Goal: Task Accomplishment & Management: Manage account settings

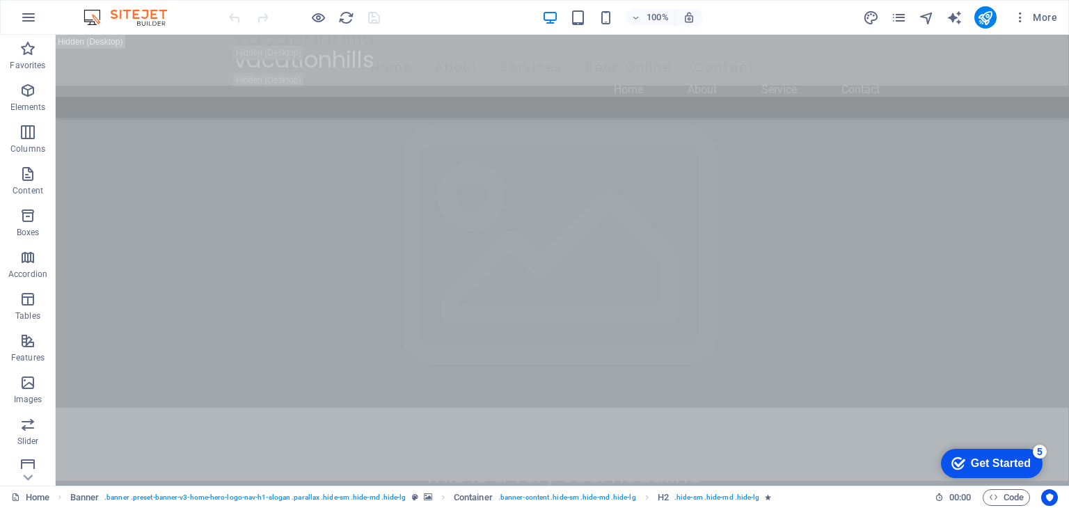
scroll to position [885, 0]
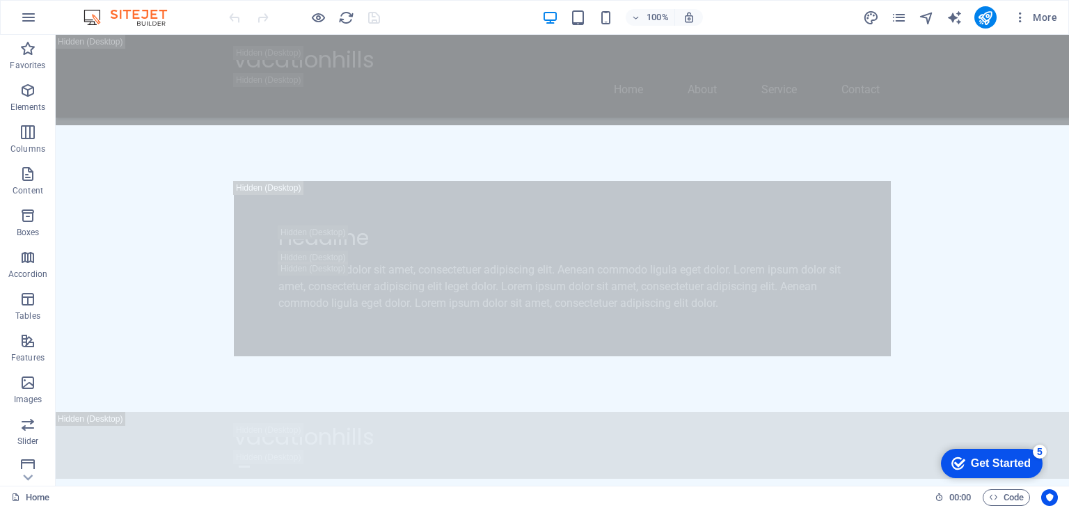
click at [984, 473] on div "checkmark Get Started 5" at bounding box center [992, 463] width 102 height 29
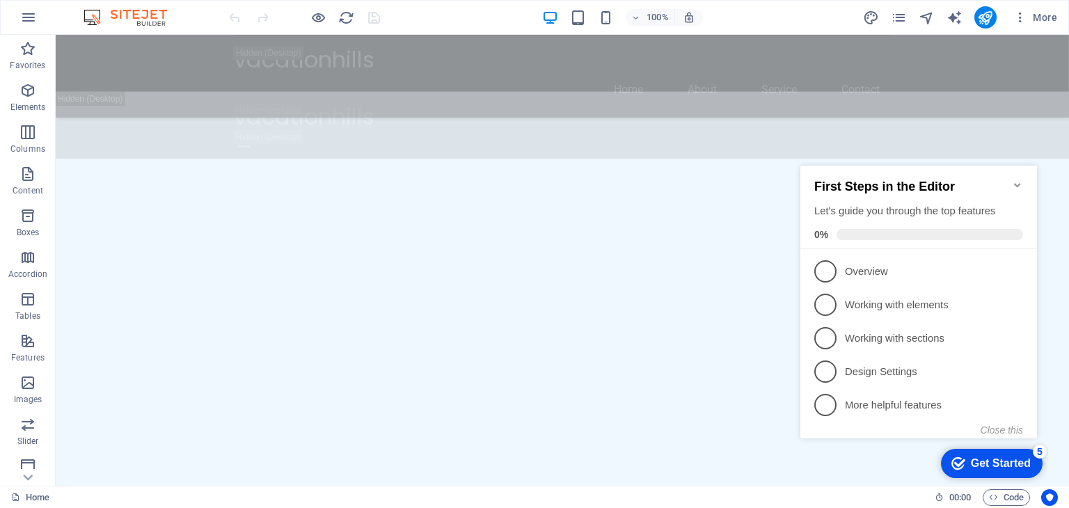
scroll to position [898, 0]
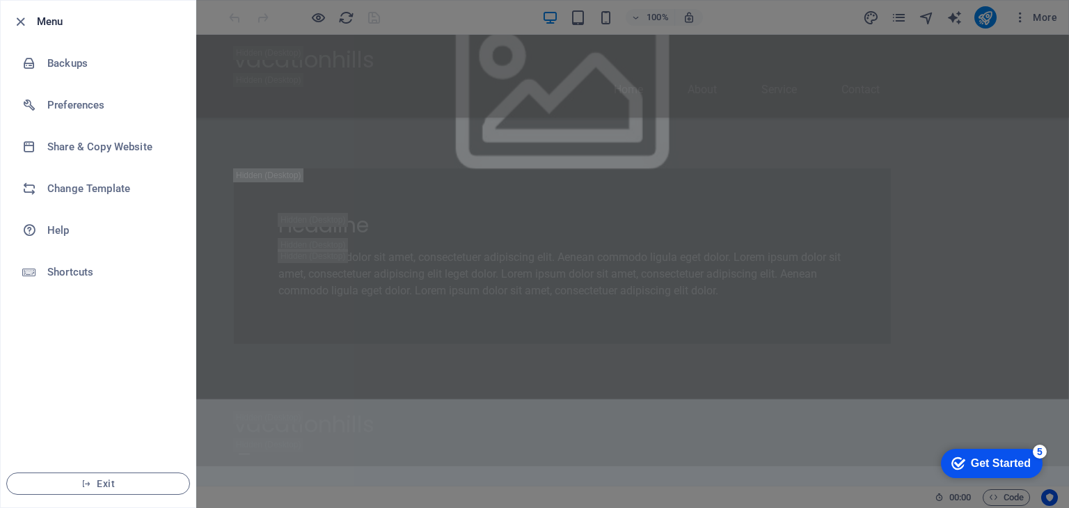
click at [337, 203] on div at bounding box center [534, 254] width 1069 height 508
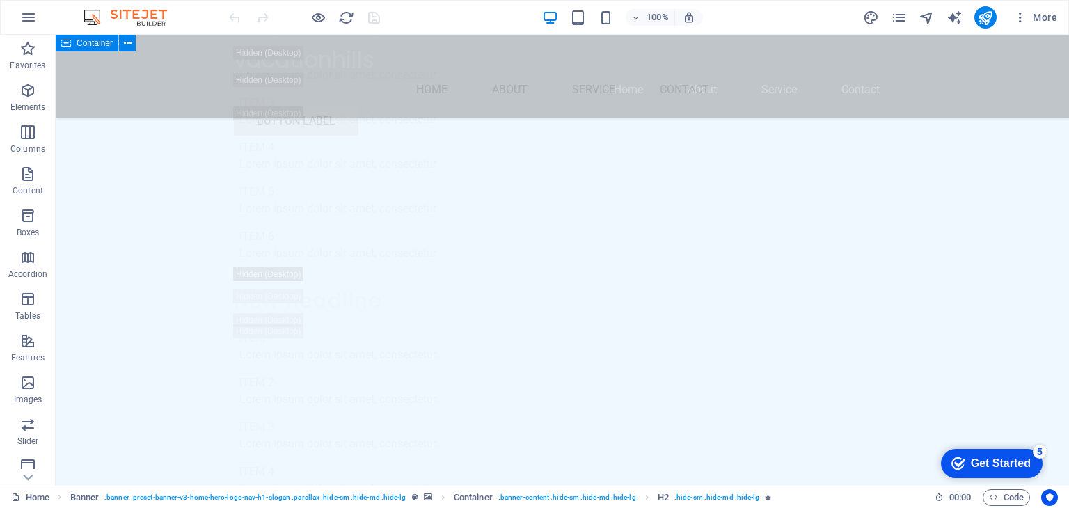
scroll to position [14736, 0]
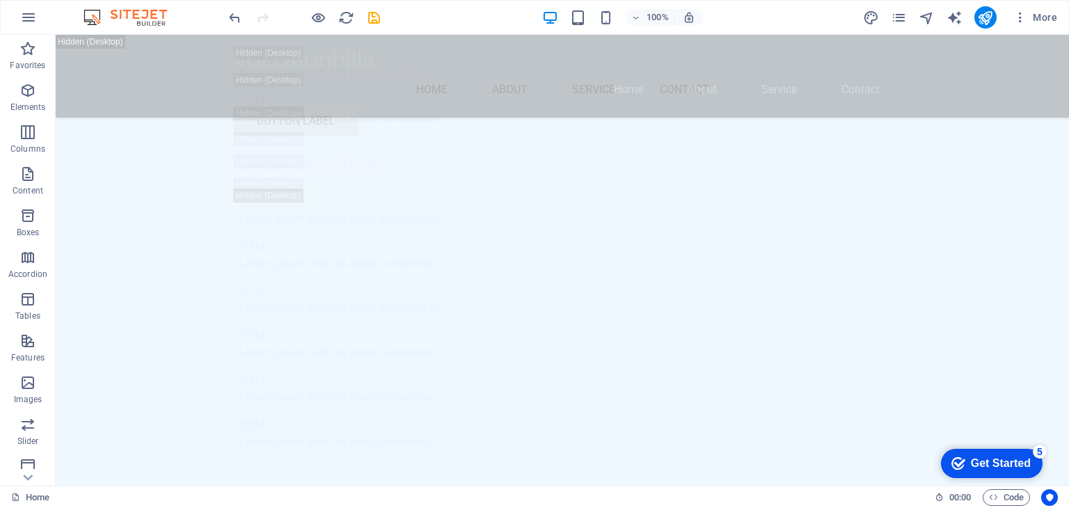
scroll to position [13867, 0]
click at [133, 45] on div "vacationhills Menu Home About Service Contact Button label" at bounding box center [563, 91] width 1014 height 112
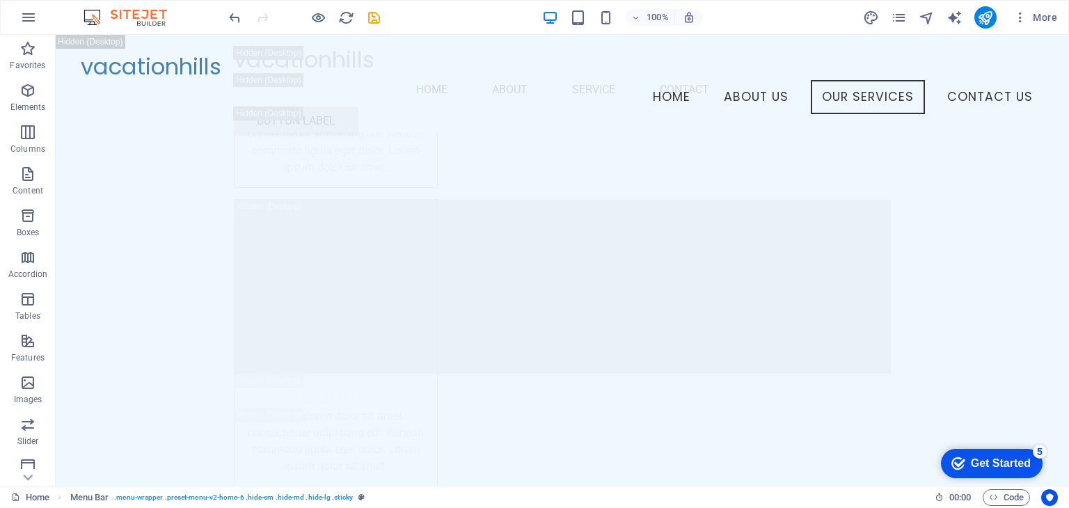
scroll to position [6040, 0]
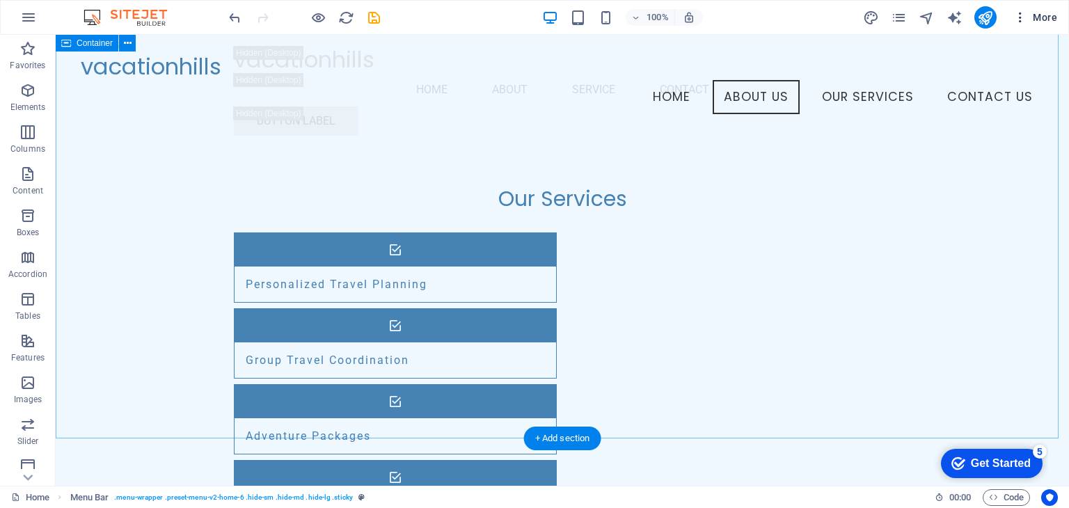
click at [0, 0] on icon "button" at bounding box center [0, 0] width 0 height 0
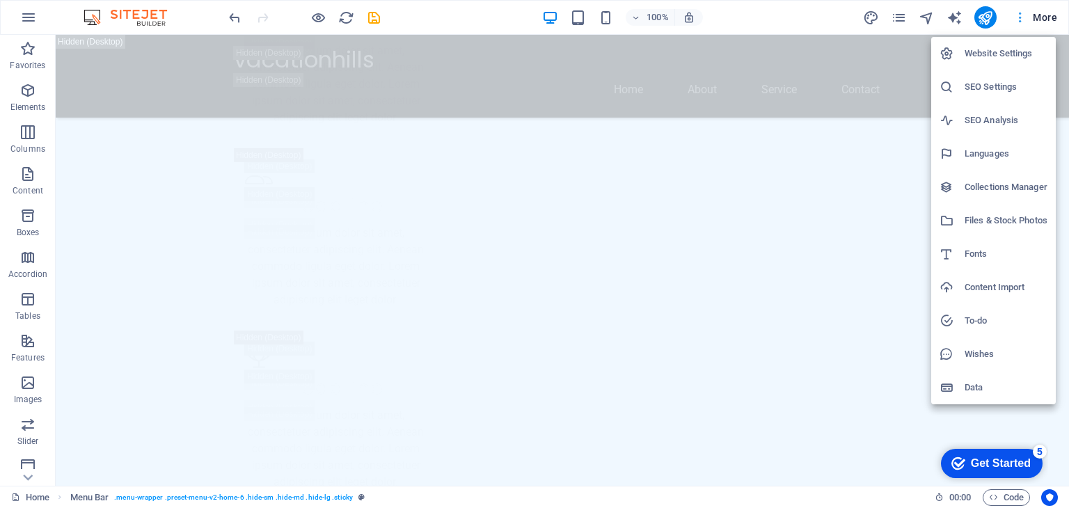
scroll to position [514, 0]
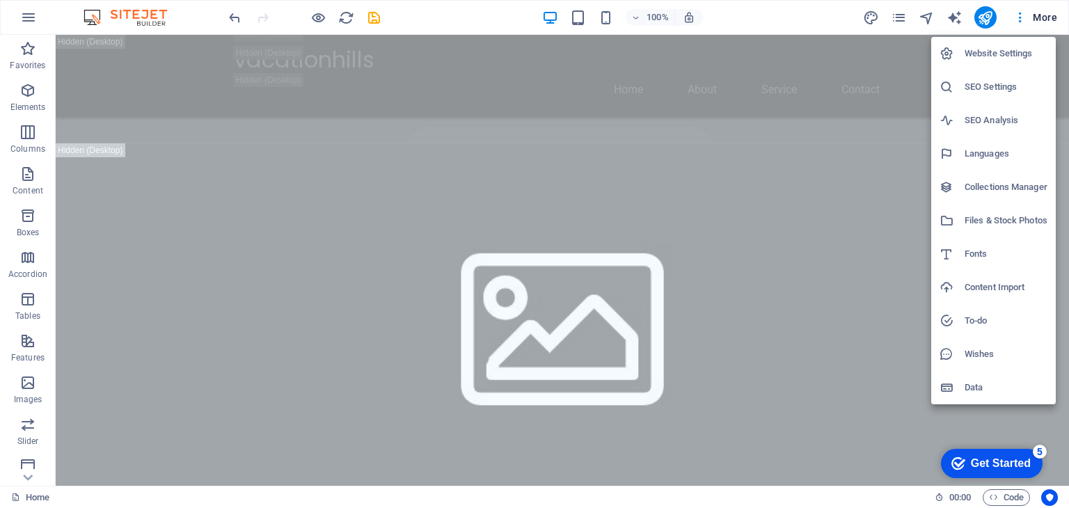
click at [95, 24] on div at bounding box center [534, 254] width 1069 height 508
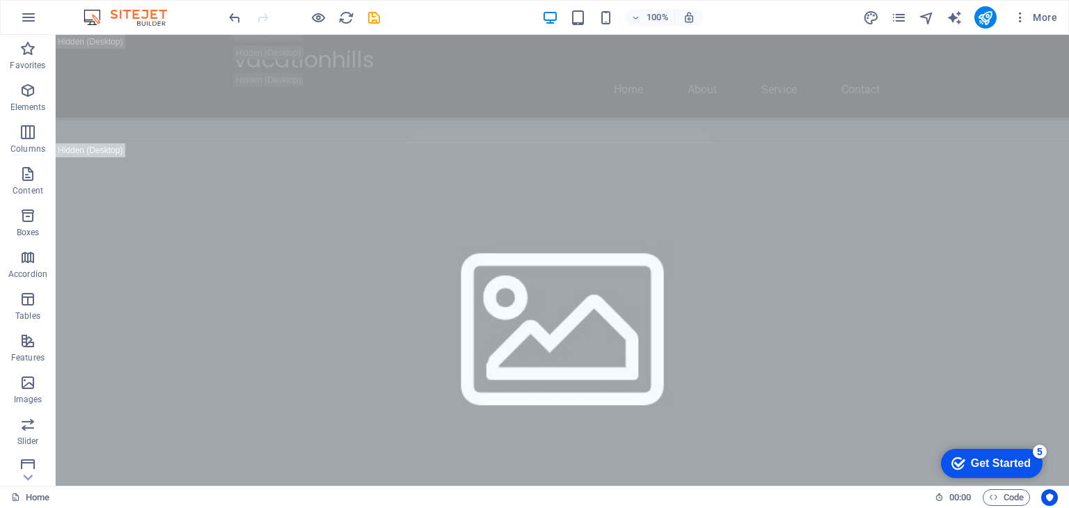
click at [232, 17] on icon "undo" at bounding box center [235, 18] width 16 height 16
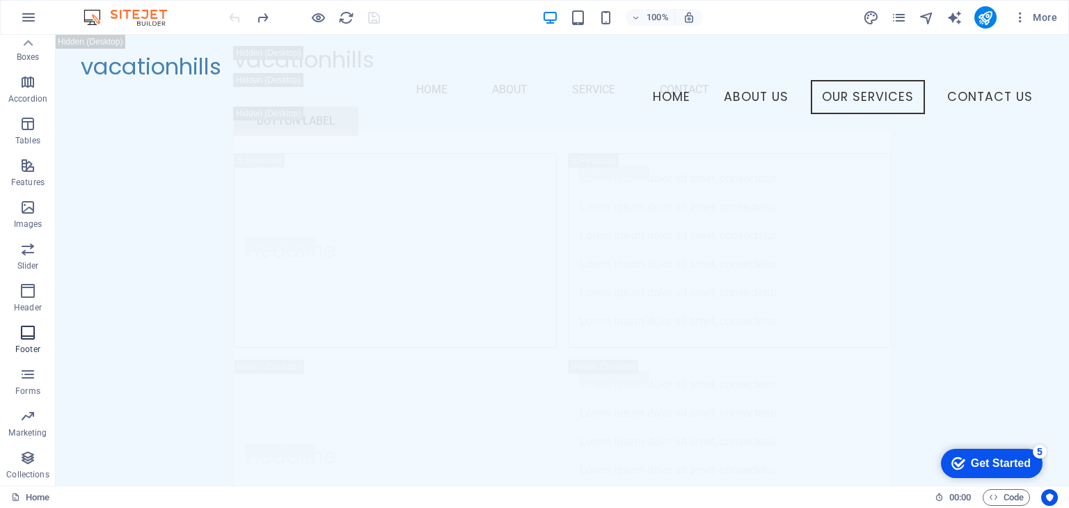
scroll to position [0, 0]
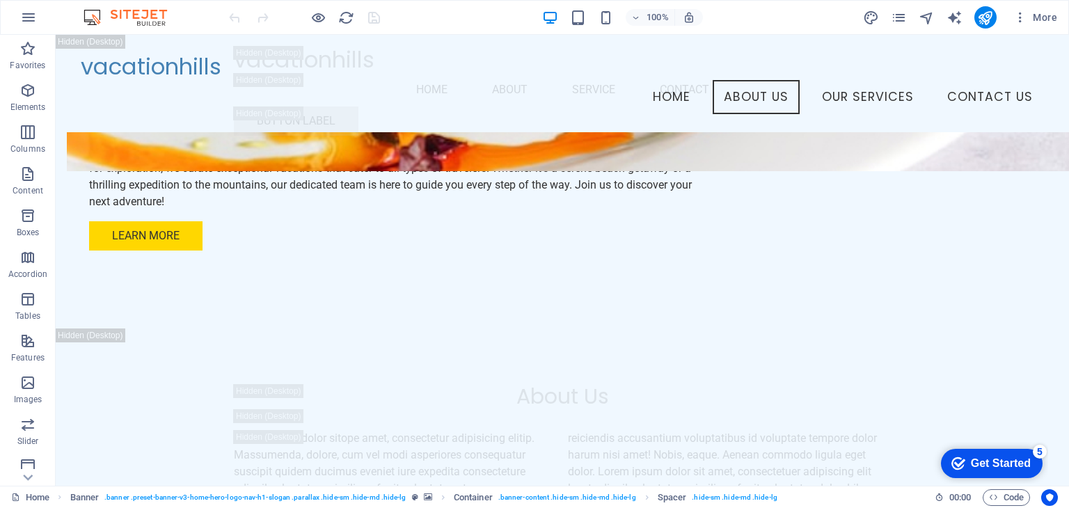
scroll to position [3008, 0]
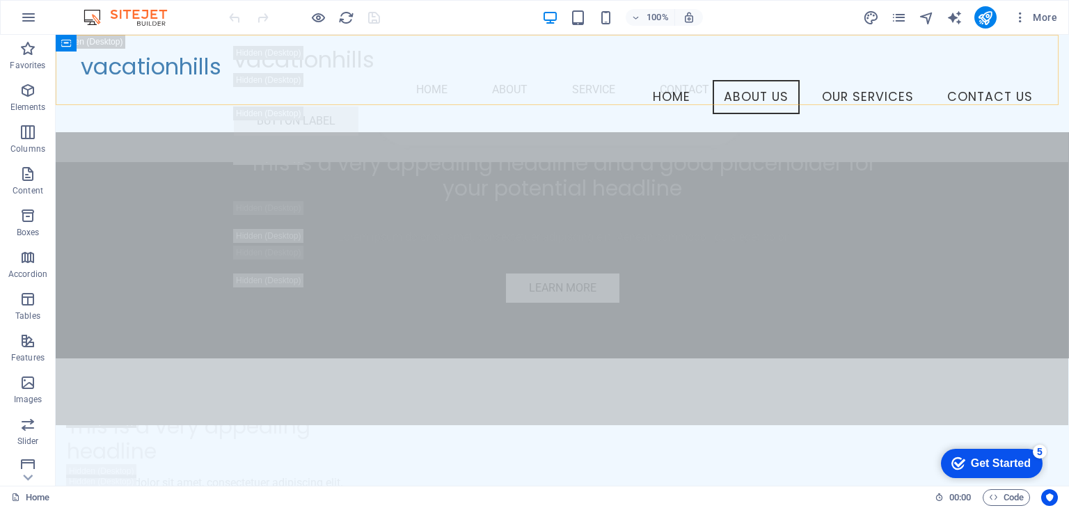
click at [81, 100] on div "vacationhills Menu Home About Us Our Services Contact Us" at bounding box center [563, 83] width 1014 height 97
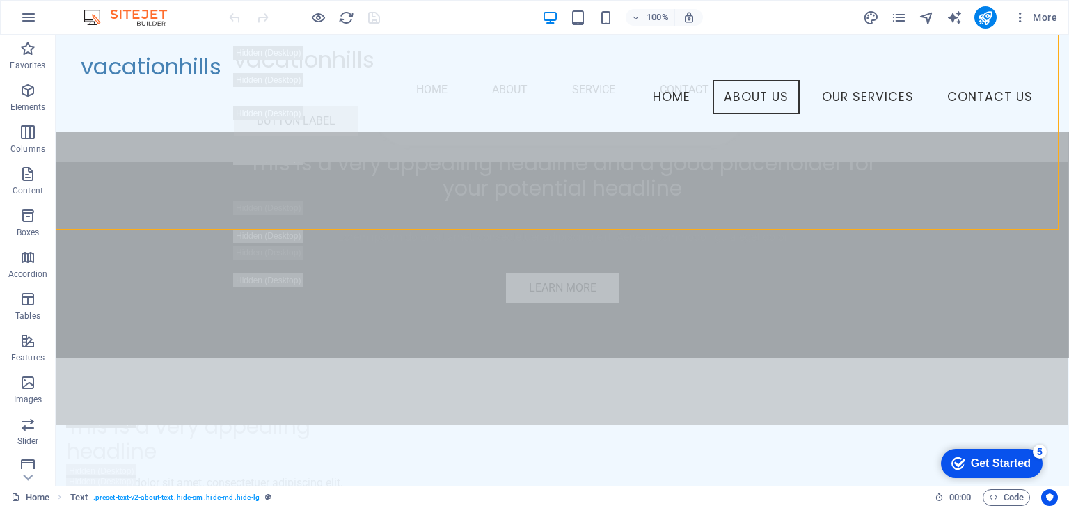
click at [109, 43] on div "vacationhills Menu Home About Service Contact Button label" at bounding box center [563, 91] width 1014 height 112
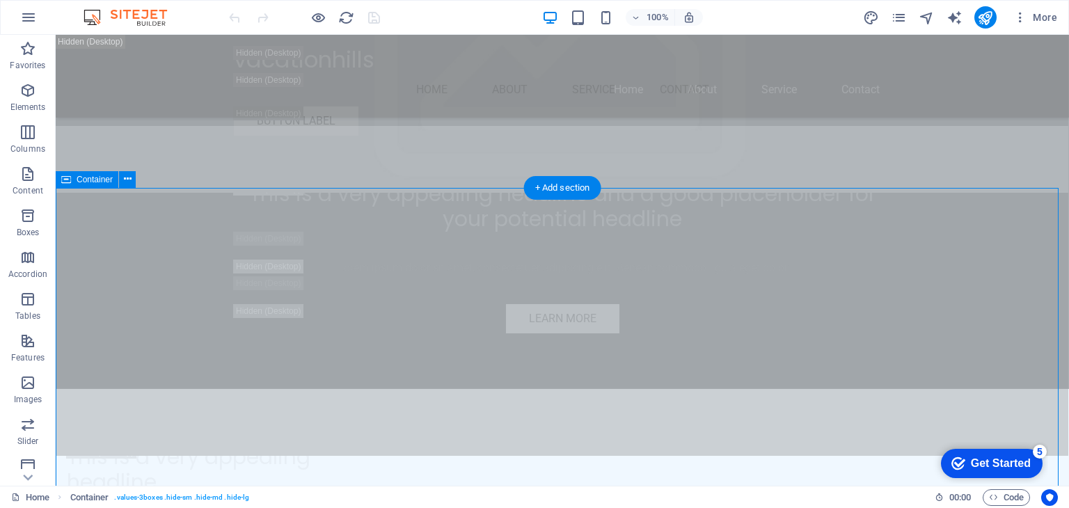
scroll to position [3121, 0]
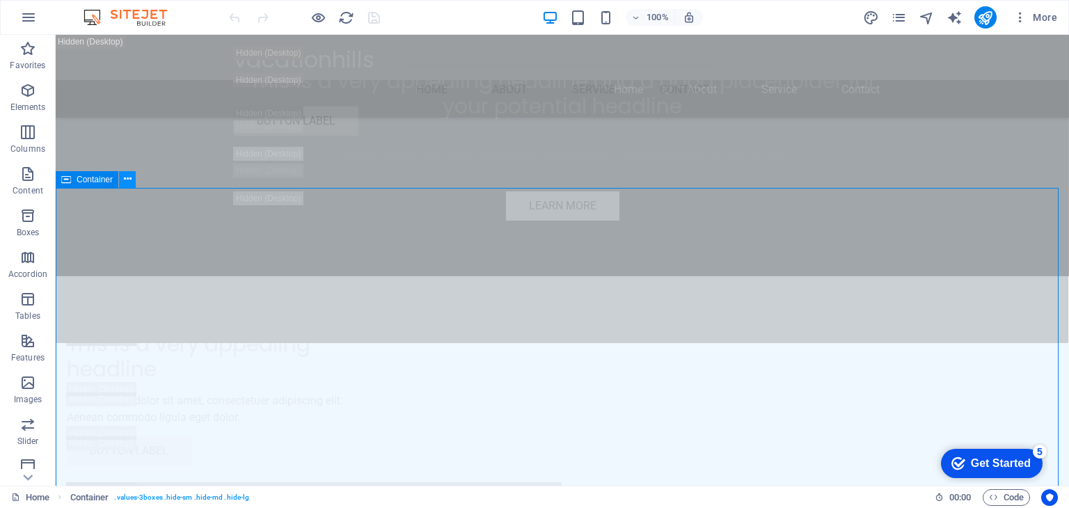
click at [131, 181] on icon at bounding box center [128, 179] width 8 height 15
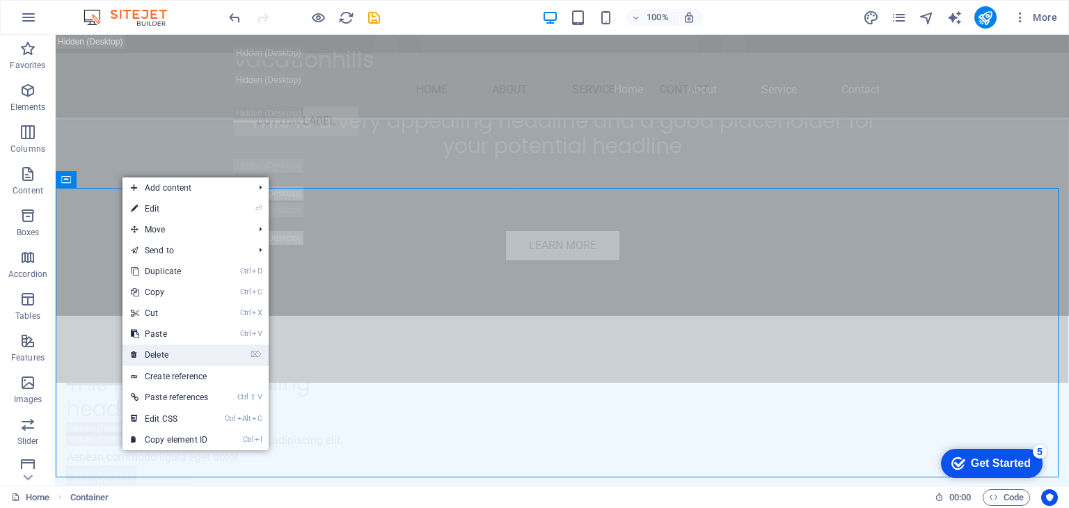
click at [178, 358] on link "⌦ Delete" at bounding box center [170, 355] width 94 height 21
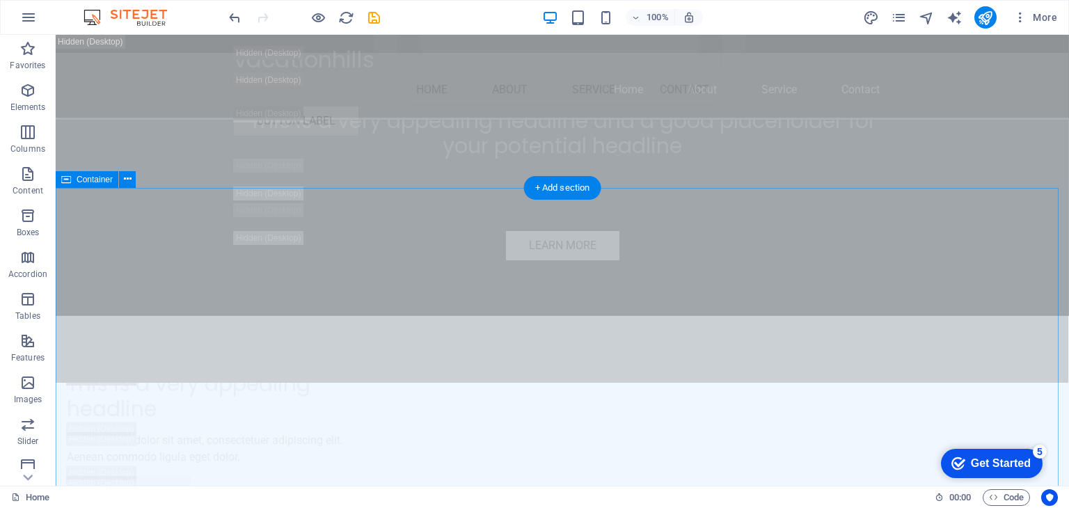
click at [127, 184] on icon at bounding box center [128, 179] width 8 height 15
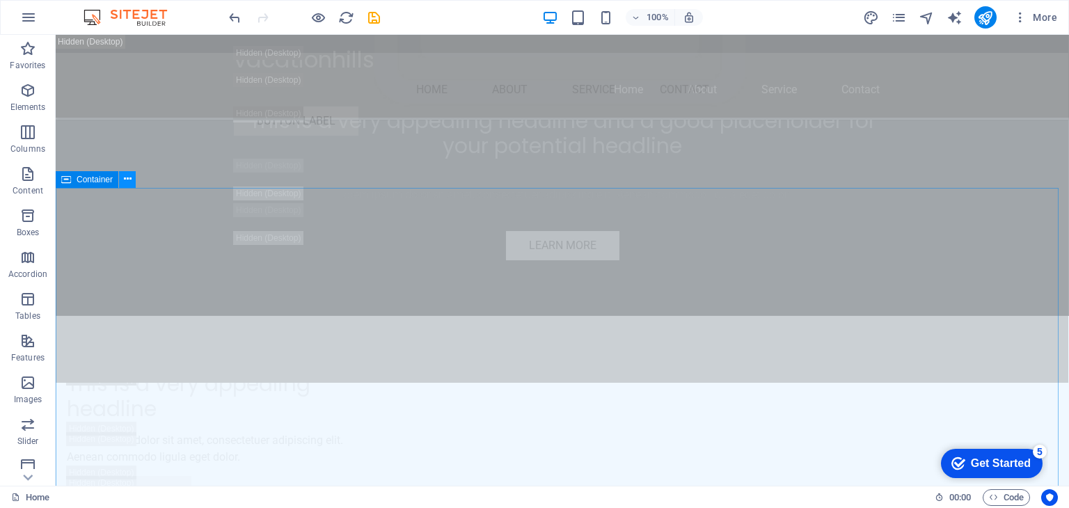
click at [121, 184] on button at bounding box center [127, 179] width 17 height 17
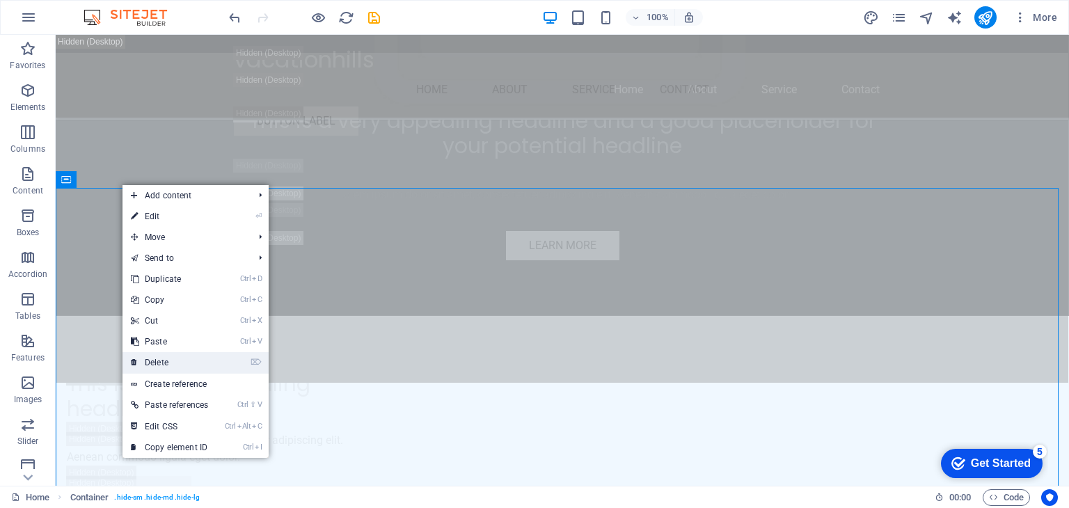
click at [175, 356] on link "⌦ Delete" at bounding box center [170, 362] width 94 height 21
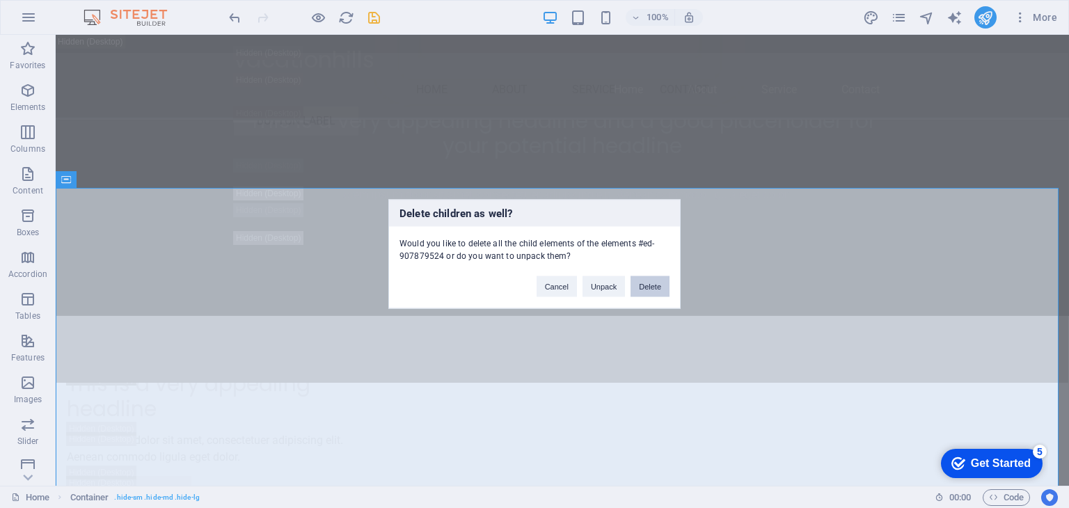
click at [653, 282] on button "Delete" at bounding box center [650, 286] width 39 height 21
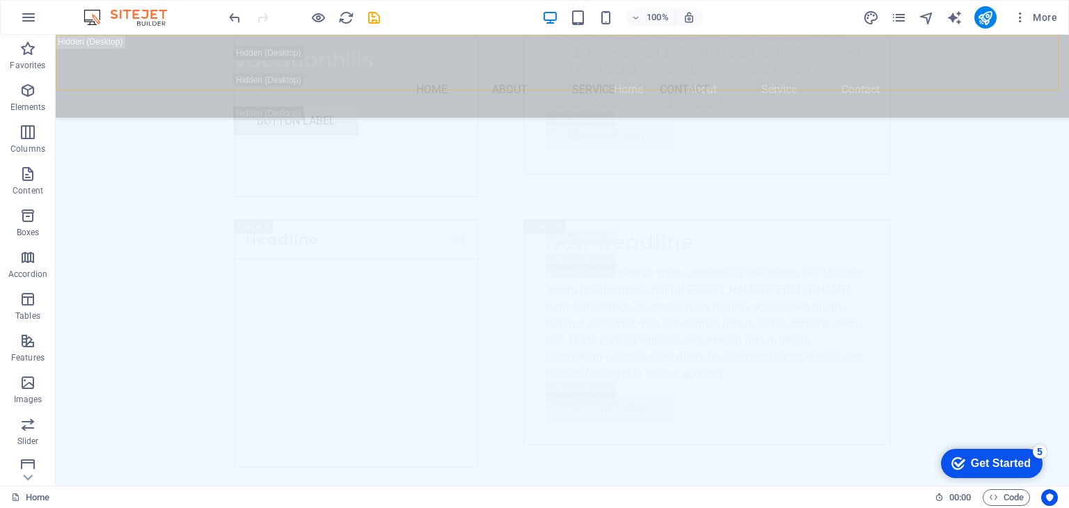
scroll to position [8036, 0]
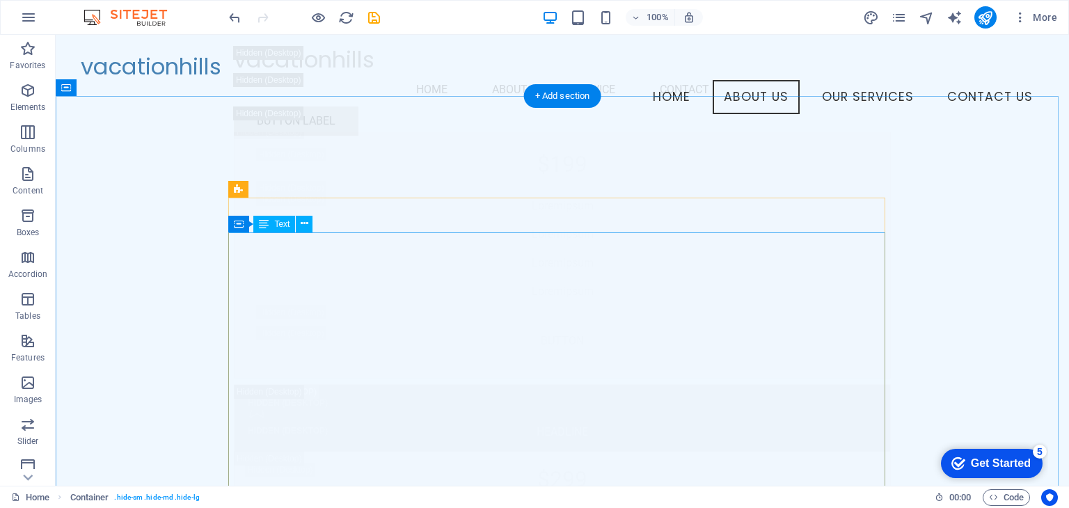
scroll to position [4638, 0]
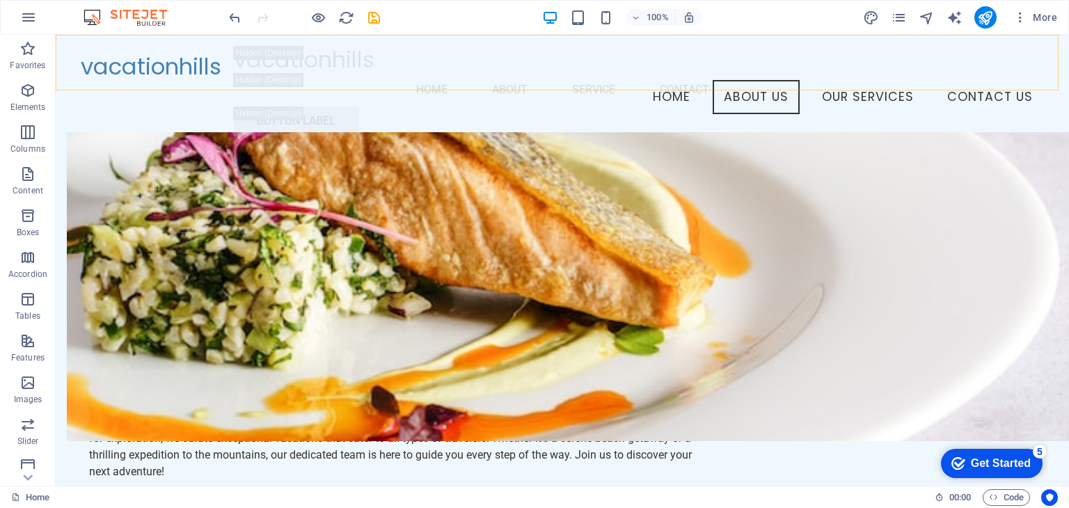
click at [67, 51] on div "vacationhills Menu Home About Service Contact Button label" at bounding box center [563, 91] width 1014 height 112
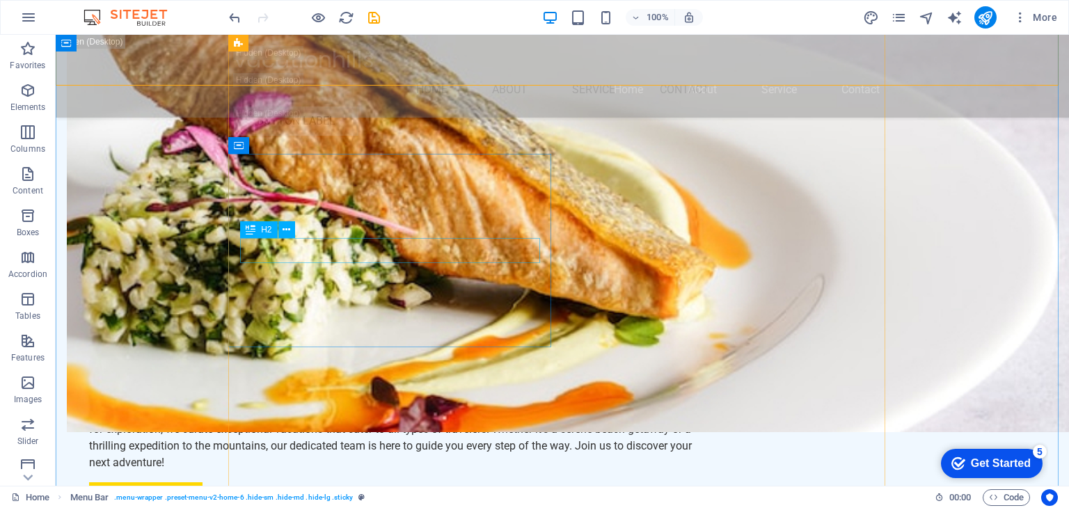
scroll to position [8011, 0]
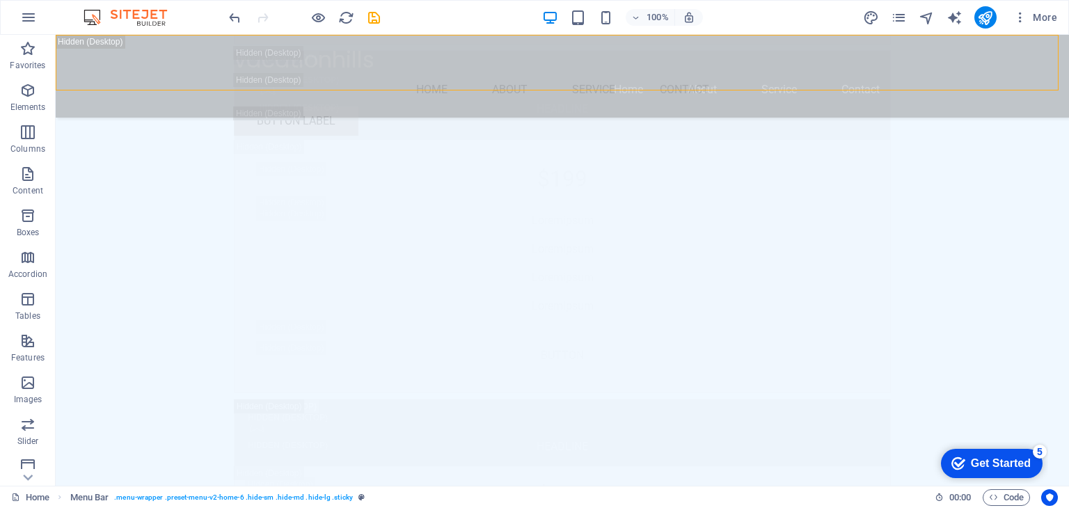
click at [1002, 466] on div "Get Started" at bounding box center [1001, 463] width 60 height 13
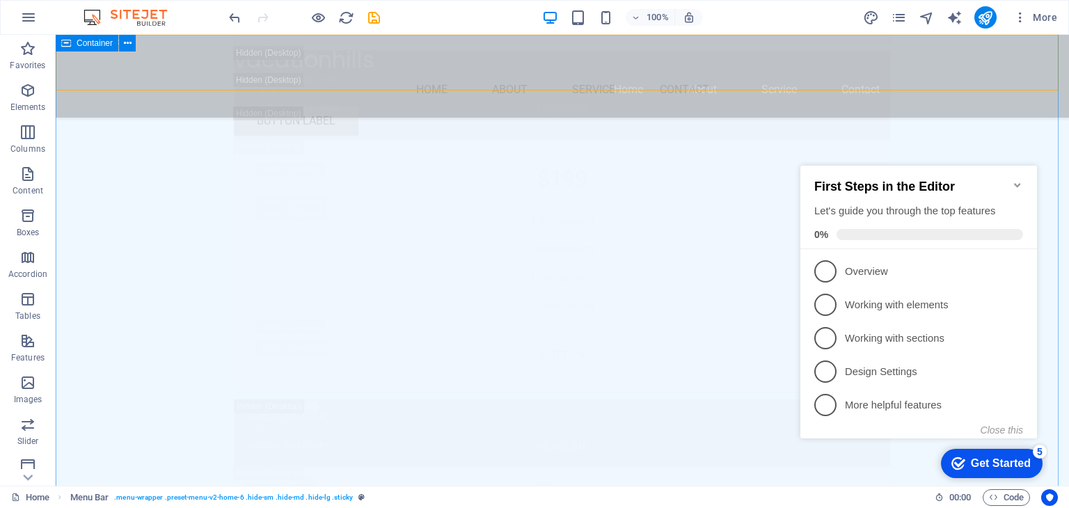
click at [123, 47] on div "vacationhills Menu Home About Service Contact Button label" at bounding box center [563, 91] width 1014 height 112
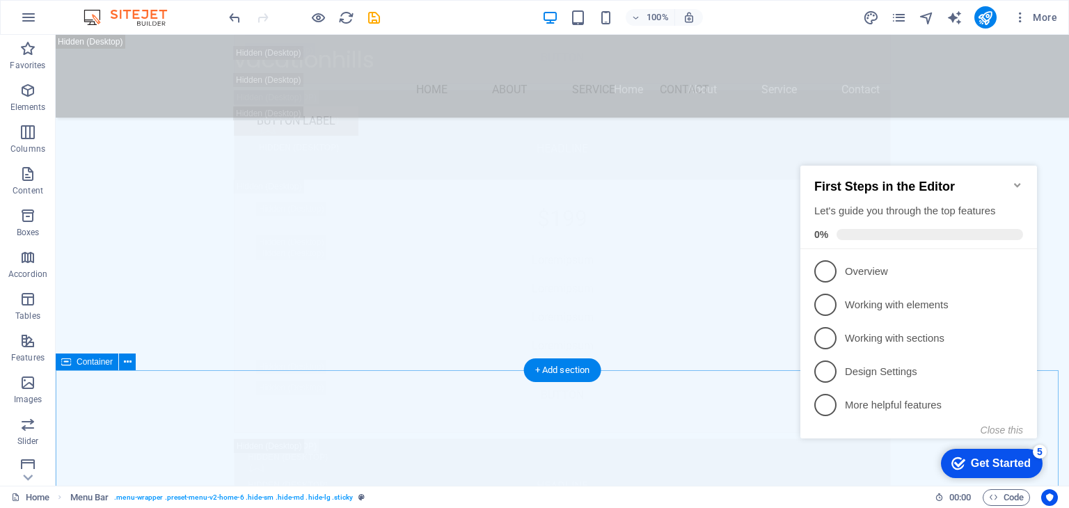
click at [127, 366] on icon at bounding box center [128, 362] width 8 height 15
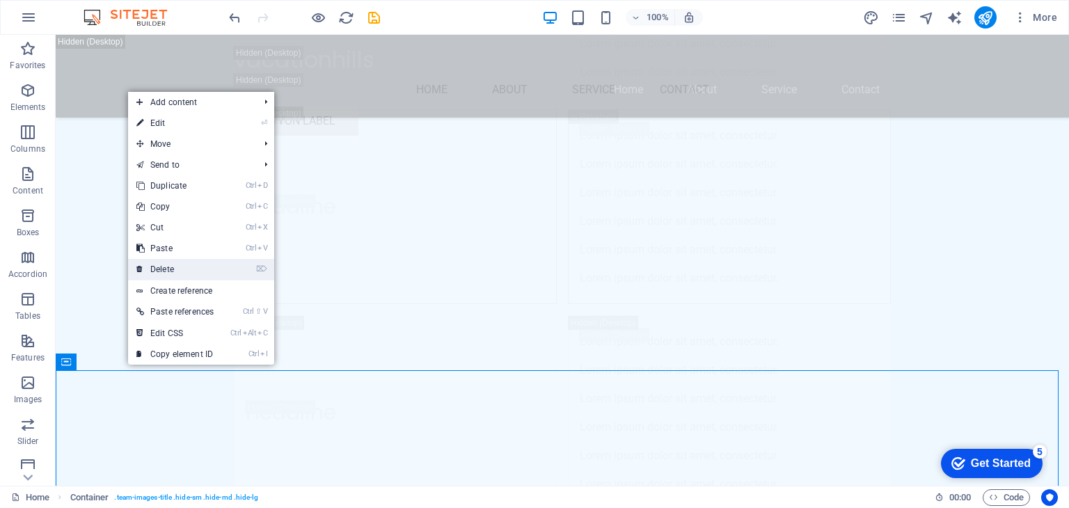
click at [0, 0] on link "⌦ Delete" at bounding box center [0, 0] width 0 height 0
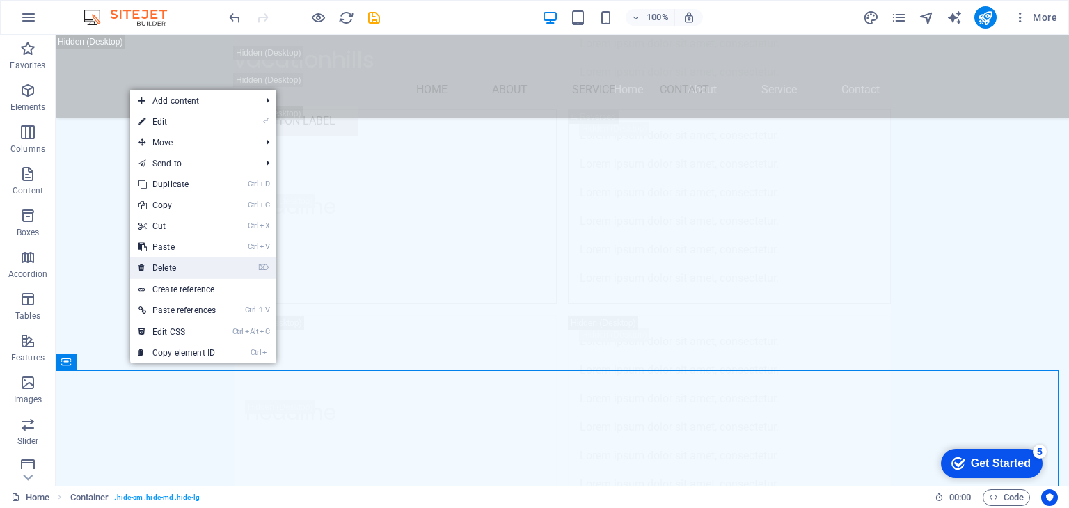
click at [199, 274] on link "⌦ Delete" at bounding box center [177, 268] width 94 height 21
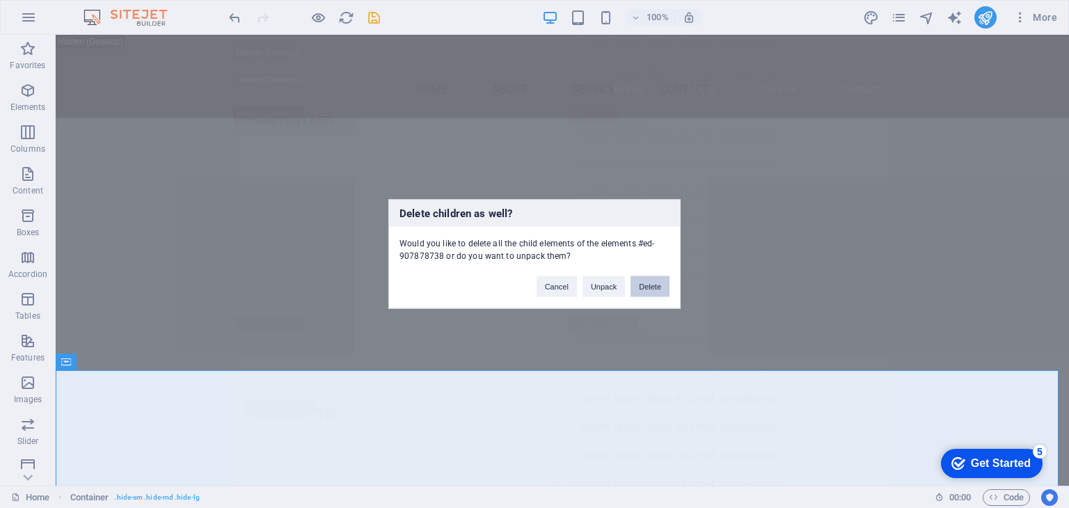
click at [638, 292] on button "Delete" at bounding box center [650, 286] width 39 height 21
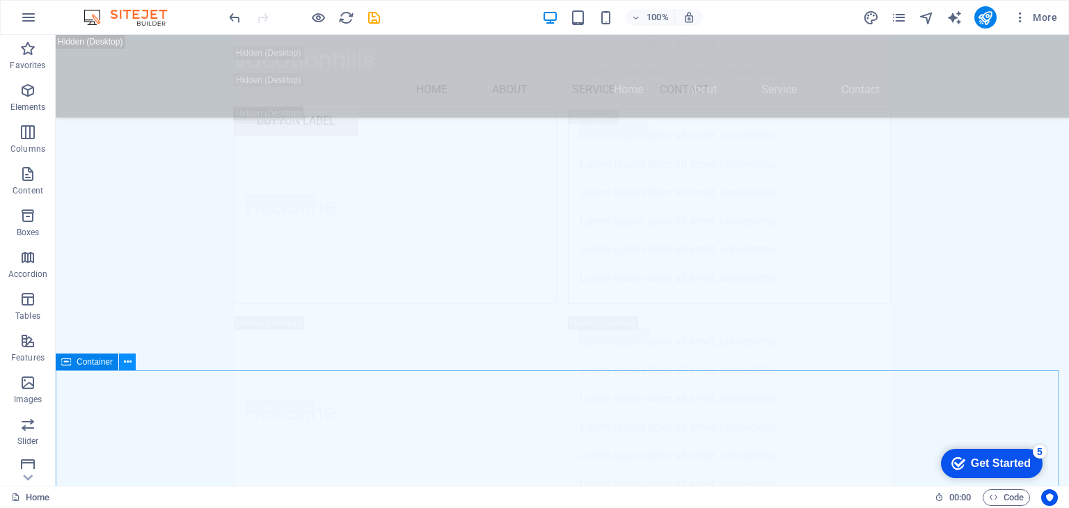
click at [125, 360] on icon at bounding box center [128, 362] width 8 height 15
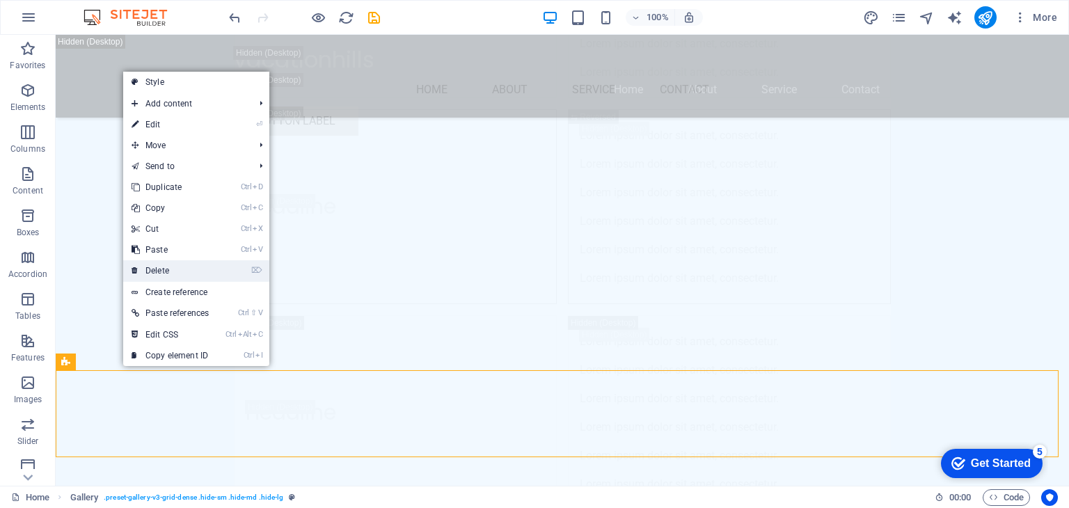
click at [195, 266] on link "⌦ Delete" at bounding box center [170, 270] width 94 height 21
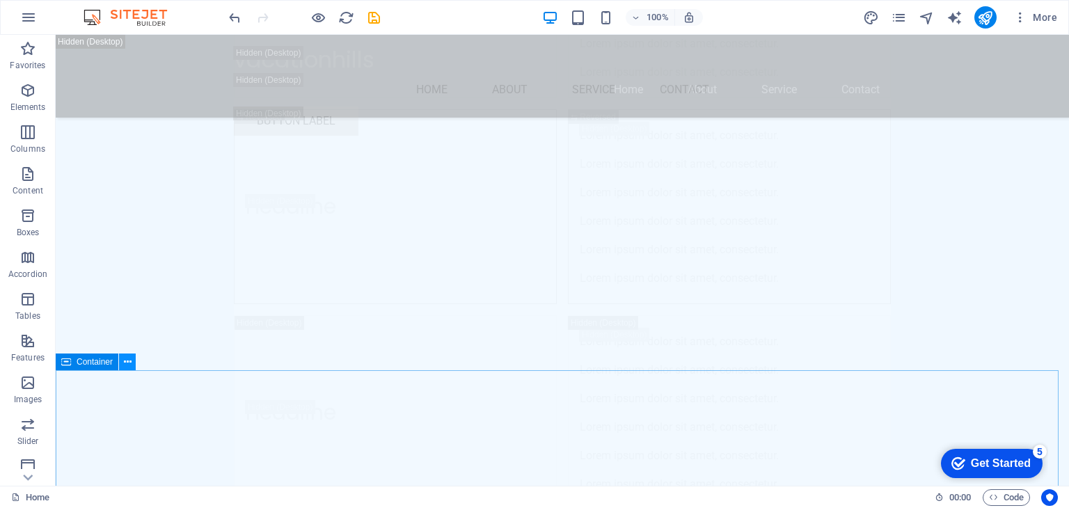
click at [121, 363] on button at bounding box center [127, 362] width 17 height 17
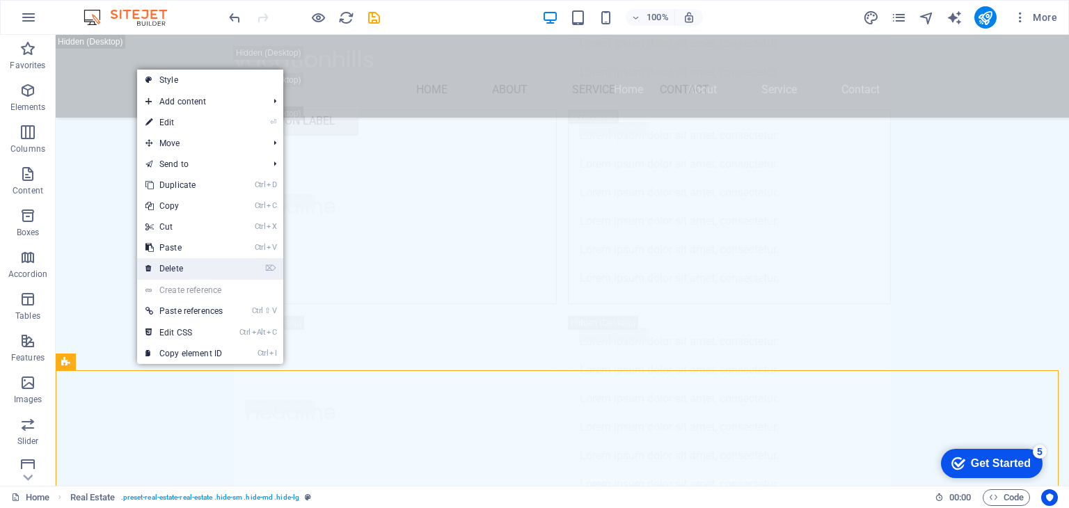
click at [194, 278] on link "⌦ Delete" at bounding box center [184, 268] width 94 height 21
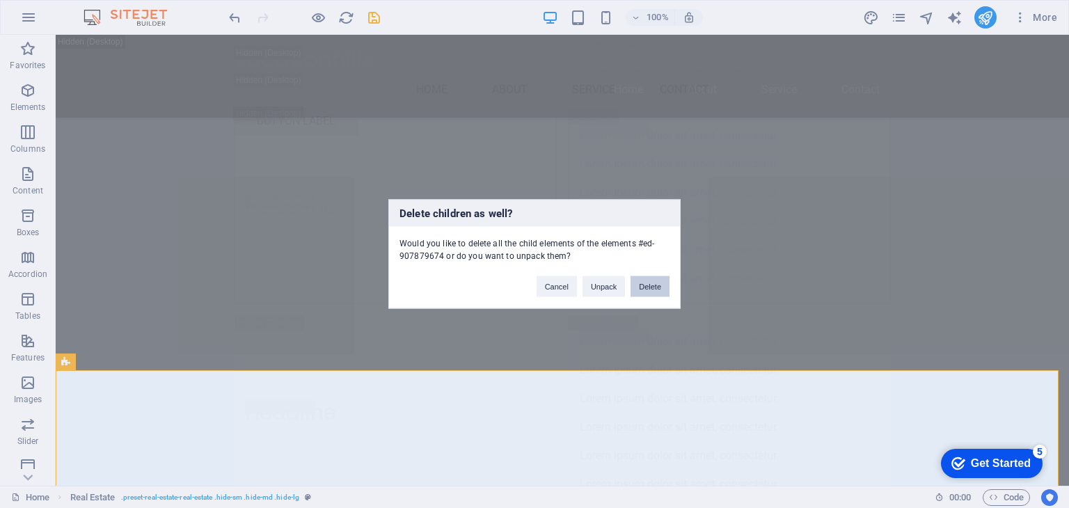
click at [654, 296] on button "Delete" at bounding box center [650, 286] width 39 height 21
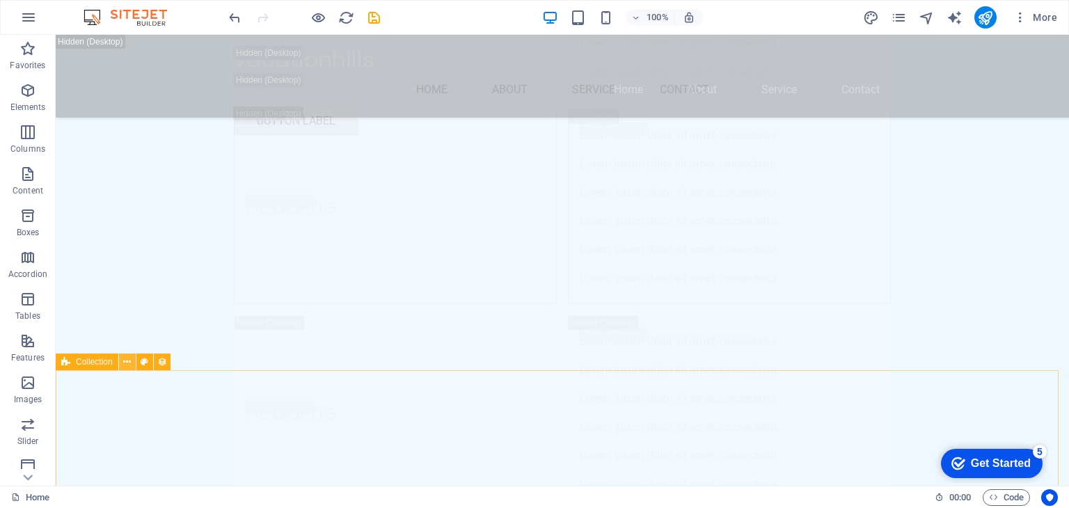
click at [131, 359] on button at bounding box center [127, 362] width 17 height 17
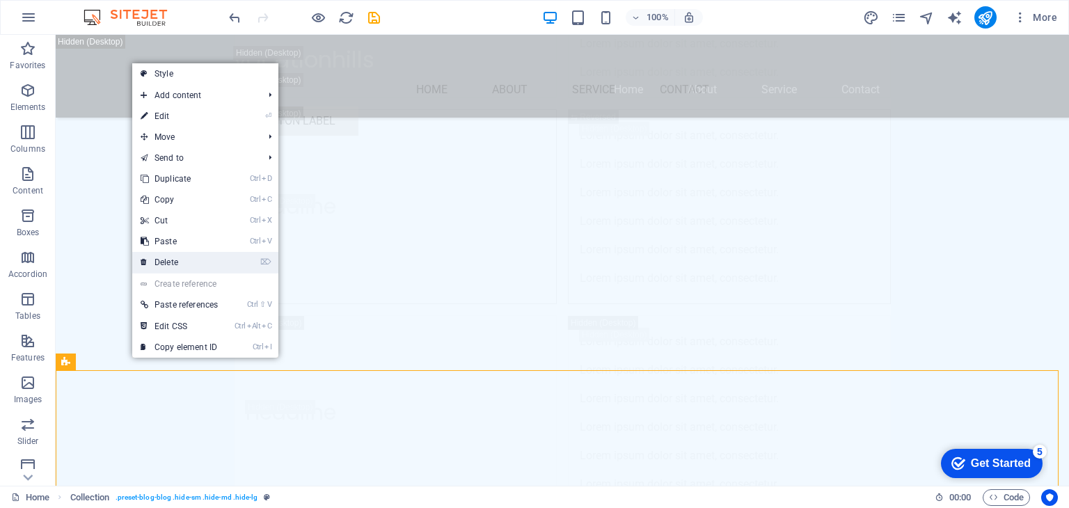
click at [198, 269] on link "⌦ Delete" at bounding box center [179, 262] width 94 height 21
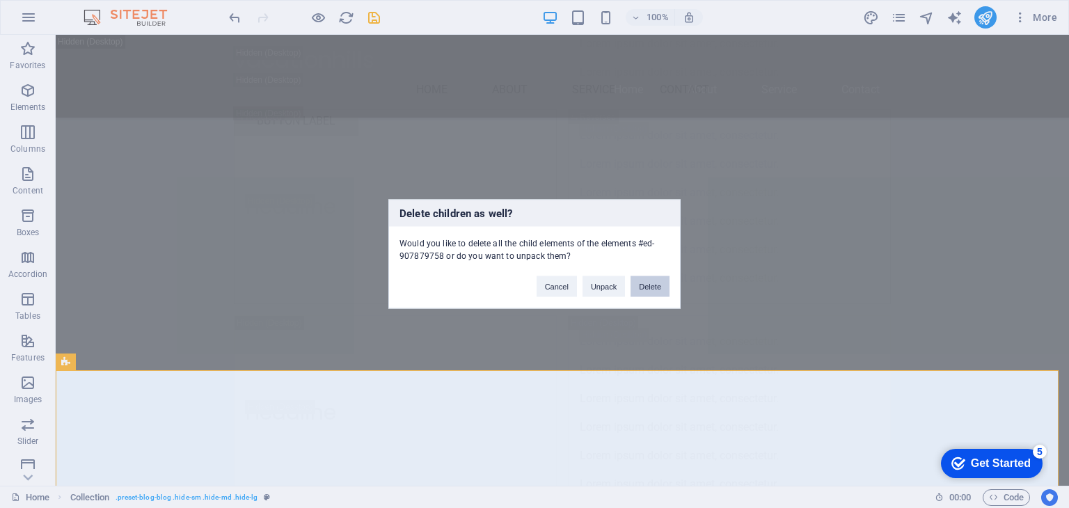
click at [663, 281] on button "Delete" at bounding box center [650, 286] width 39 height 21
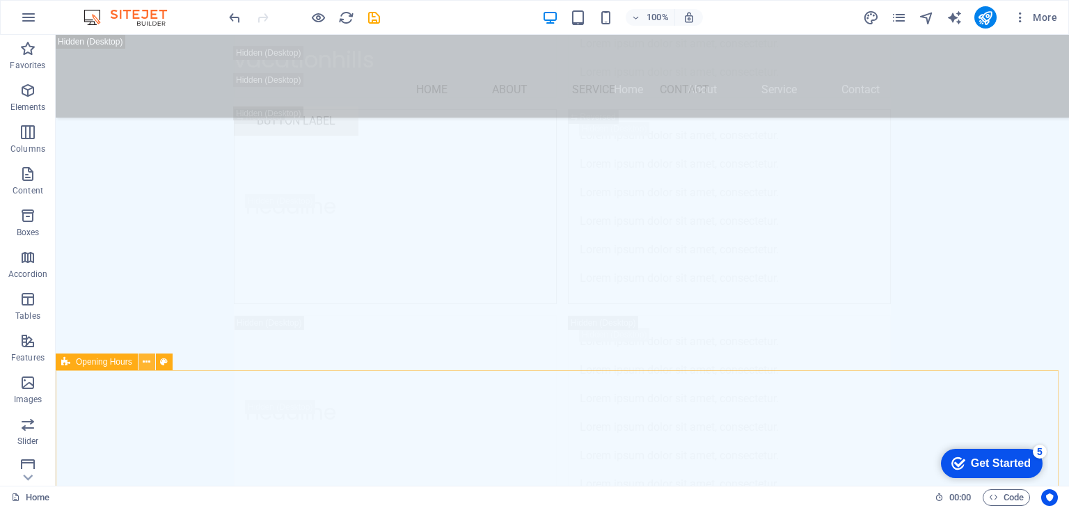
click at [142, 368] on button at bounding box center [147, 362] width 17 height 17
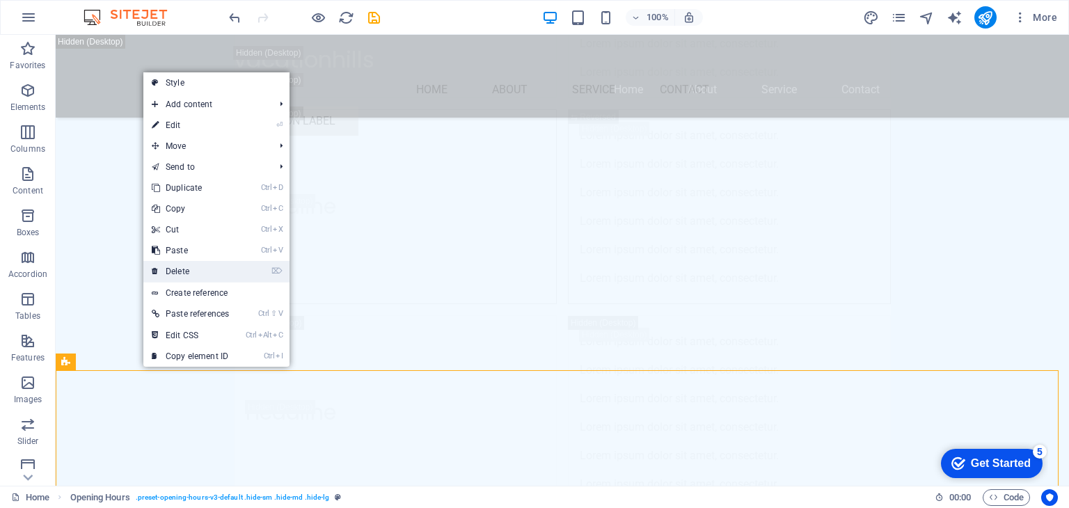
click at [175, 262] on link "⌦ Delete" at bounding box center [190, 271] width 94 height 21
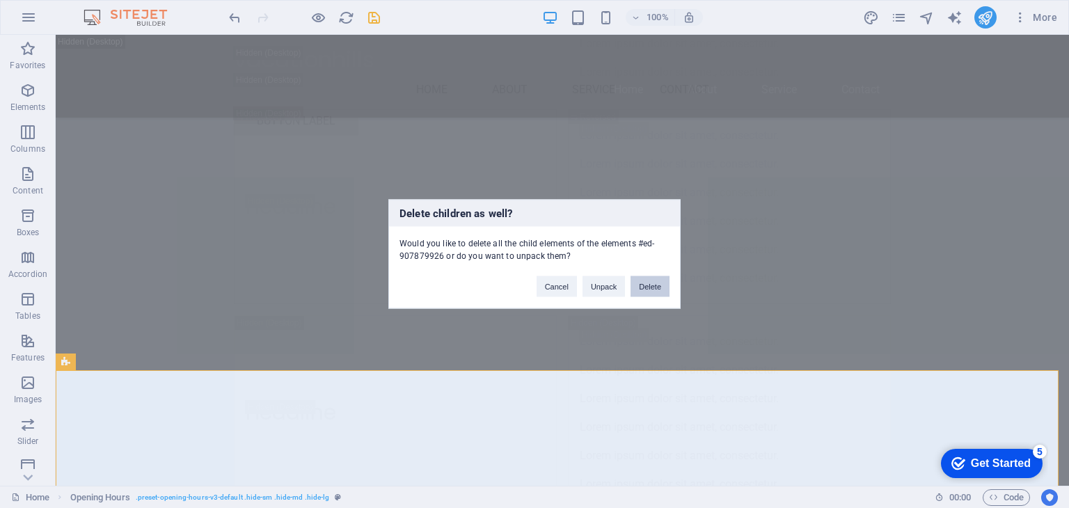
click at [657, 288] on button "Delete" at bounding box center [650, 286] width 39 height 21
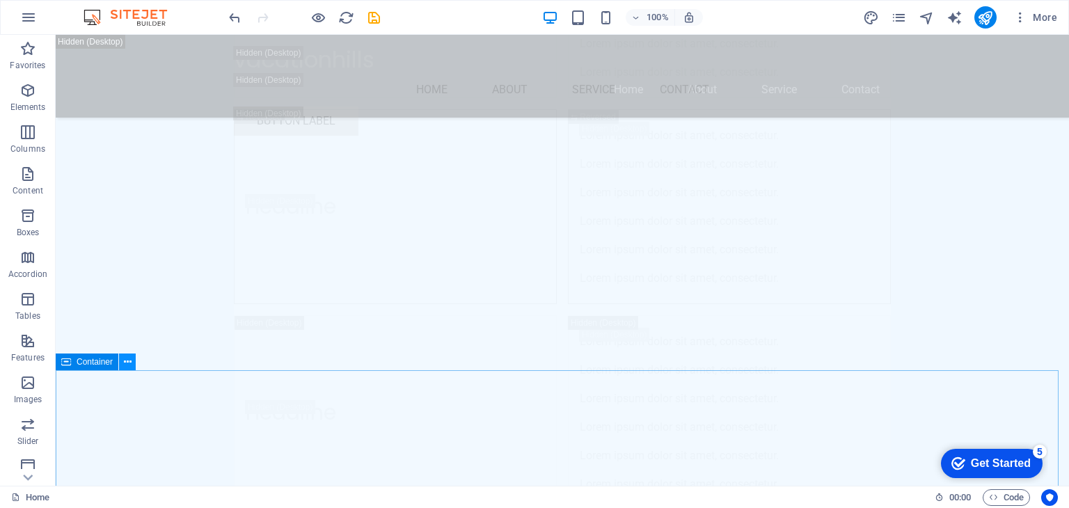
click at [127, 360] on icon at bounding box center [128, 362] width 8 height 15
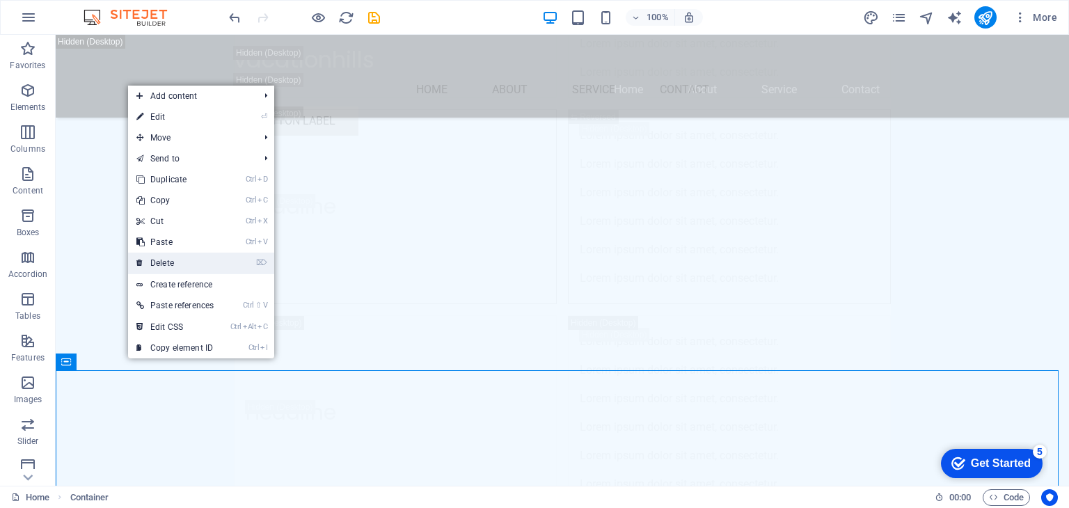
click at [187, 260] on link "⌦ Delete" at bounding box center [175, 263] width 94 height 21
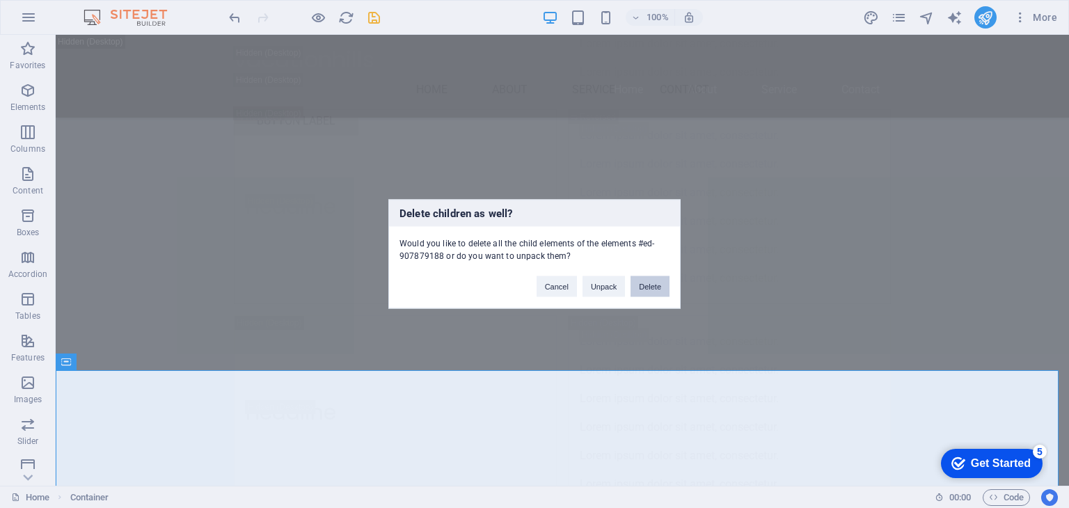
click at [641, 290] on button "Delete" at bounding box center [650, 286] width 39 height 21
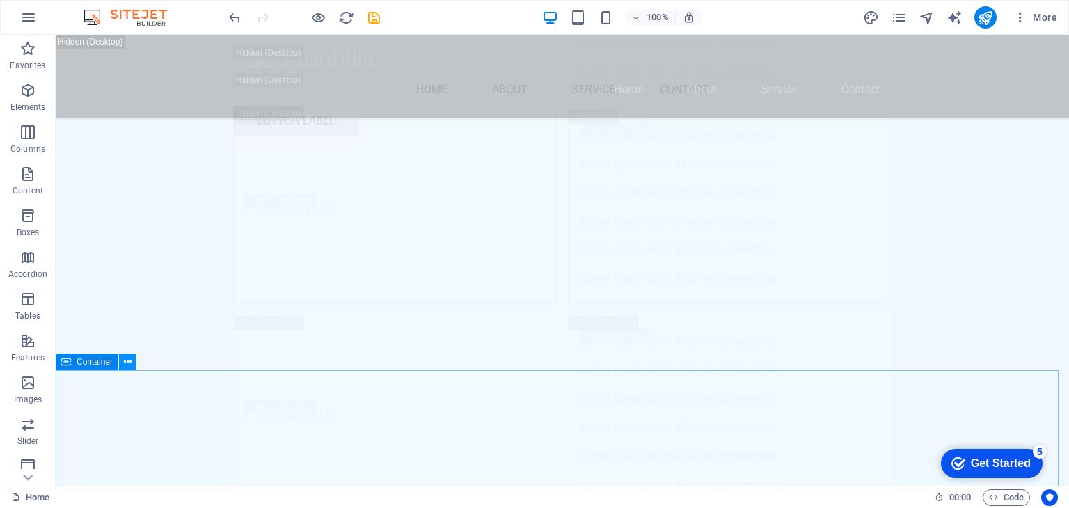
click at [129, 357] on icon at bounding box center [128, 362] width 8 height 15
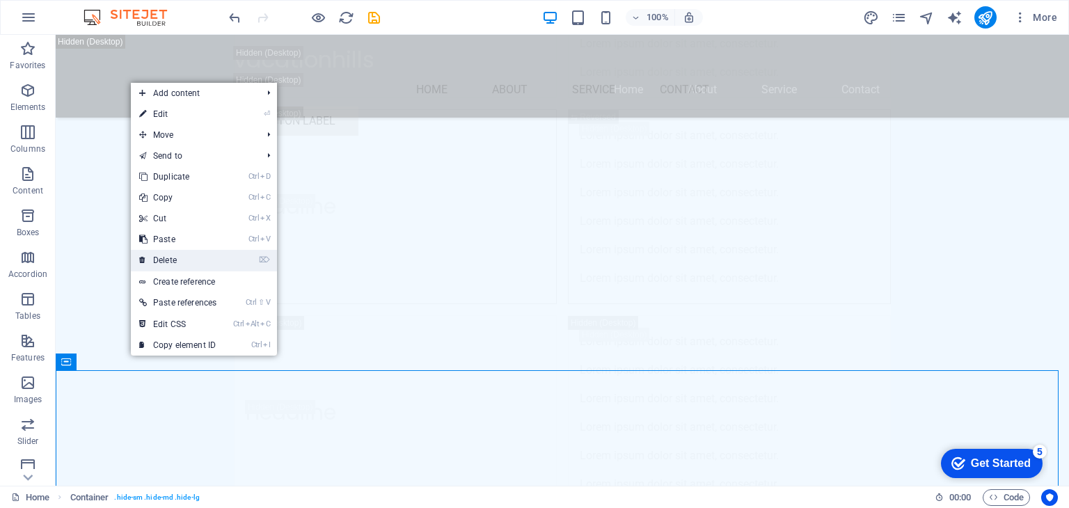
click at [196, 268] on link "⌦ Delete" at bounding box center [178, 260] width 94 height 21
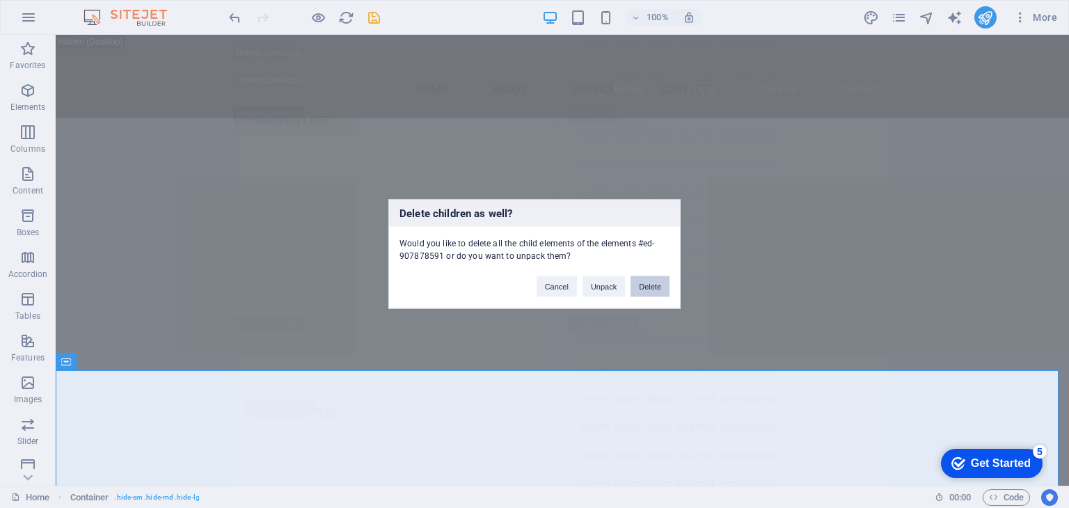
click at [649, 294] on button "Delete" at bounding box center [650, 286] width 39 height 21
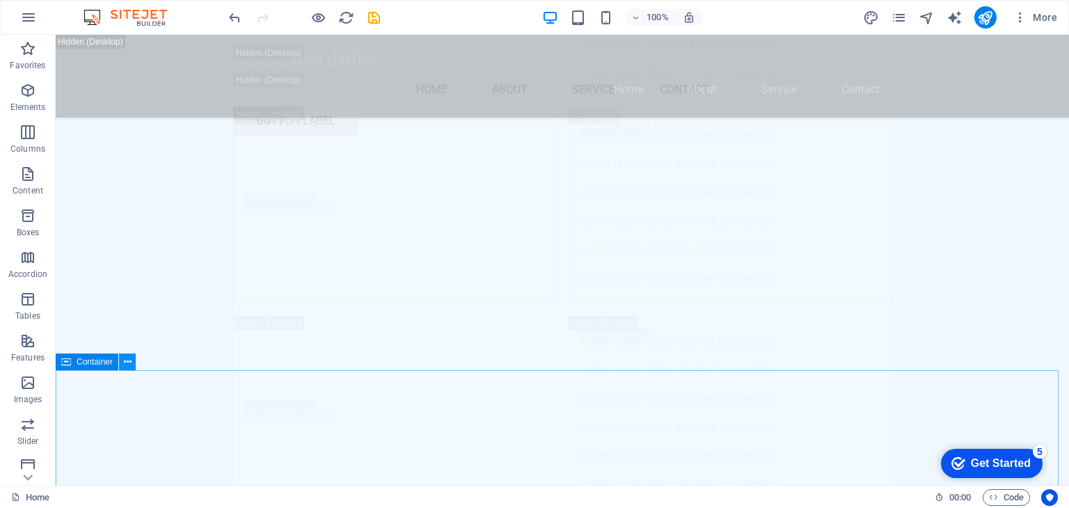
click at [124, 362] on icon at bounding box center [128, 362] width 8 height 15
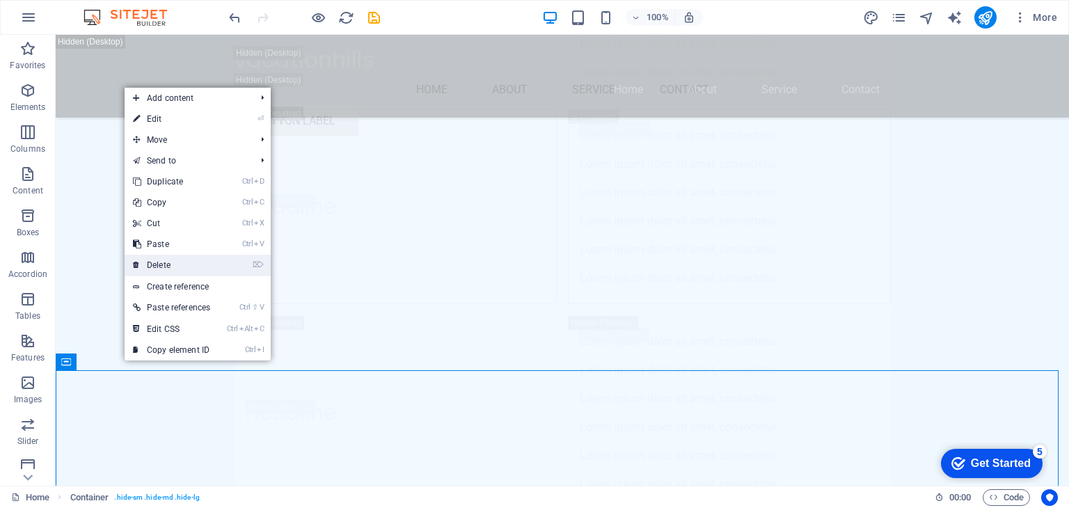
click at [239, 260] on li "⌦ Delete" at bounding box center [198, 266] width 146 height 22
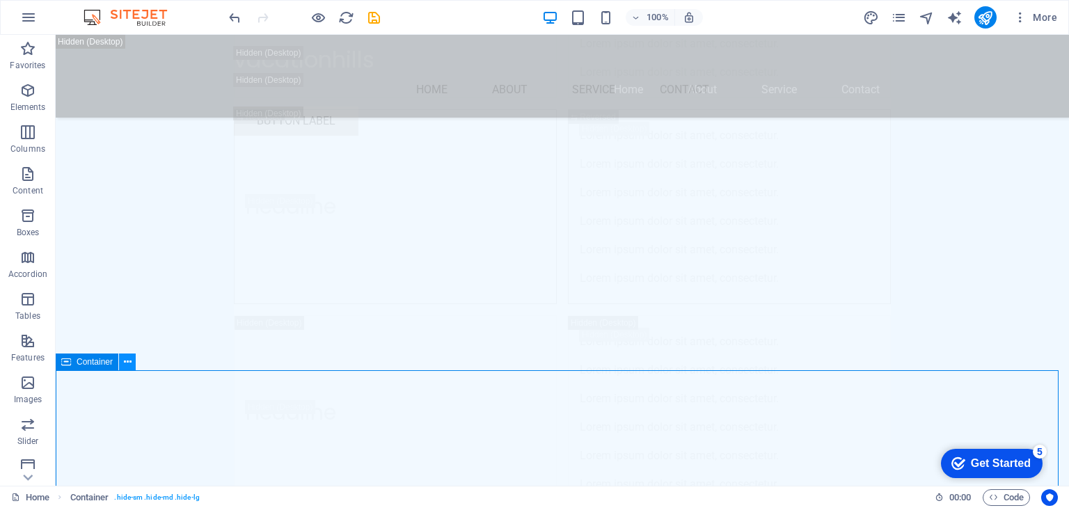
click at [122, 361] on button at bounding box center [127, 362] width 17 height 17
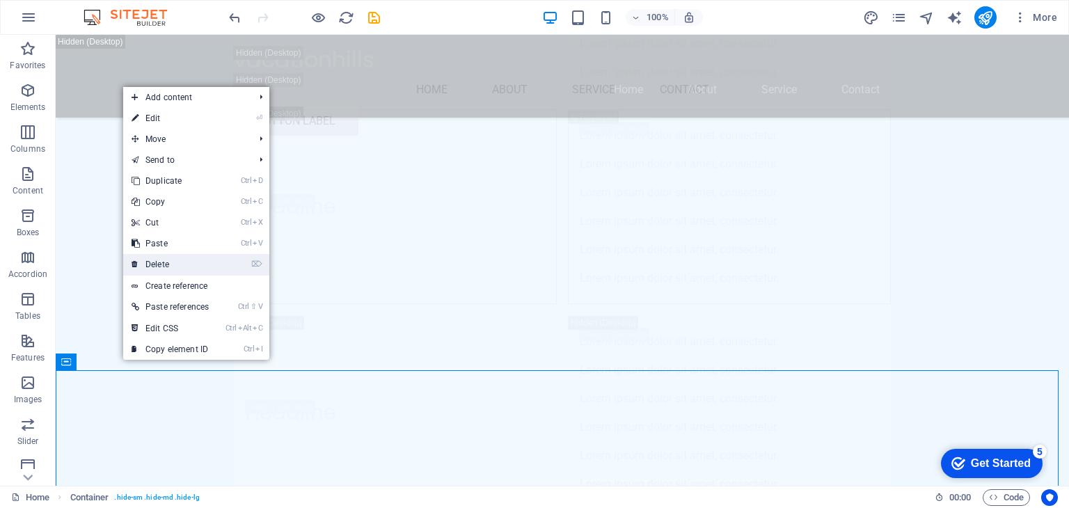
click at [203, 264] on link "⌦ Delete" at bounding box center [170, 264] width 94 height 21
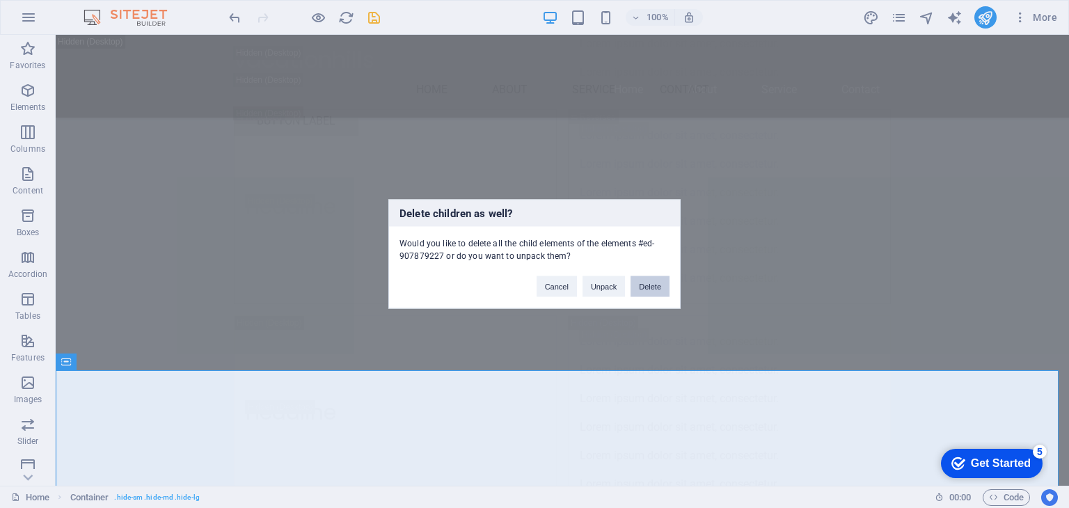
click at [657, 291] on button "Delete" at bounding box center [650, 286] width 39 height 21
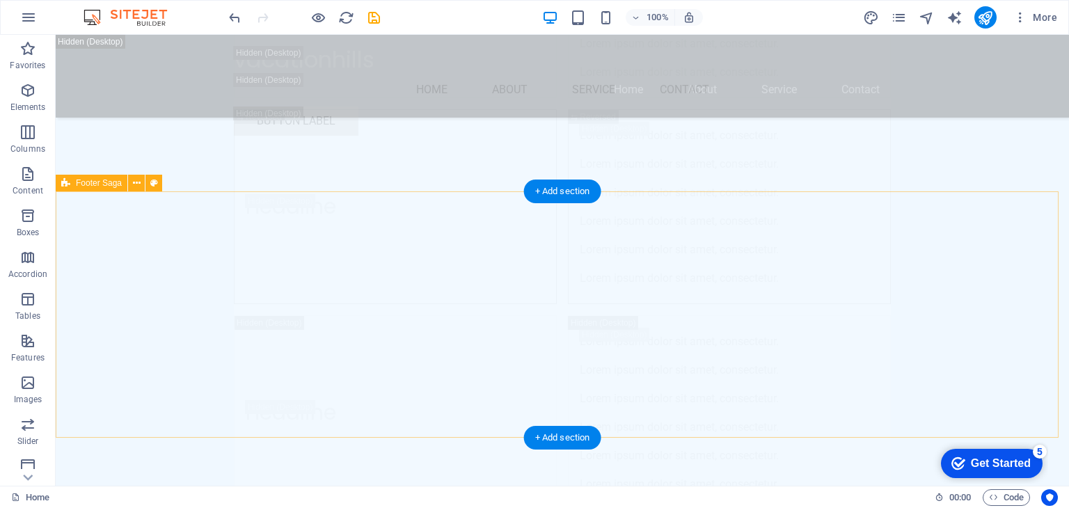
scroll to position [9417, 0]
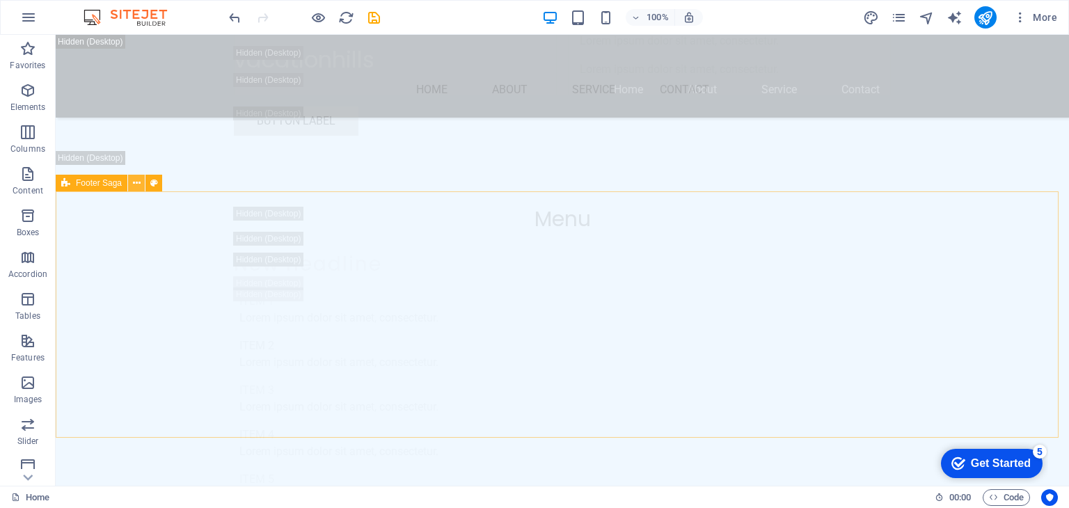
click at [134, 184] on icon at bounding box center [137, 183] width 8 height 15
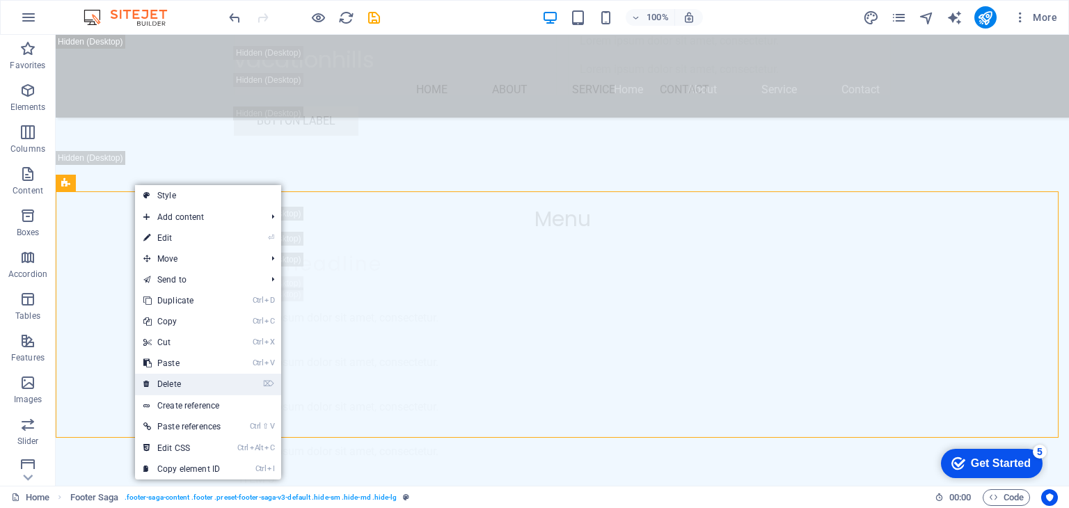
click at [184, 379] on link "⌦ Delete" at bounding box center [182, 384] width 94 height 21
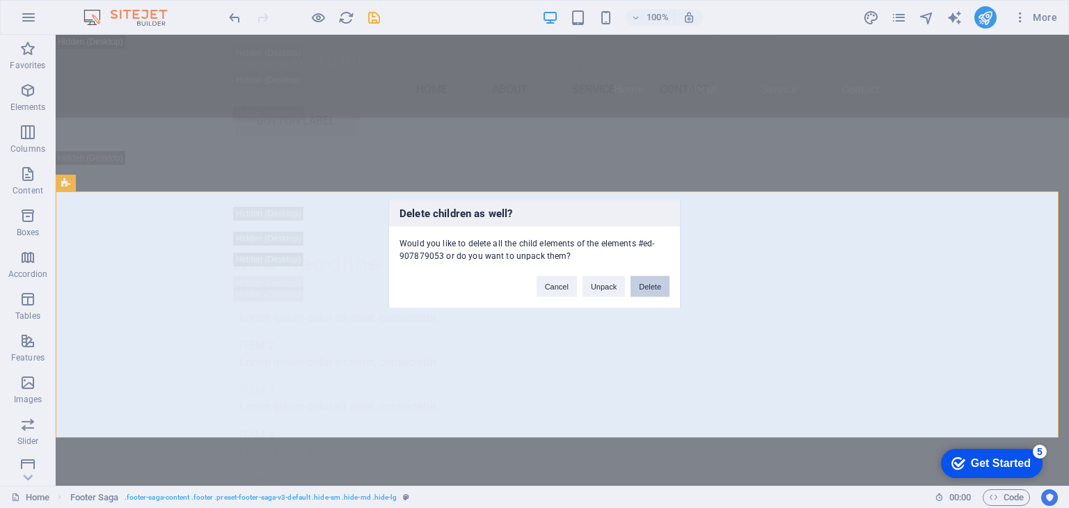
click at [652, 282] on button "Delete" at bounding box center [650, 286] width 39 height 21
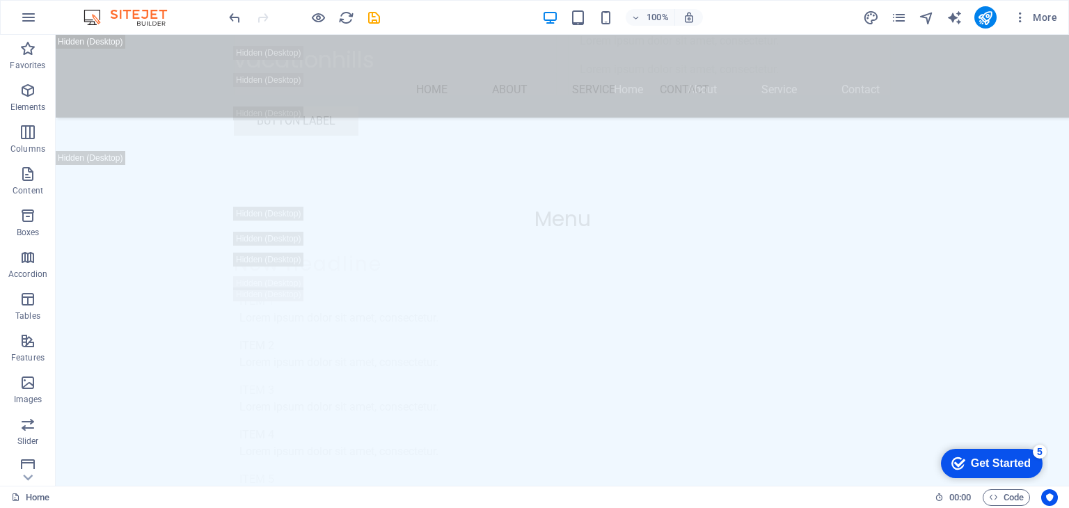
scroll to position [9206, 0]
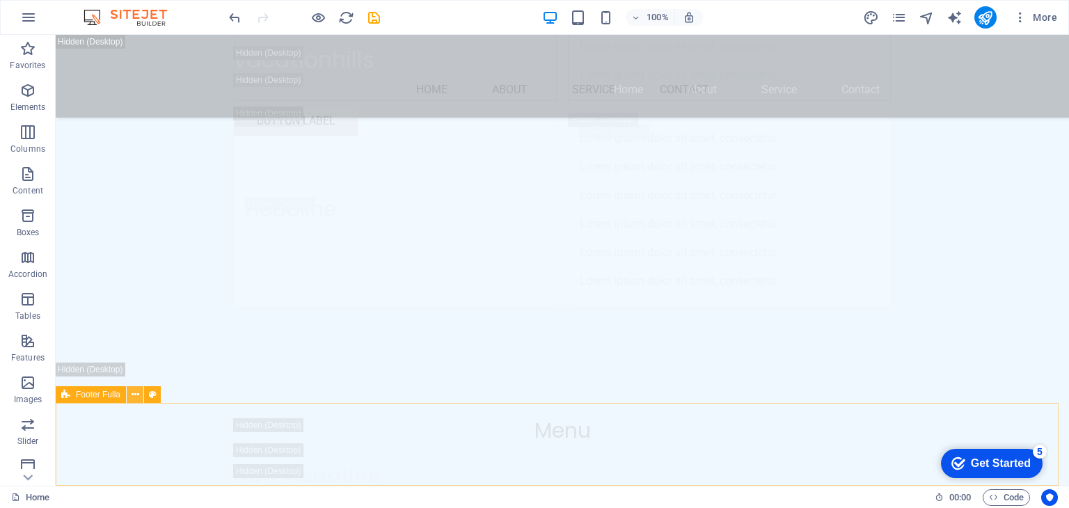
click at [132, 395] on icon at bounding box center [136, 395] width 8 height 15
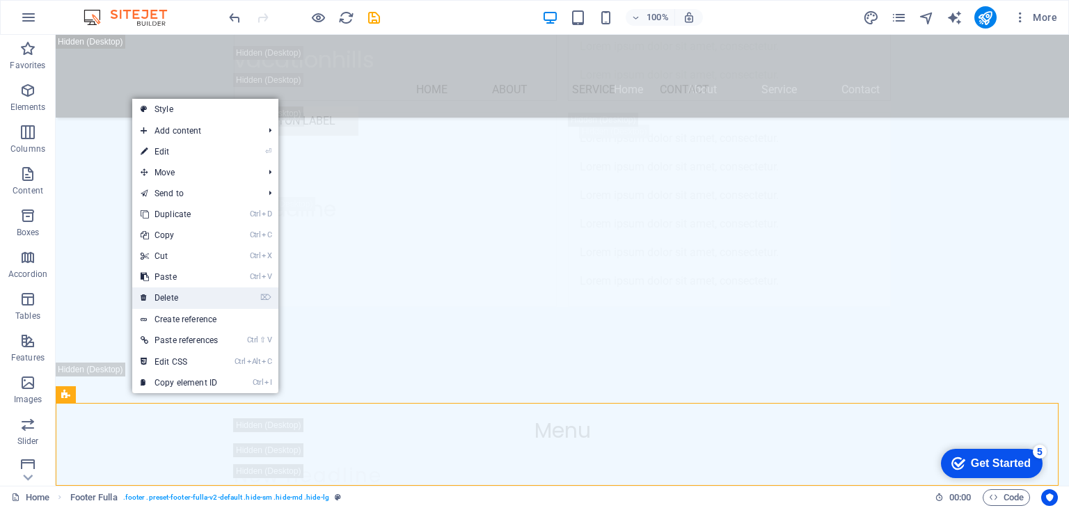
click at [189, 288] on link "⌦ Delete" at bounding box center [179, 298] width 94 height 21
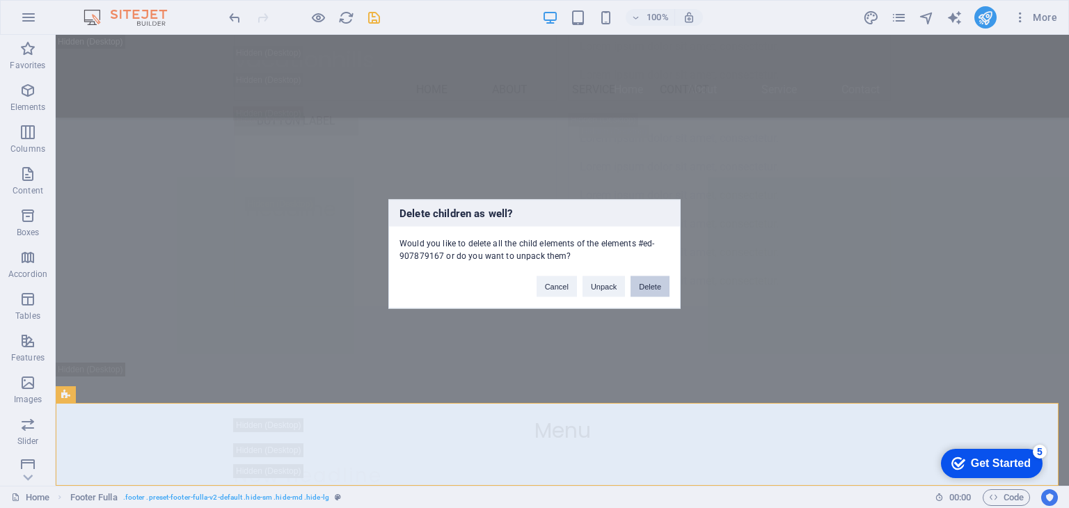
click at [654, 280] on button "Delete" at bounding box center [650, 286] width 39 height 21
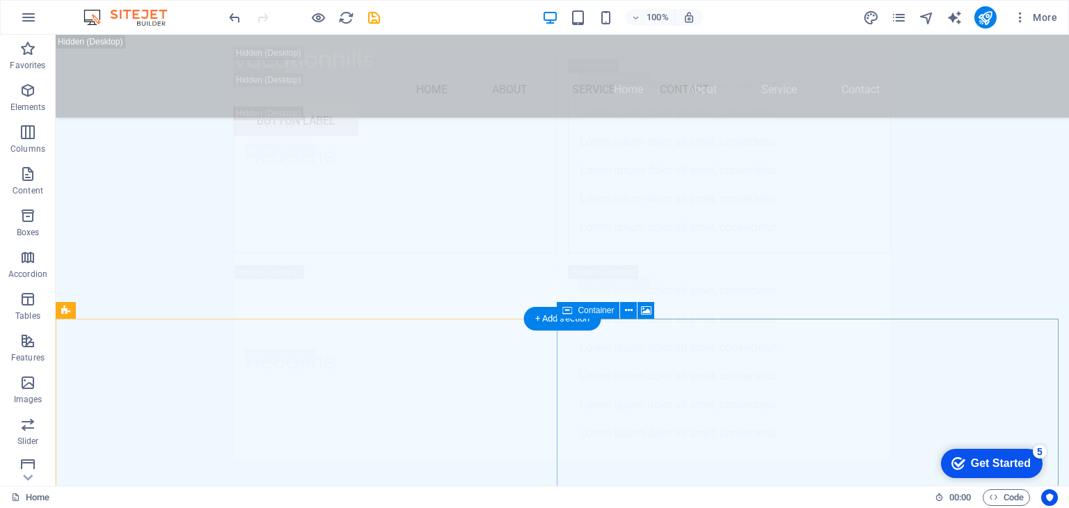
scroll to position [9124, 0]
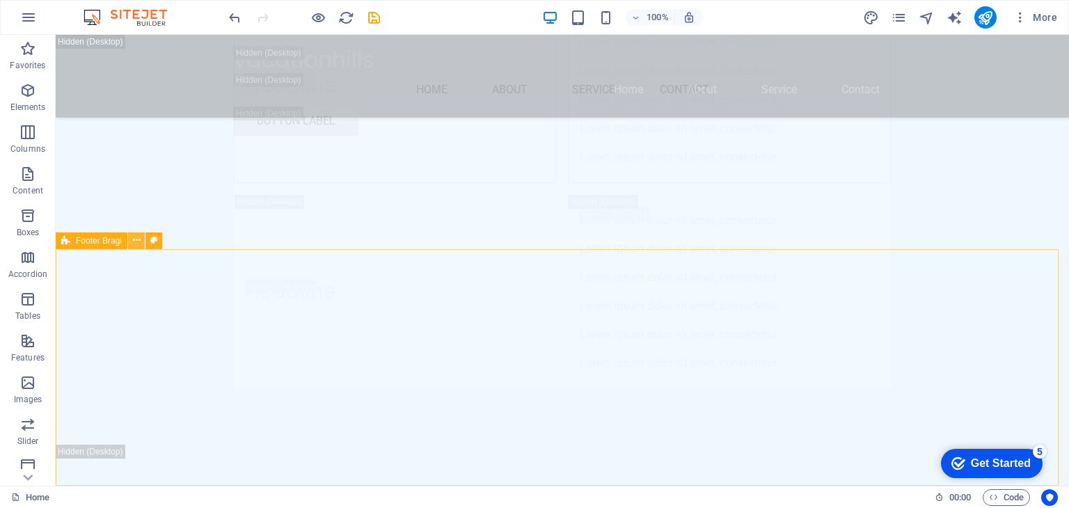
click at [136, 243] on icon at bounding box center [137, 240] width 8 height 15
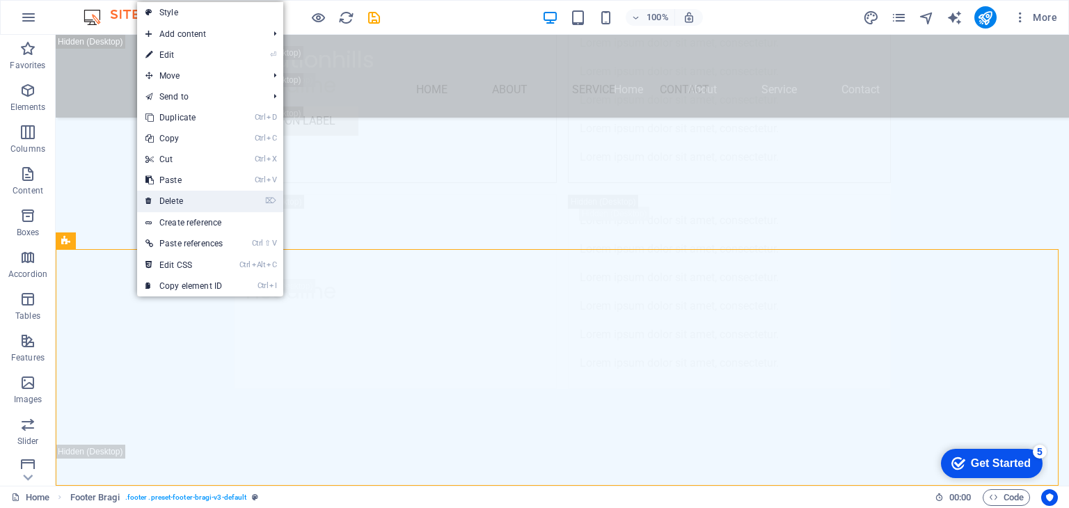
click at [198, 203] on link "⌦ Delete" at bounding box center [184, 201] width 94 height 21
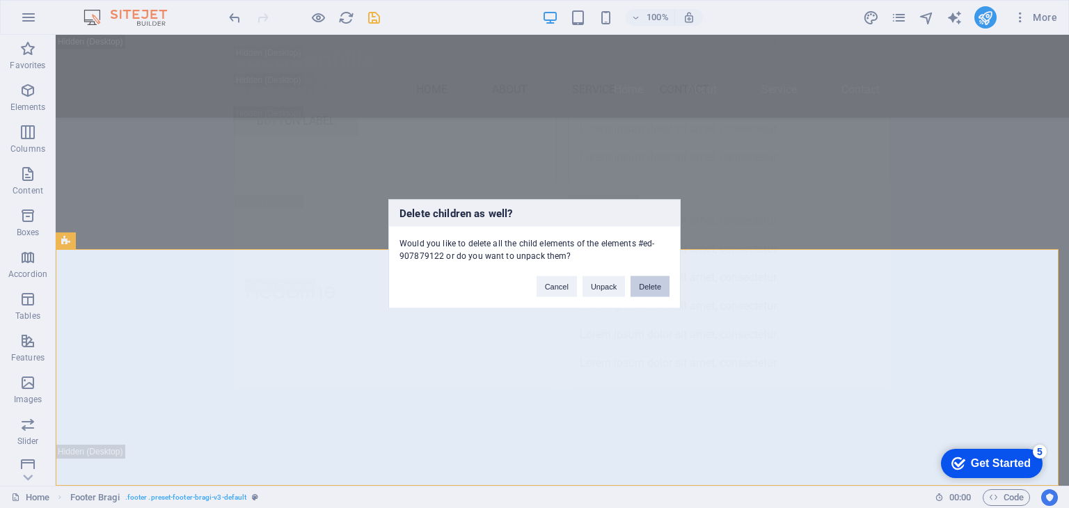
drag, startPoint x: 652, startPoint y: 288, endPoint x: 447, endPoint y: 252, distance: 207.7
click at [652, 288] on button "Delete" at bounding box center [650, 286] width 39 height 21
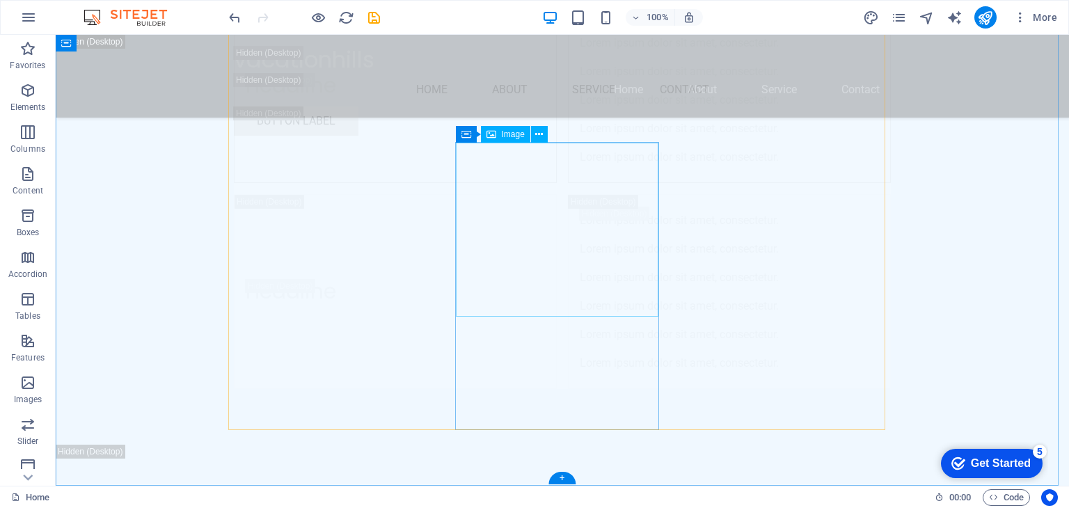
scroll to position [8887, 0]
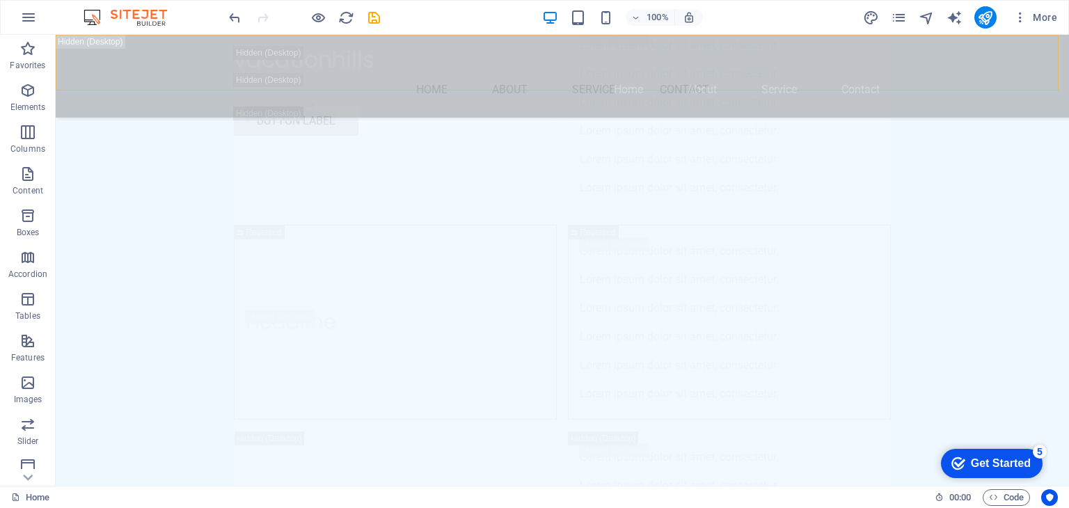
click at [102, 48] on div "vacationhills Menu Home About Service Contact Button label" at bounding box center [563, 91] width 1014 height 112
click at [188, 59] on div "vacationhills Menu Home About Service Contact Button label" at bounding box center [563, 91] width 1014 height 112
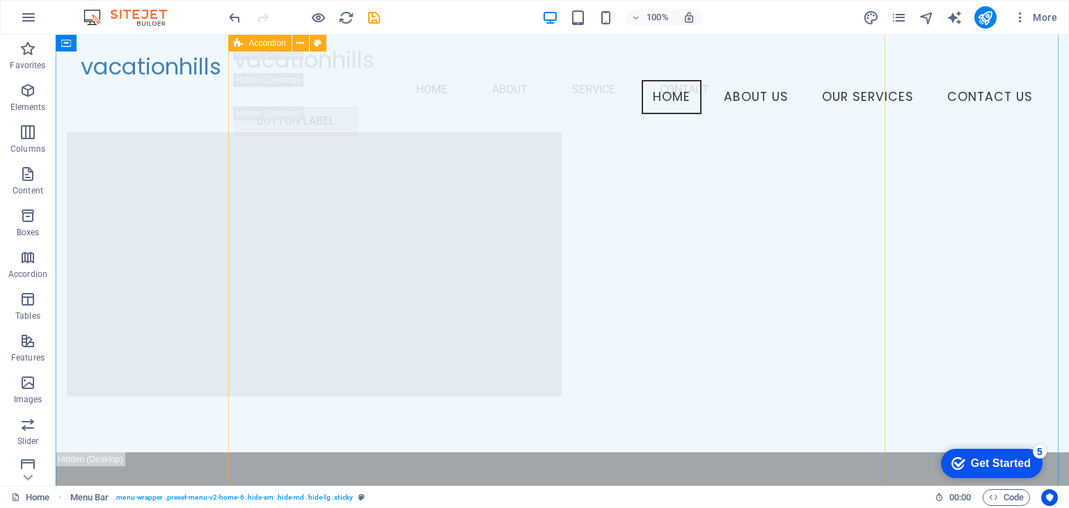
scroll to position [2228, 0]
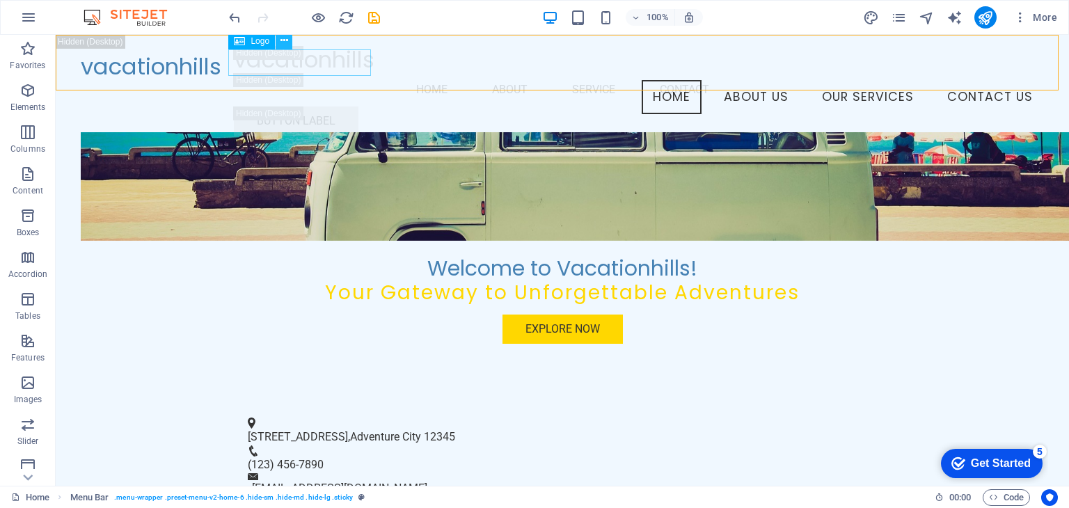
click at [281, 42] on icon at bounding box center [285, 40] width 8 height 15
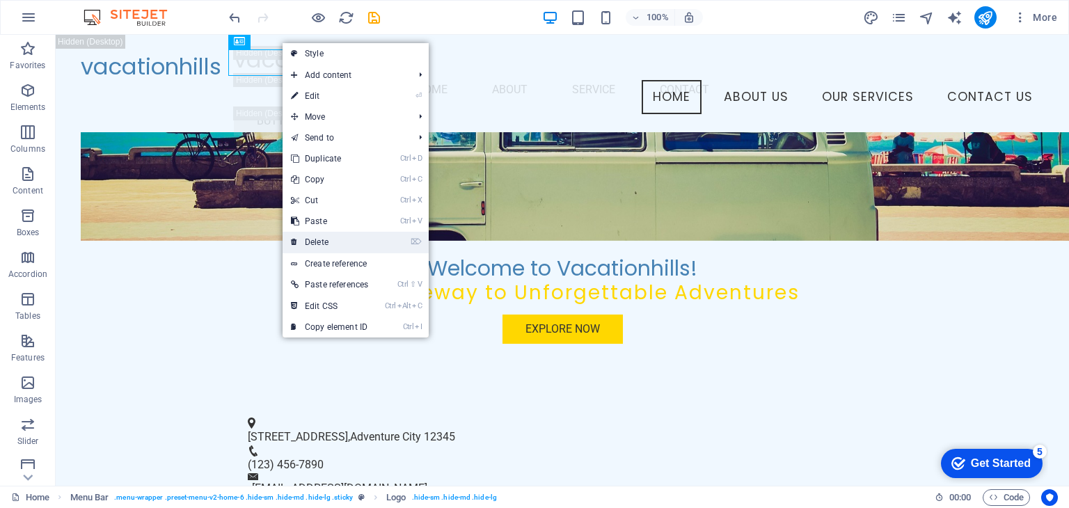
click at [408, 244] on li "⌦ Delete" at bounding box center [356, 243] width 146 height 22
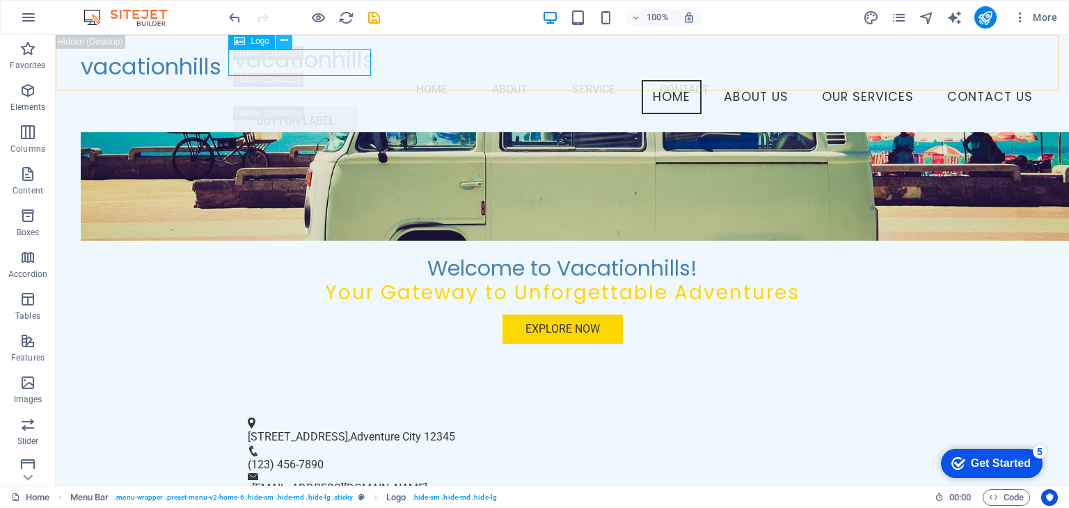
click at [281, 39] on icon at bounding box center [285, 40] width 8 height 15
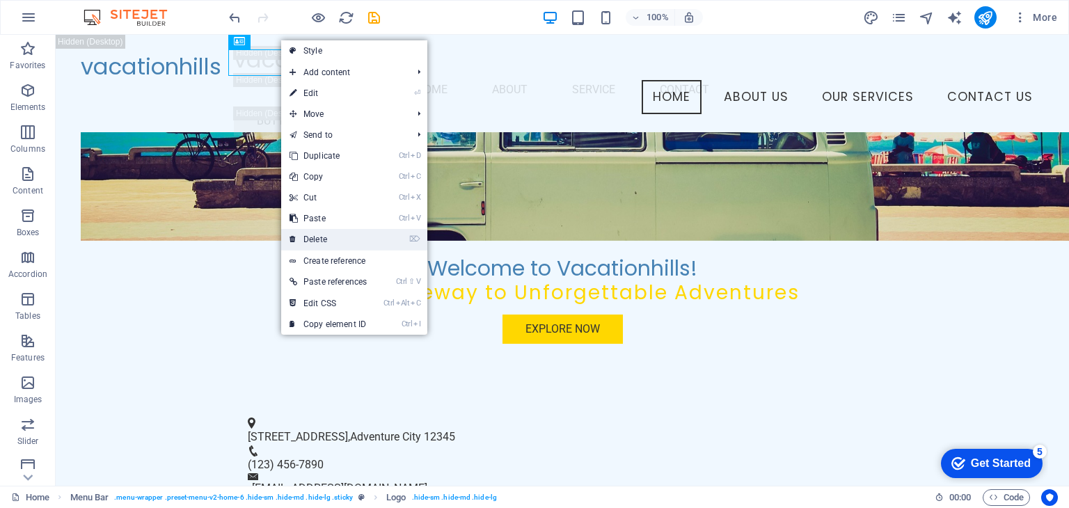
click at [333, 237] on link "⌦ Delete" at bounding box center [328, 239] width 94 height 21
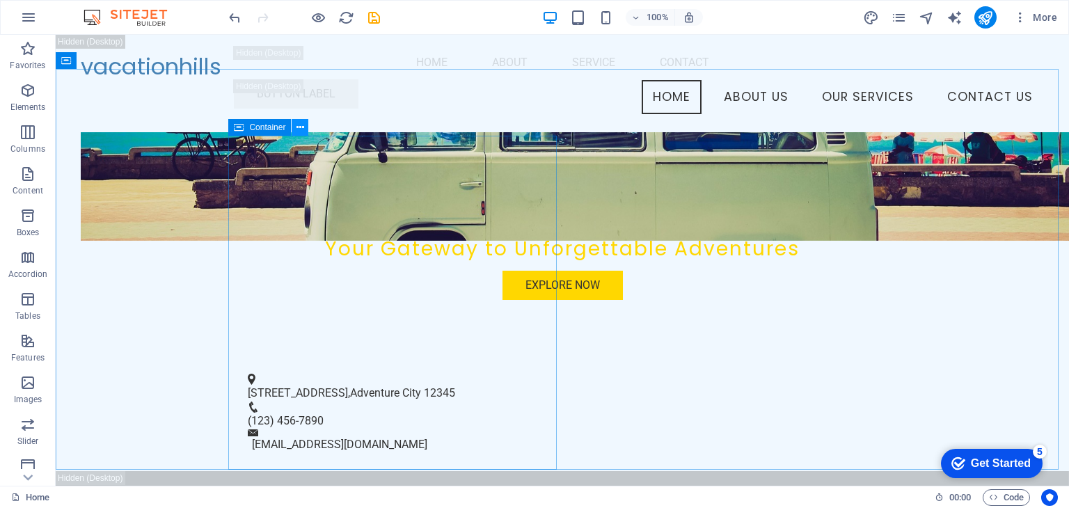
click at [301, 130] on icon at bounding box center [301, 127] width 8 height 15
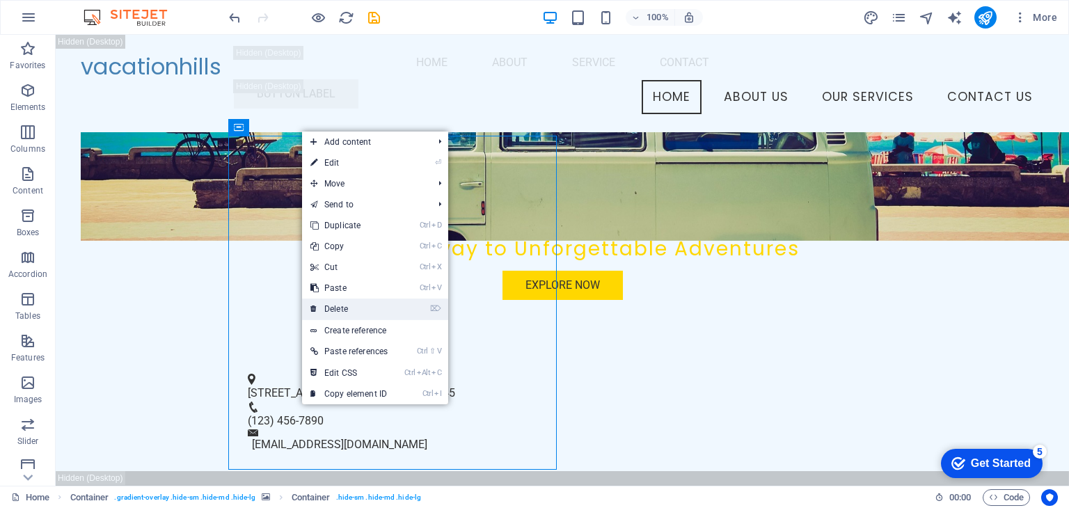
click at [348, 302] on link "⌦ Delete" at bounding box center [349, 309] width 94 height 21
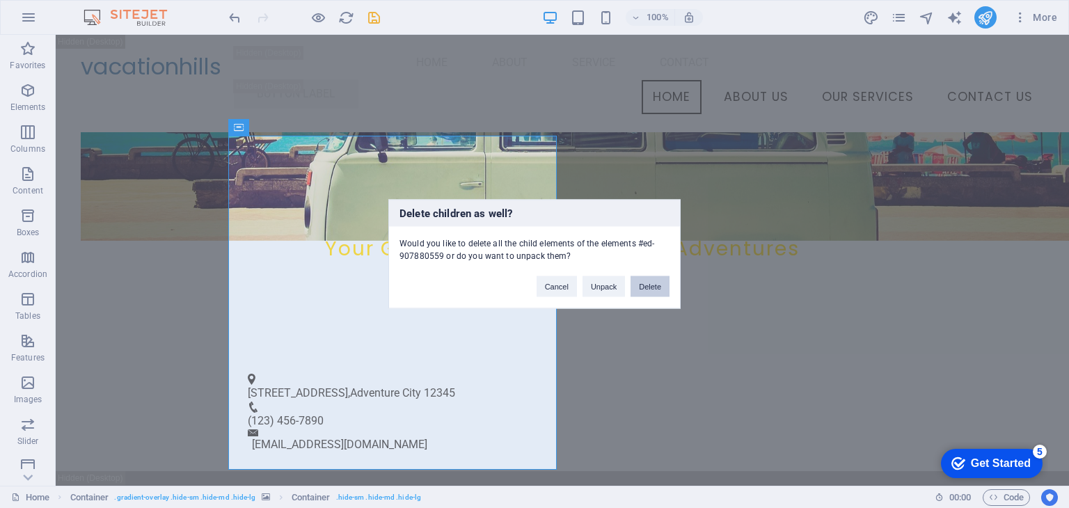
click at [650, 290] on button "Delete" at bounding box center [650, 286] width 39 height 21
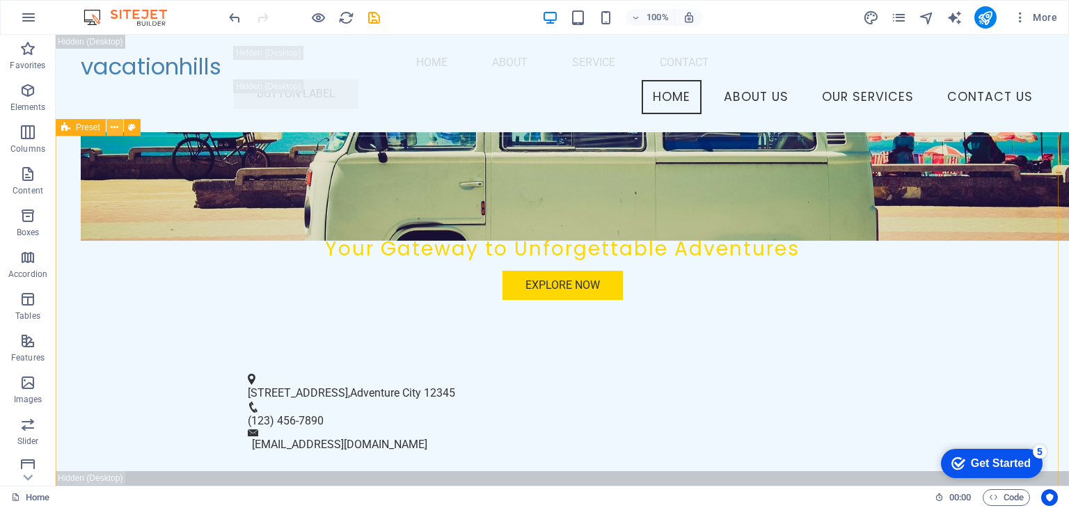
click at [113, 123] on icon at bounding box center [115, 127] width 8 height 15
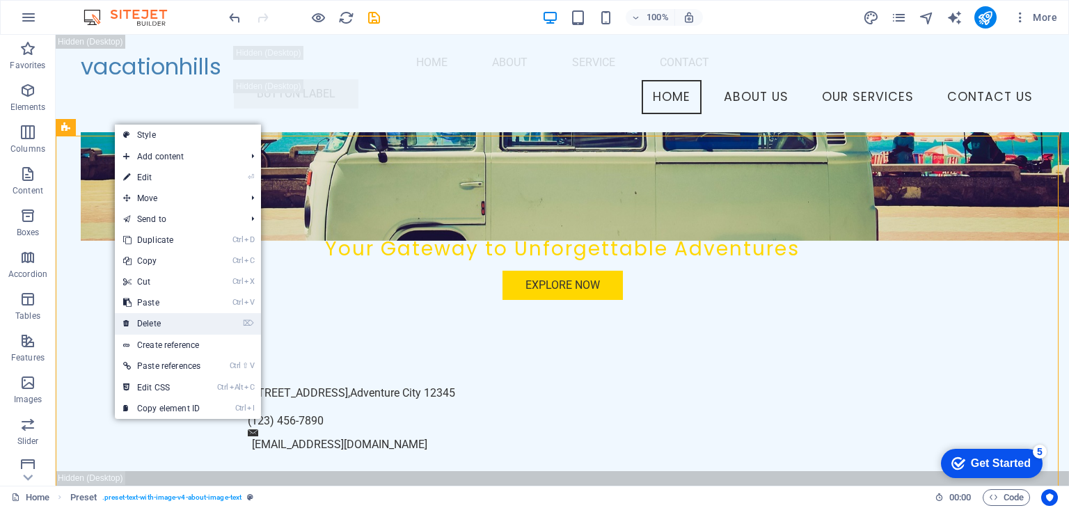
click at [164, 320] on link "⌦ Delete" at bounding box center [162, 323] width 94 height 21
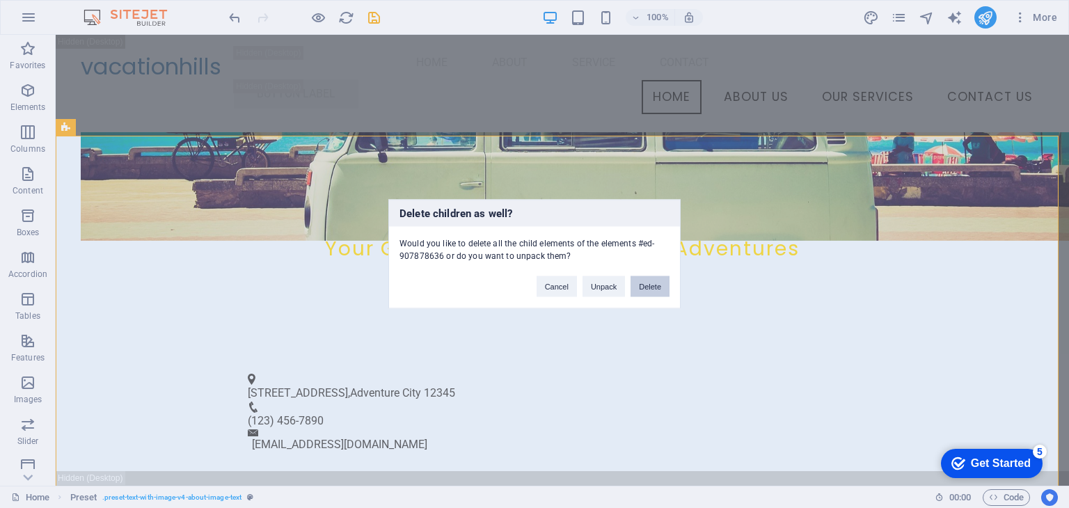
click at [656, 286] on button "Delete" at bounding box center [650, 286] width 39 height 21
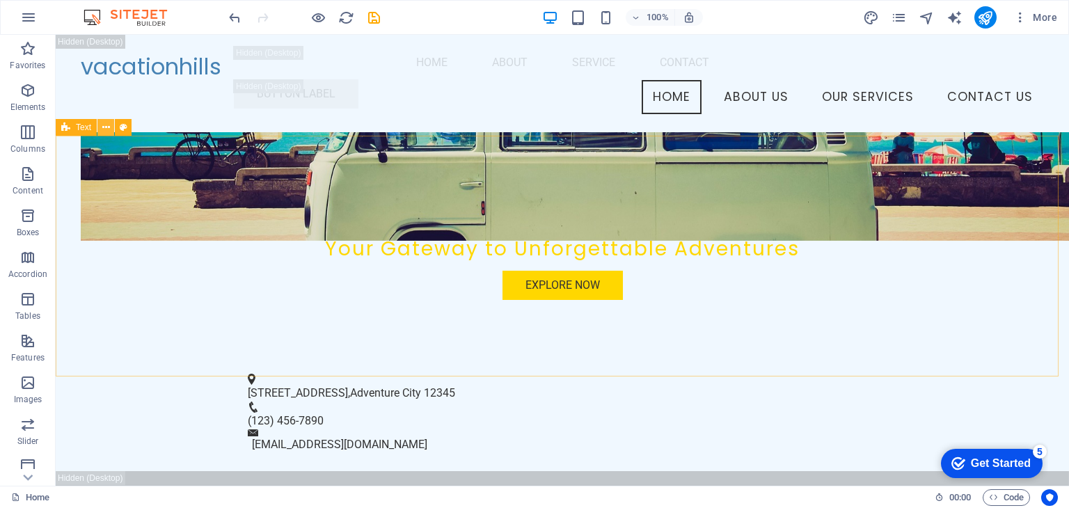
click at [104, 126] on icon at bounding box center [106, 127] width 8 height 15
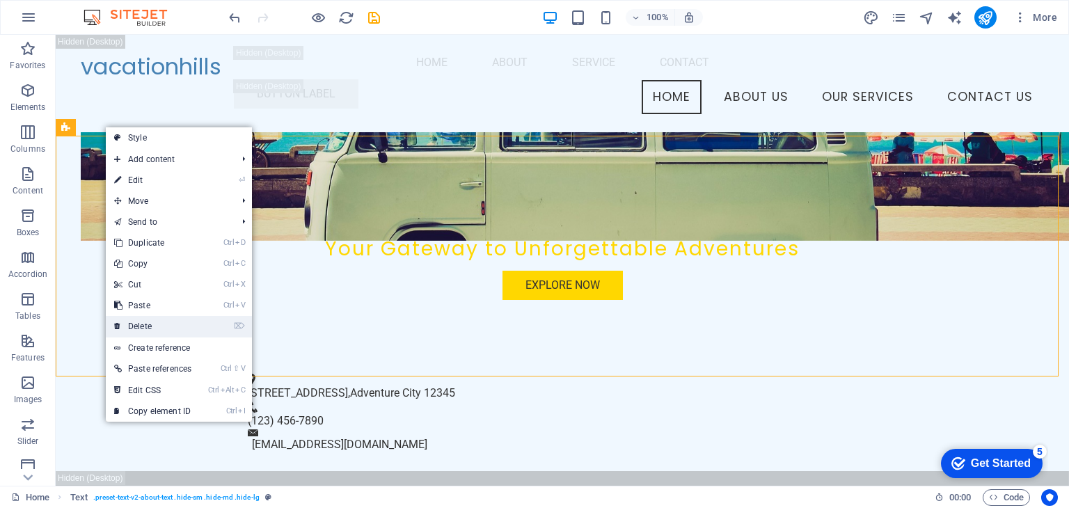
click at [192, 326] on link "⌦ Delete" at bounding box center [153, 326] width 94 height 21
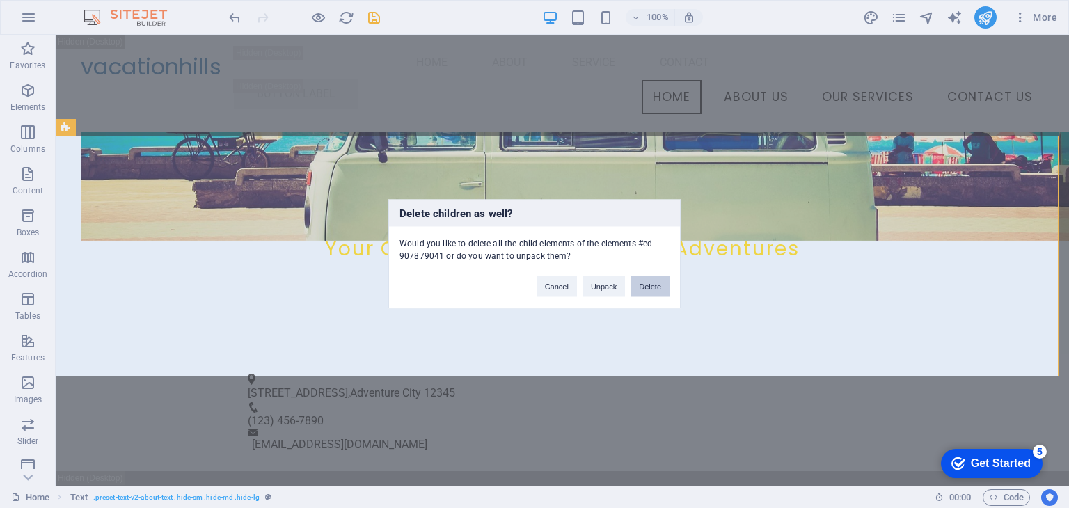
click at [647, 290] on button "Delete" at bounding box center [650, 286] width 39 height 21
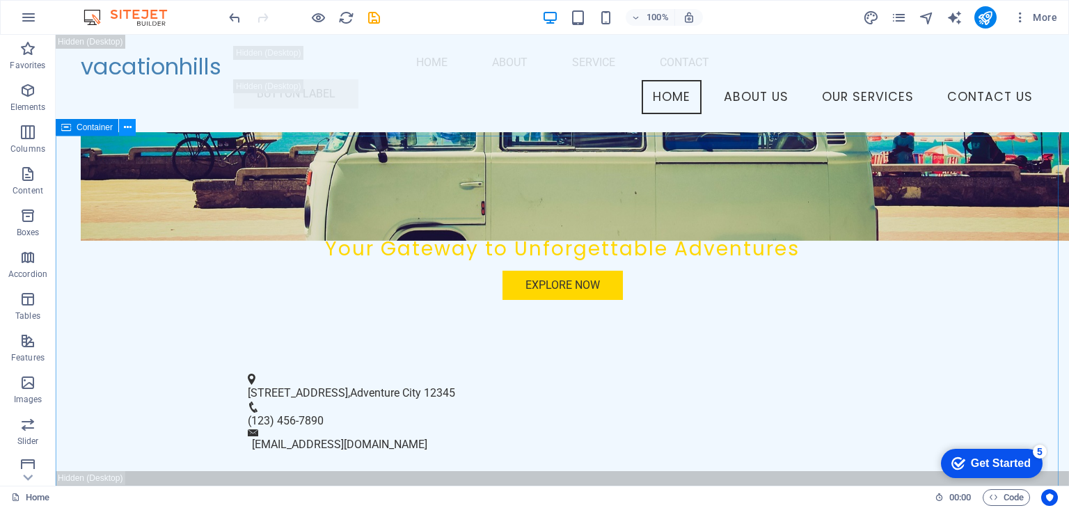
click at [121, 129] on button at bounding box center [127, 127] width 17 height 17
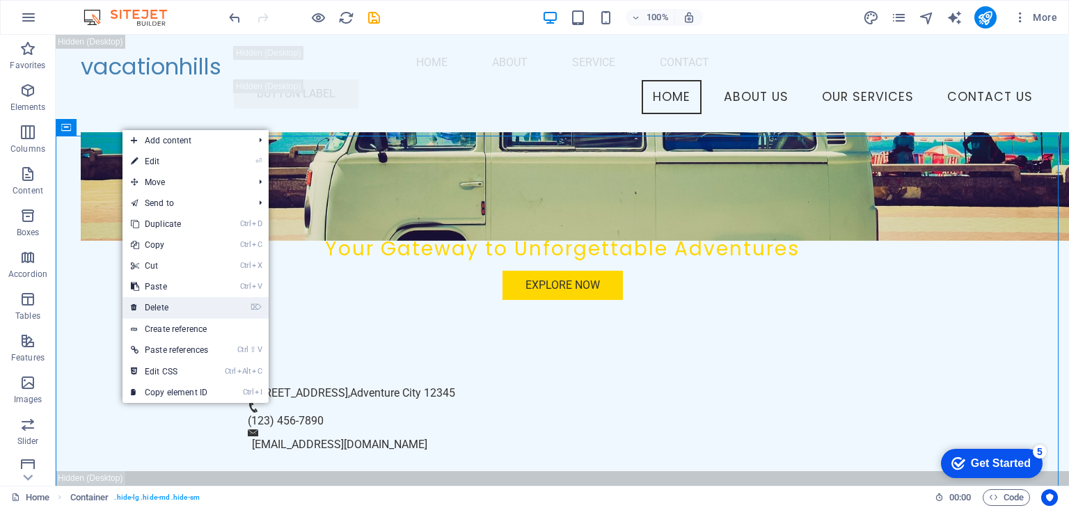
click at [200, 307] on link "⌦ Delete" at bounding box center [170, 307] width 94 height 21
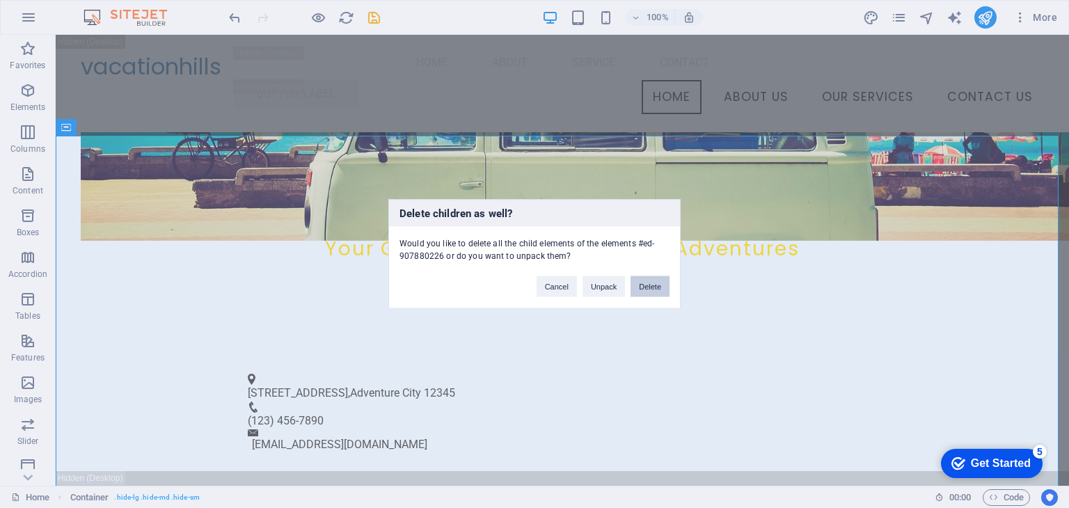
click at [640, 290] on button "Delete" at bounding box center [650, 286] width 39 height 21
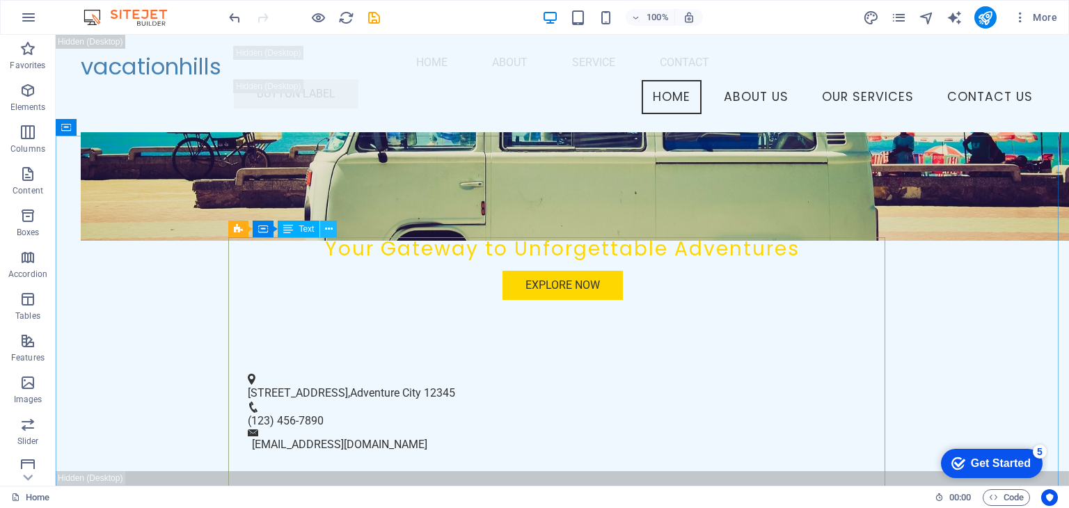
click at [326, 233] on icon at bounding box center [329, 229] width 8 height 15
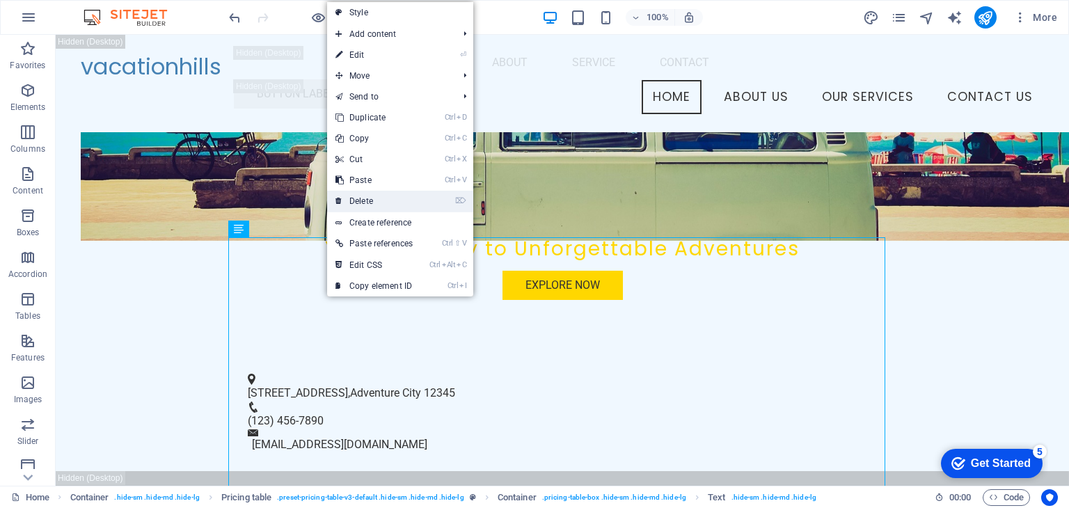
click at [390, 199] on link "⌦ Delete" at bounding box center [374, 201] width 94 height 21
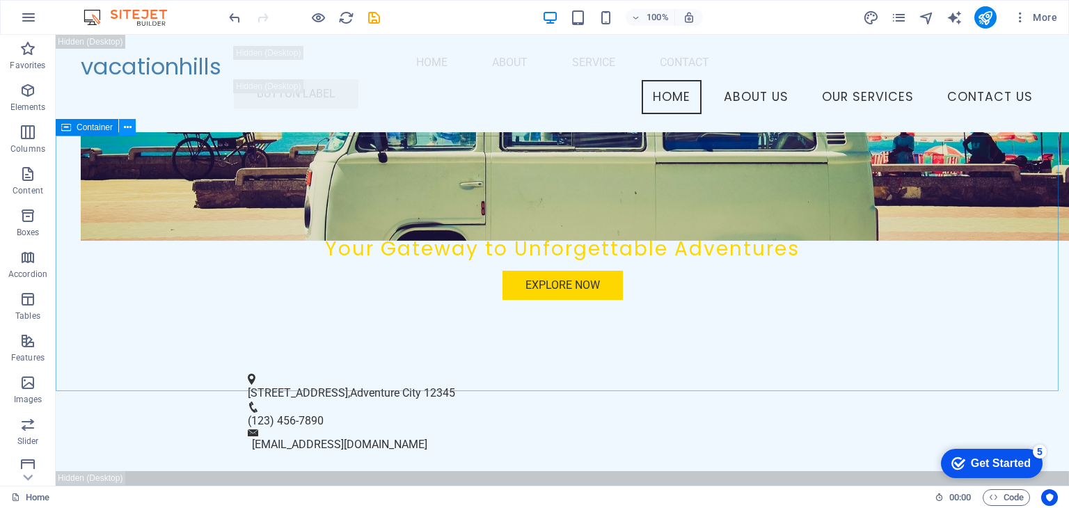
click at [127, 126] on icon at bounding box center [128, 127] width 8 height 15
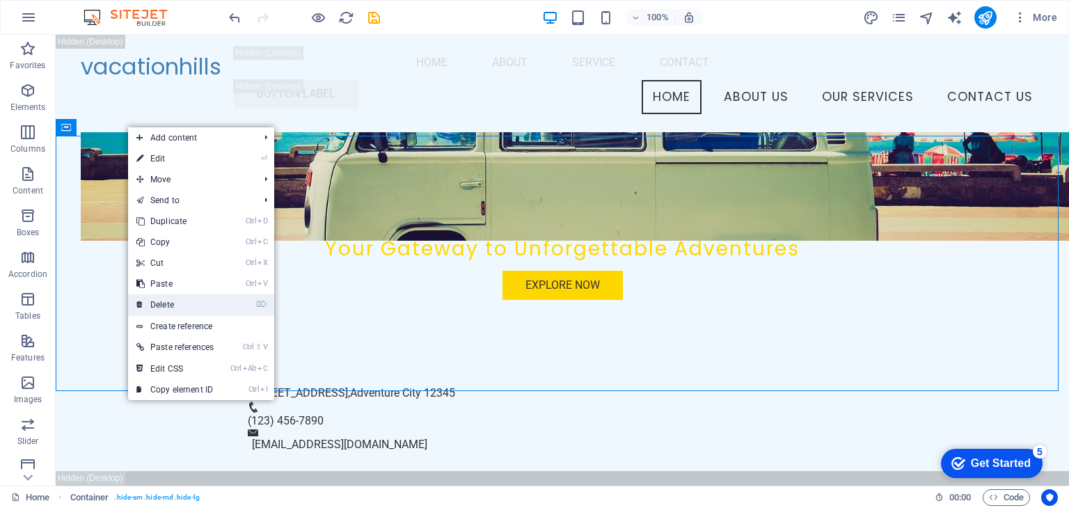
click at [191, 299] on link "⌦ Delete" at bounding box center [175, 304] width 94 height 21
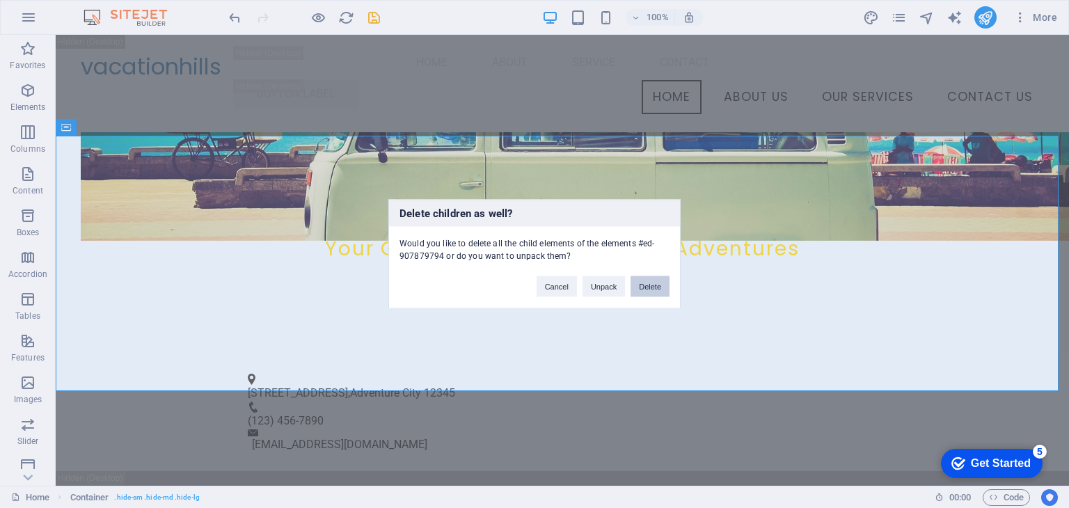
click at [653, 285] on button "Delete" at bounding box center [650, 286] width 39 height 21
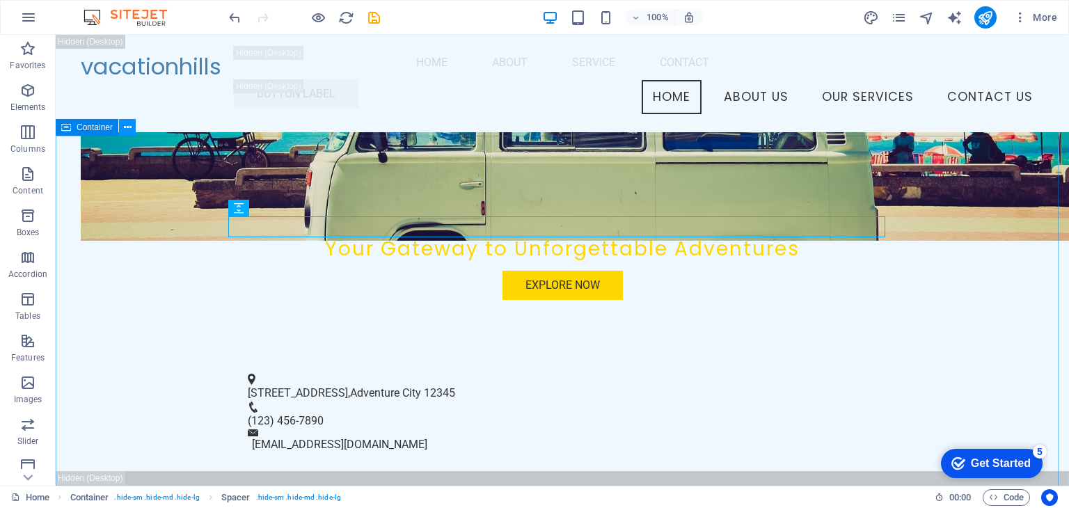
click at [122, 129] on button at bounding box center [127, 127] width 17 height 17
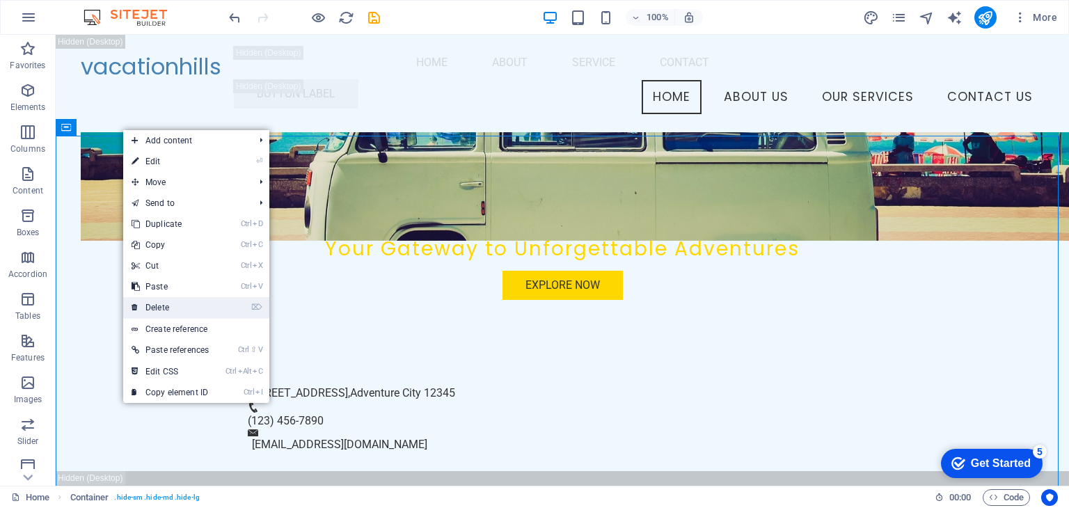
click at [178, 310] on link "⌦ Delete" at bounding box center [170, 307] width 94 height 21
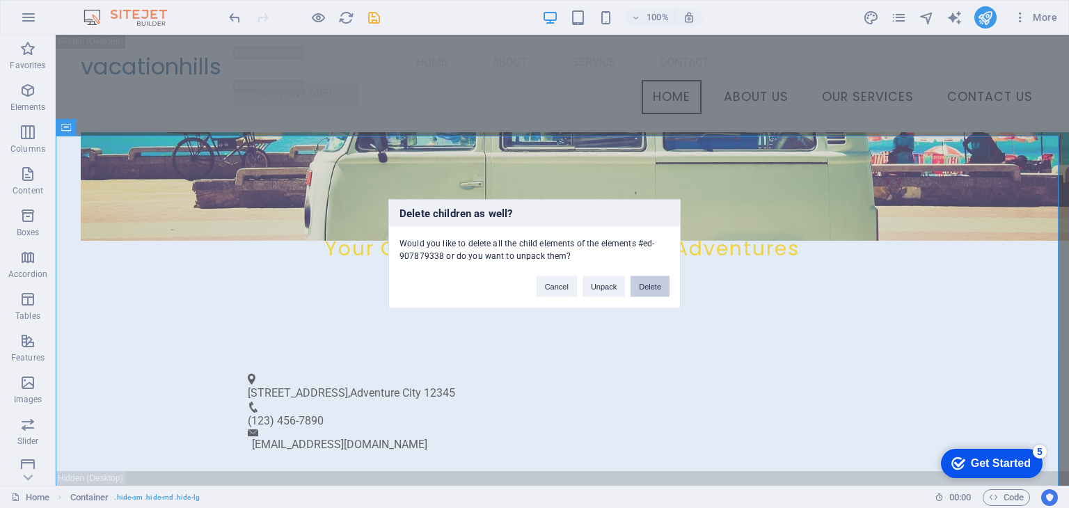
click at [646, 285] on button "Delete" at bounding box center [650, 286] width 39 height 21
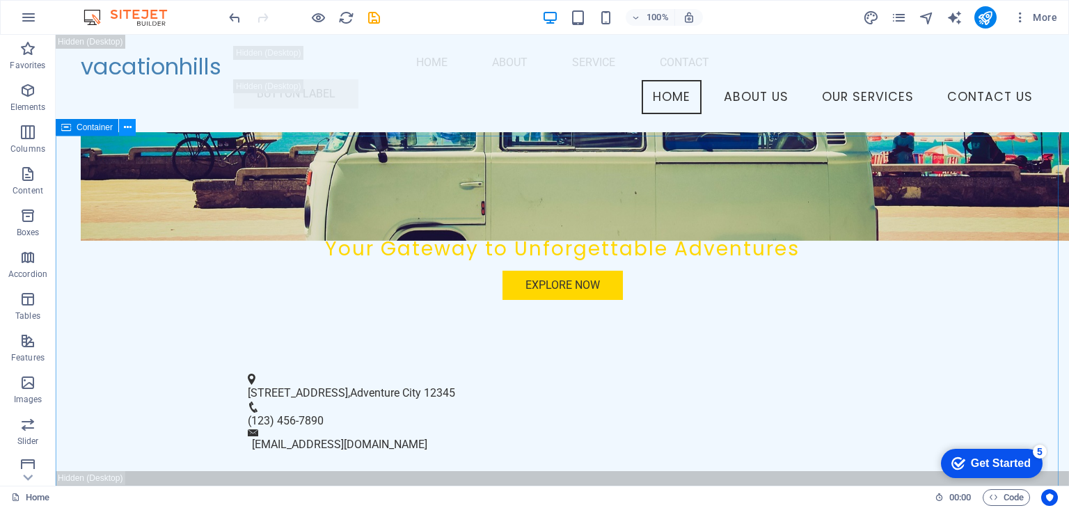
click at [124, 132] on icon at bounding box center [128, 127] width 8 height 15
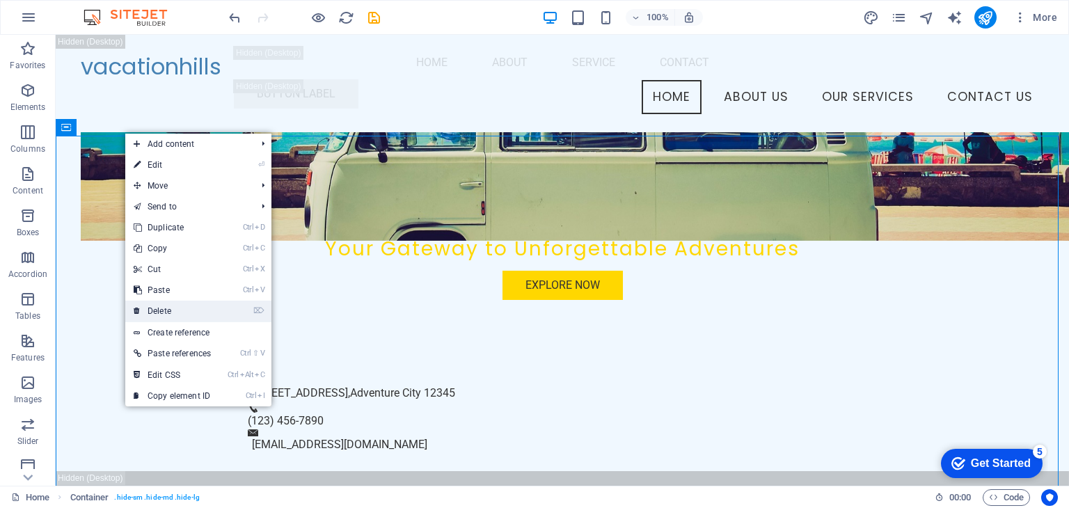
click at [185, 310] on link "⌦ Delete" at bounding box center [172, 311] width 94 height 21
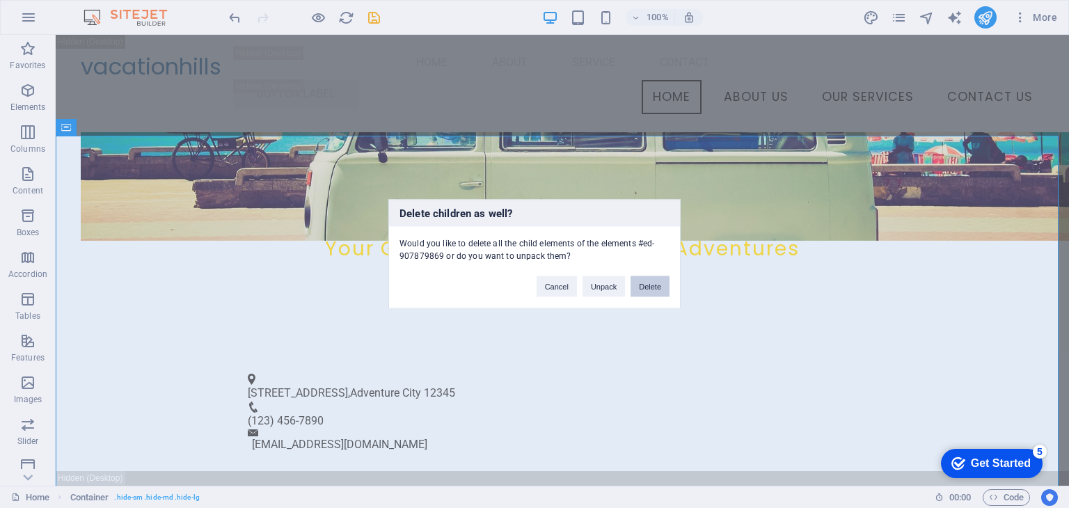
click at [654, 288] on button "Delete" at bounding box center [650, 286] width 39 height 21
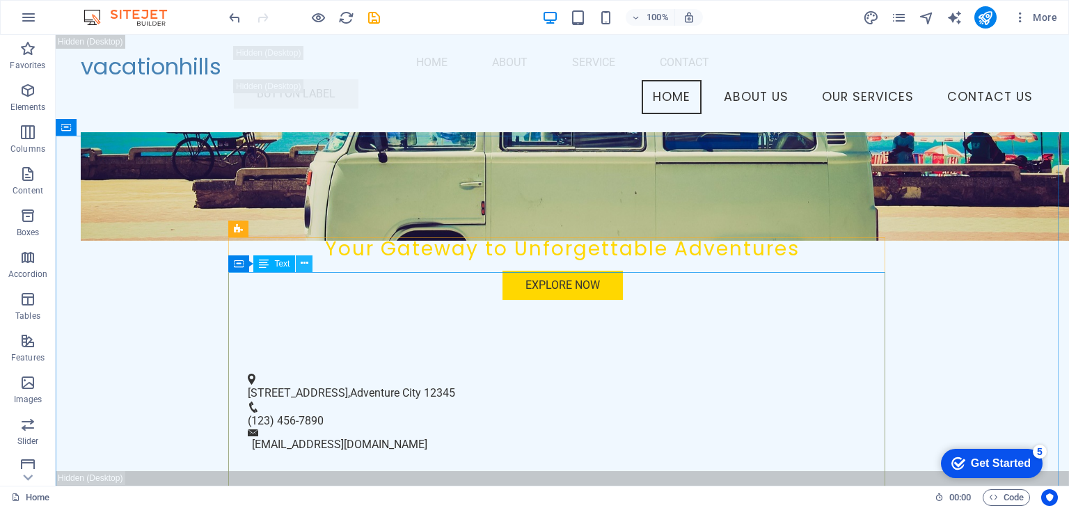
click at [301, 262] on icon at bounding box center [305, 263] width 8 height 15
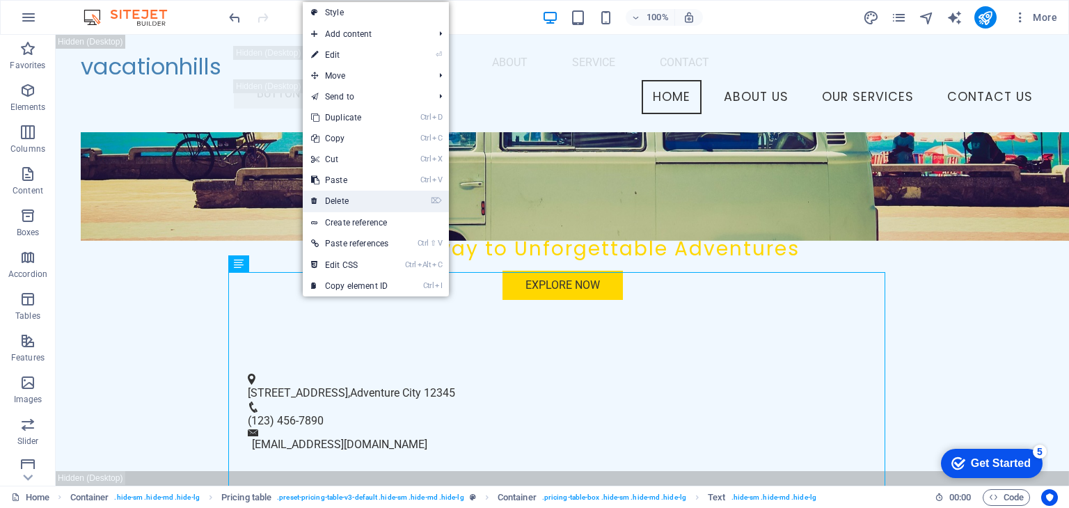
click at [374, 204] on link "⌦ Delete" at bounding box center [350, 201] width 94 height 21
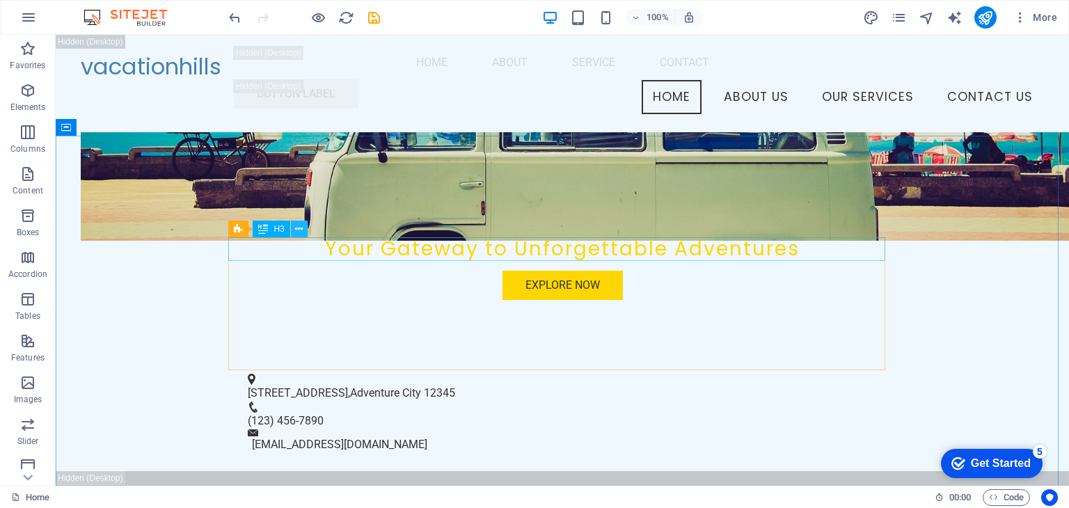
click at [299, 230] on icon at bounding box center [299, 229] width 8 height 15
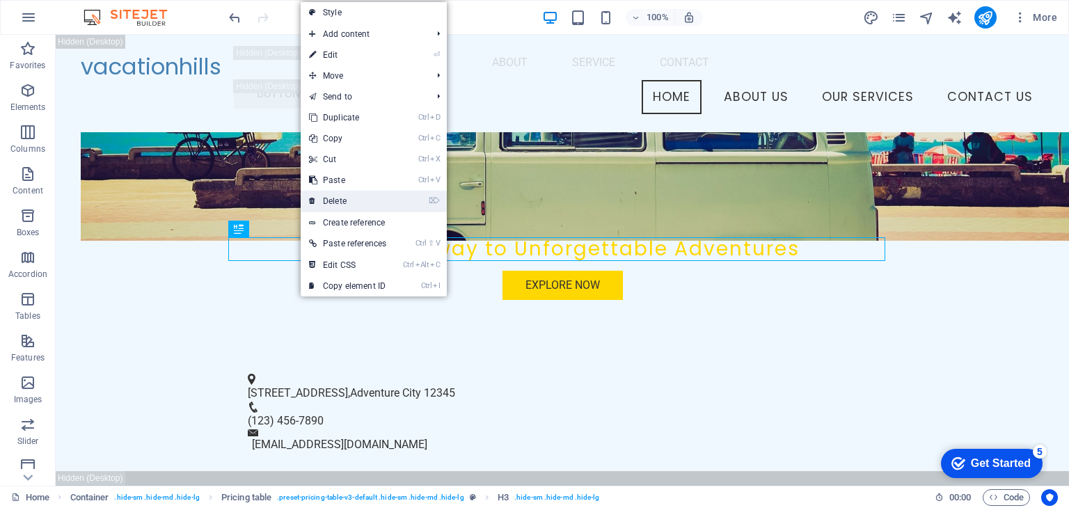
click at [390, 195] on link "⌦ Delete" at bounding box center [348, 201] width 94 height 21
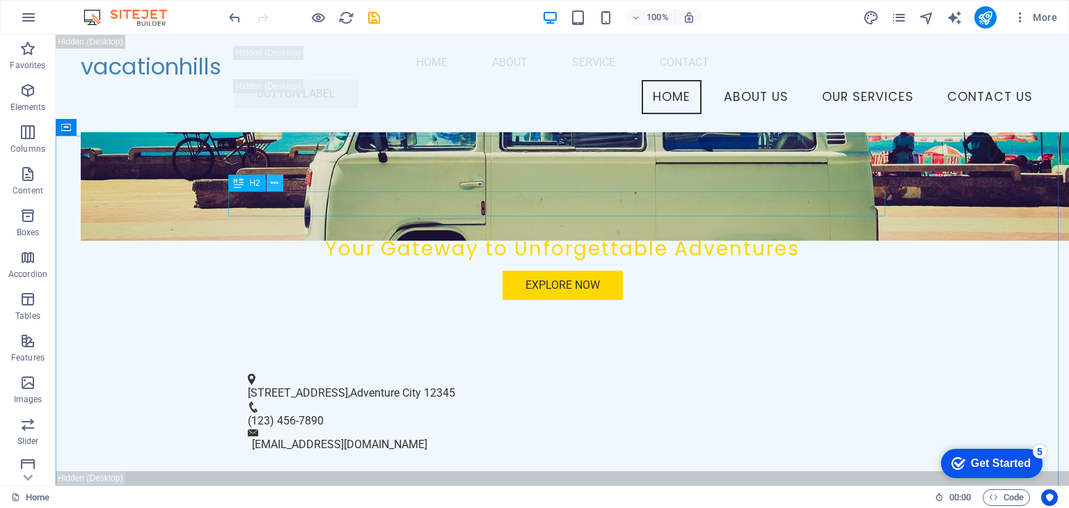
click at [273, 184] on icon at bounding box center [275, 183] width 8 height 15
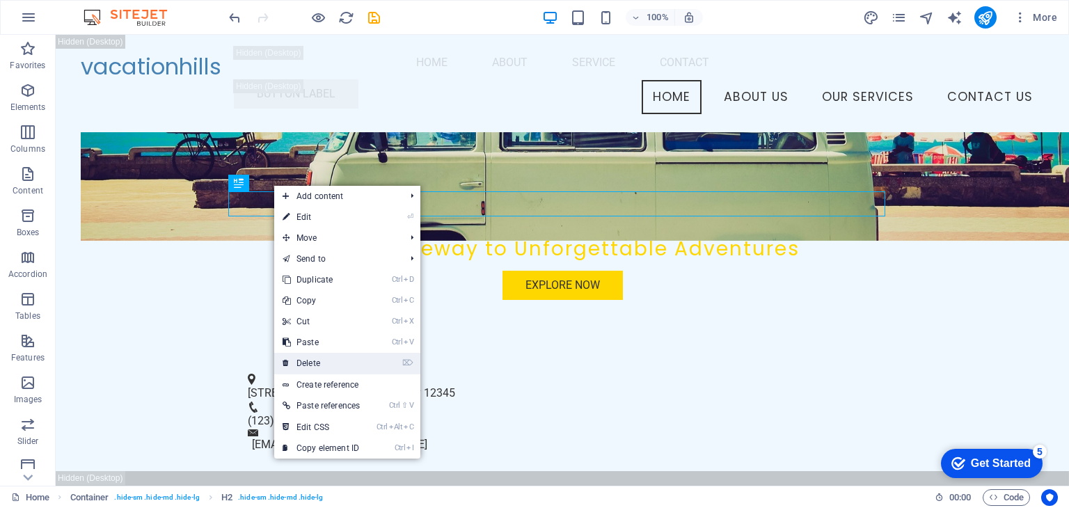
click at [398, 368] on li "⌦ Delete" at bounding box center [347, 364] width 146 height 22
click at [365, 369] on link "⌦ Delete" at bounding box center [321, 363] width 94 height 21
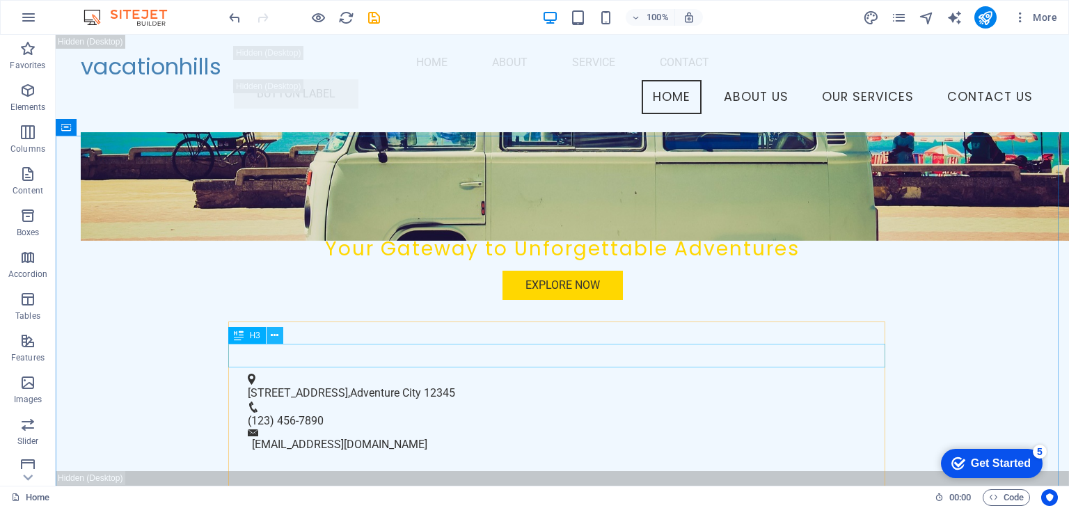
click at [275, 335] on icon at bounding box center [275, 336] width 8 height 15
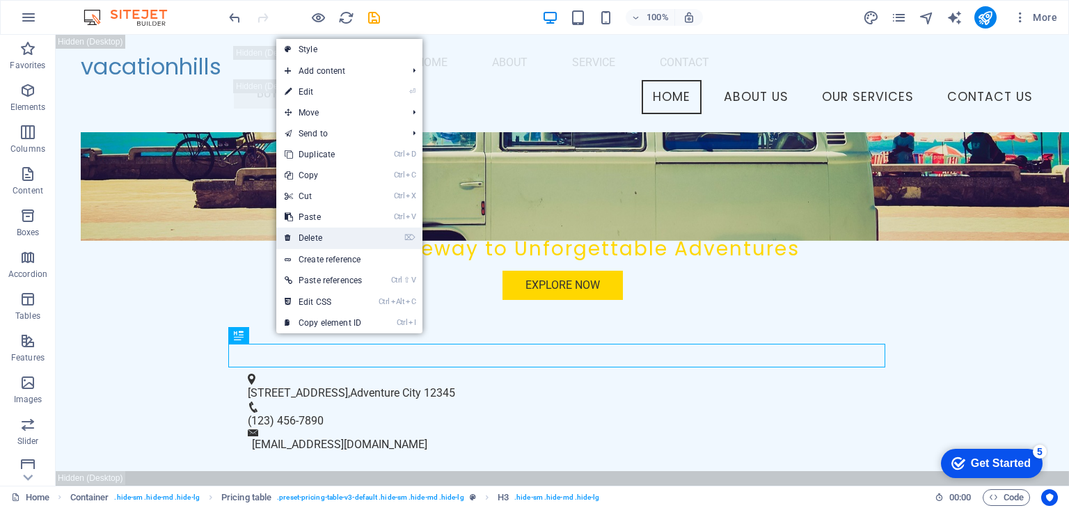
click at [333, 237] on link "⌦ Delete" at bounding box center [323, 238] width 94 height 21
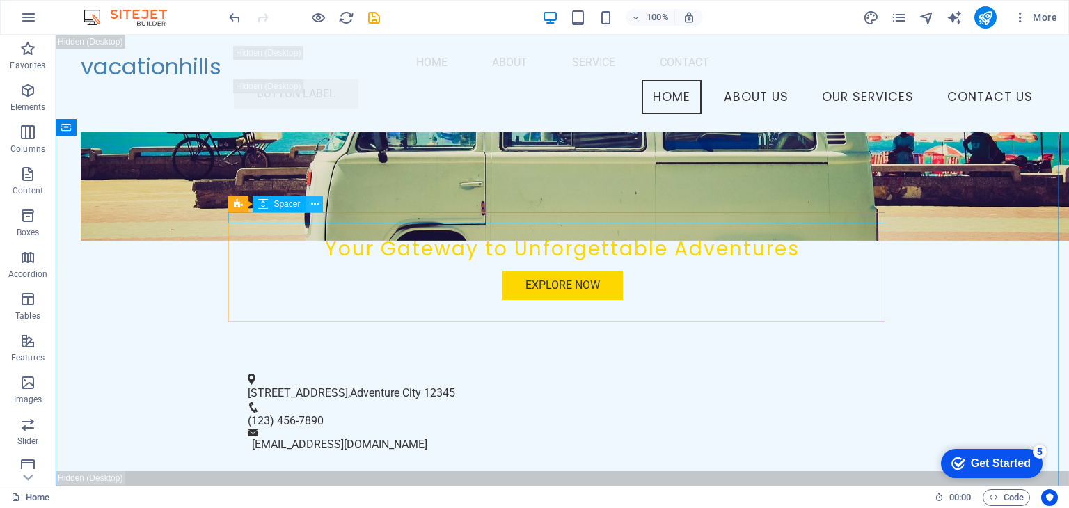
click at [311, 207] on icon at bounding box center [315, 204] width 8 height 15
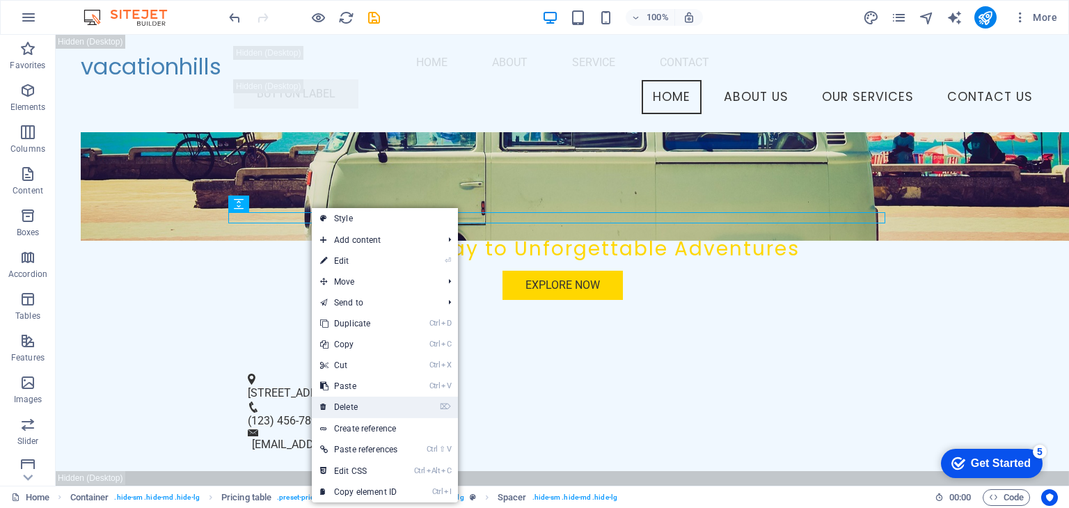
click at [350, 408] on link "⌦ Delete" at bounding box center [359, 407] width 94 height 21
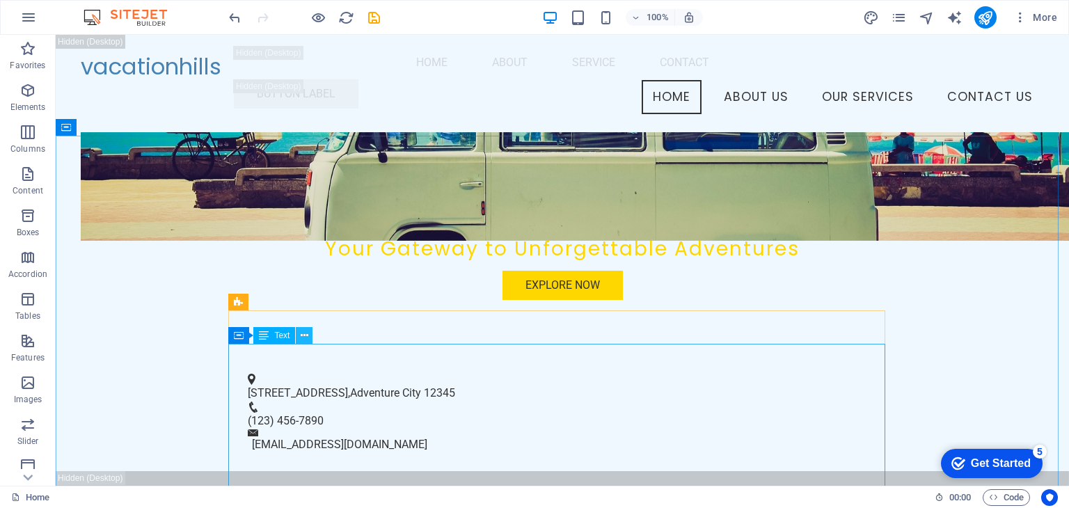
click at [308, 331] on icon at bounding box center [305, 336] width 8 height 15
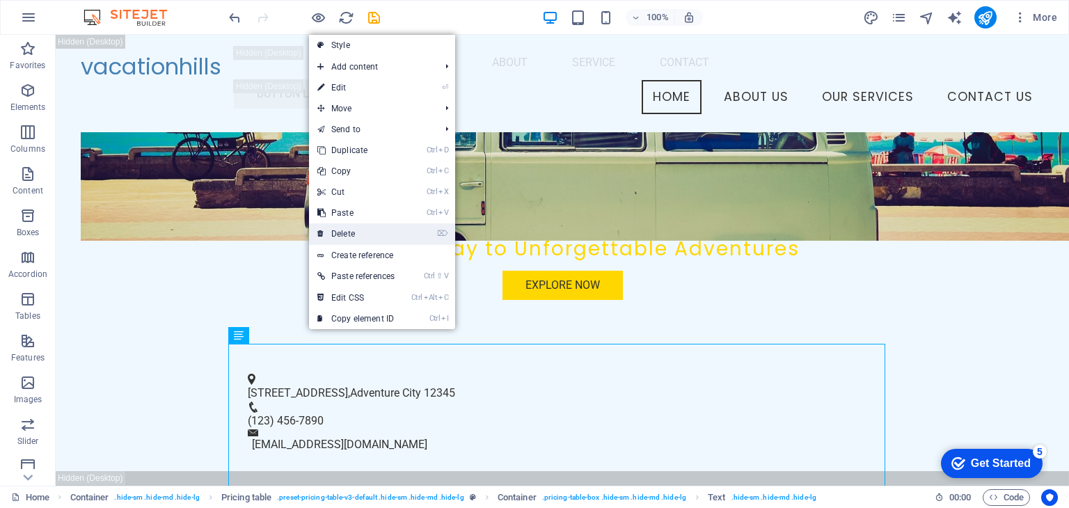
click at [365, 235] on link "⌦ Delete" at bounding box center [356, 233] width 94 height 21
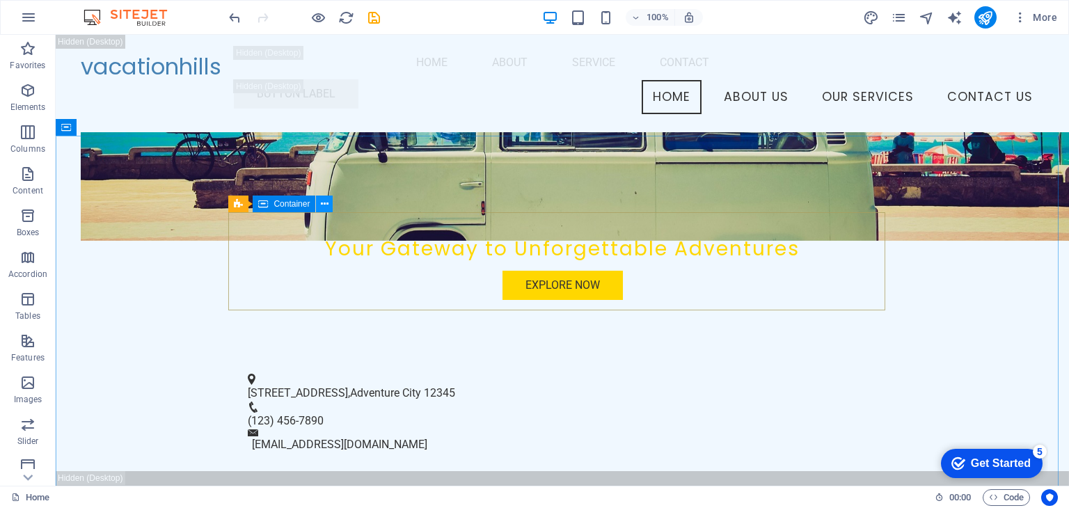
click at [326, 204] on icon at bounding box center [325, 204] width 8 height 15
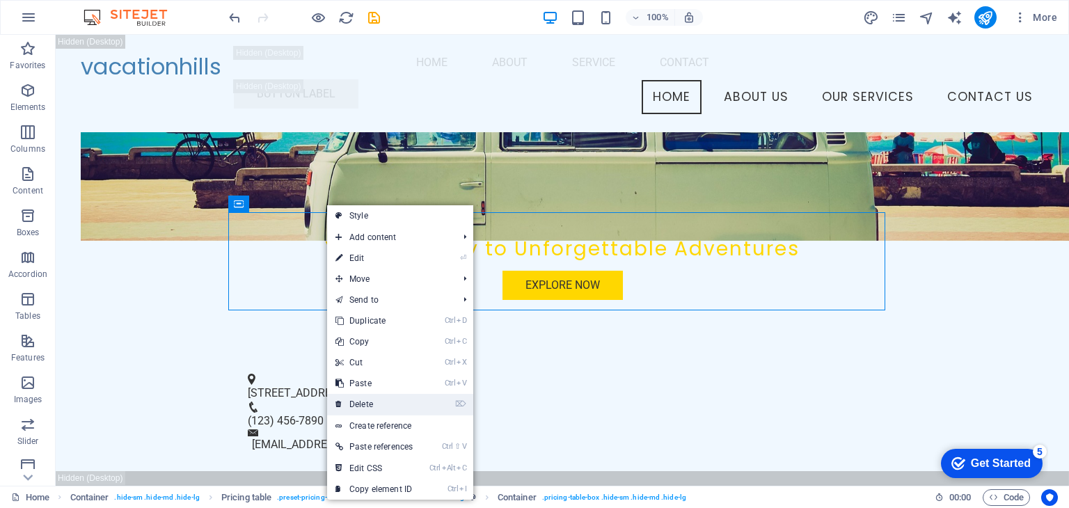
click at [372, 406] on link "⌦ Delete" at bounding box center [374, 404] width 94 height 21
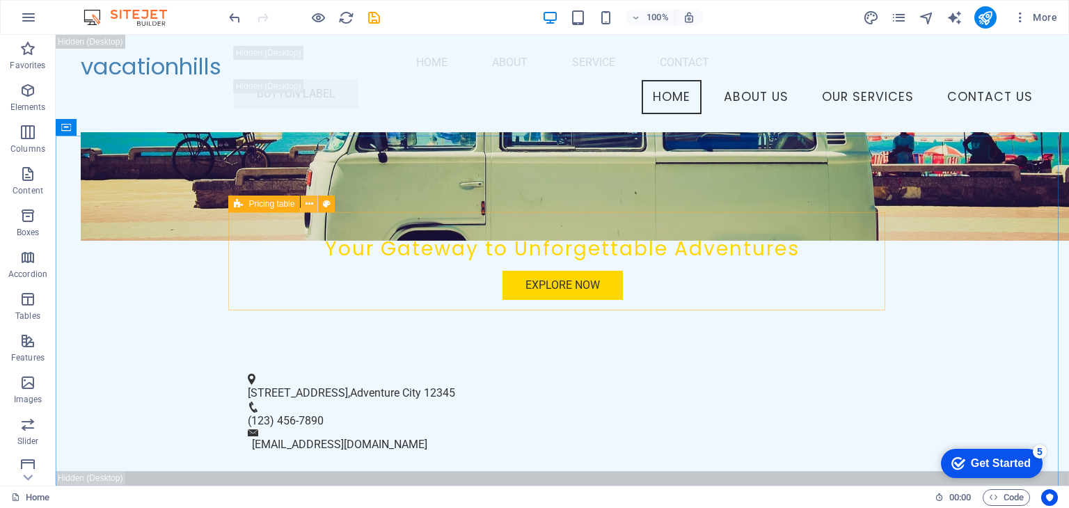
click at [310, 208] on icon at bounding box center [310, 204] width 8 height 15
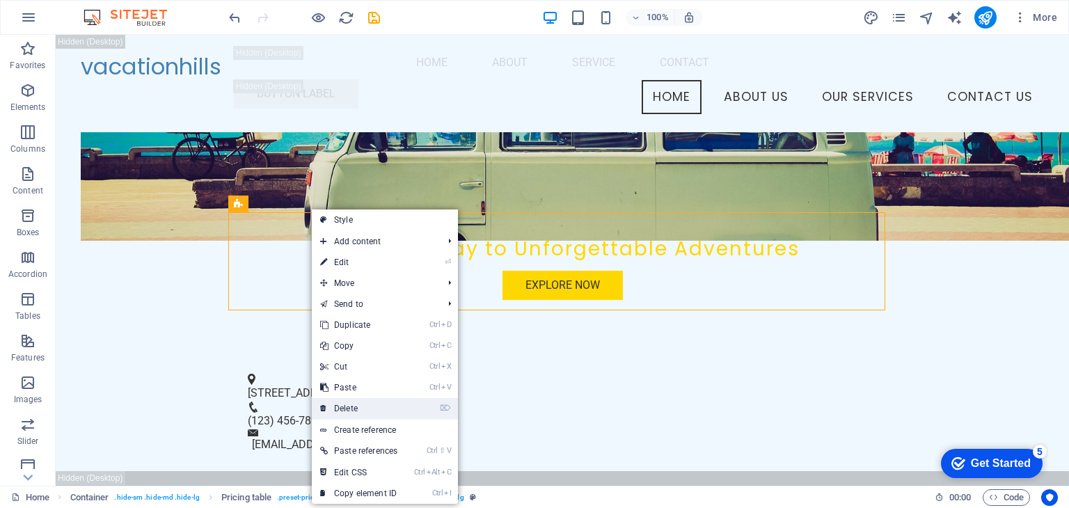
click at [353, 407] on link "⌦ Delete" at bounding box center [359, 408] width 94 height 21
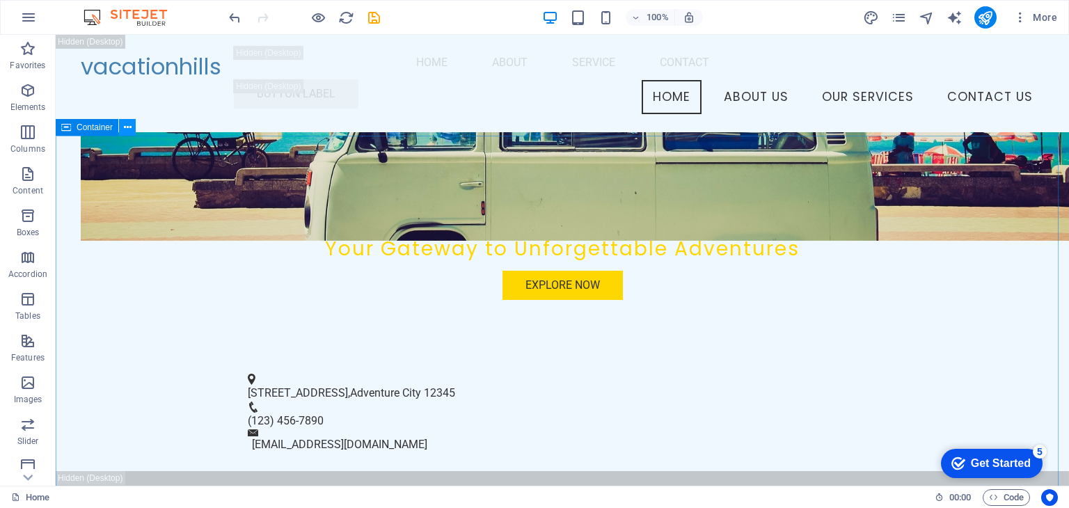
click at [126, 123] on icon at bounding box center [128, 127] width 8 height 15
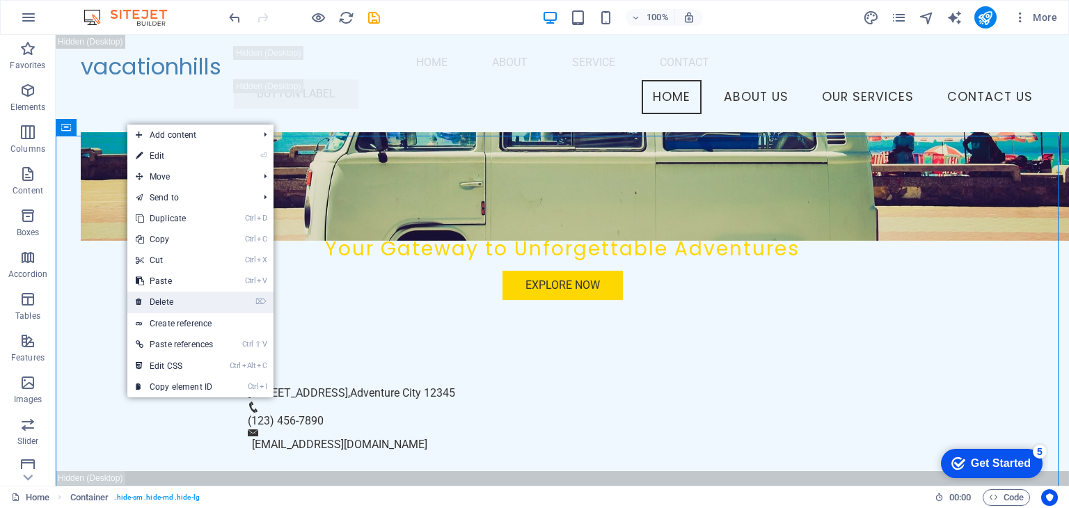
click at [167, 294] on link "⌦ Delete" at bounding box center [174, 302] width 94 height 21
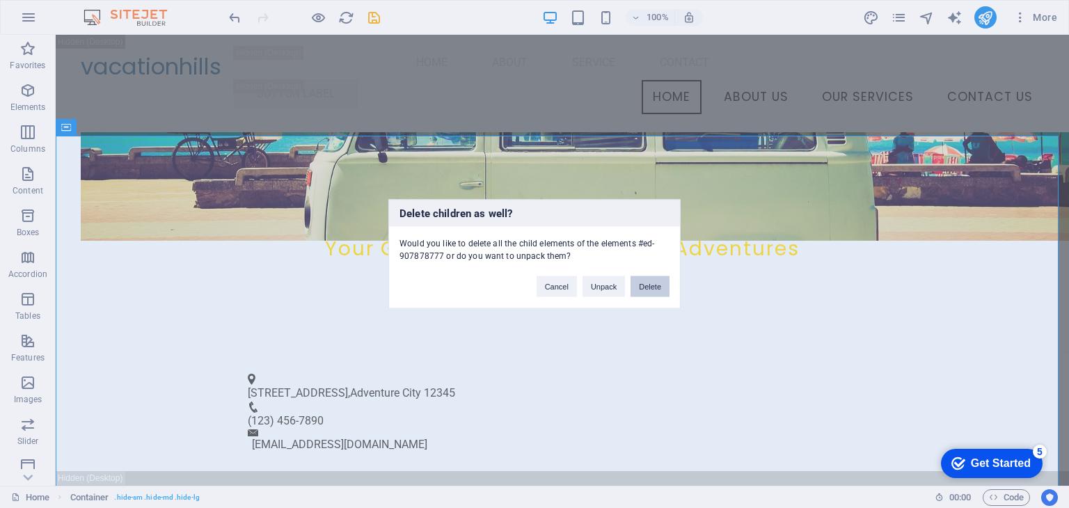
click at [650, 285] on button "Delete" at bounding box center [650, 286] width 39 height 21
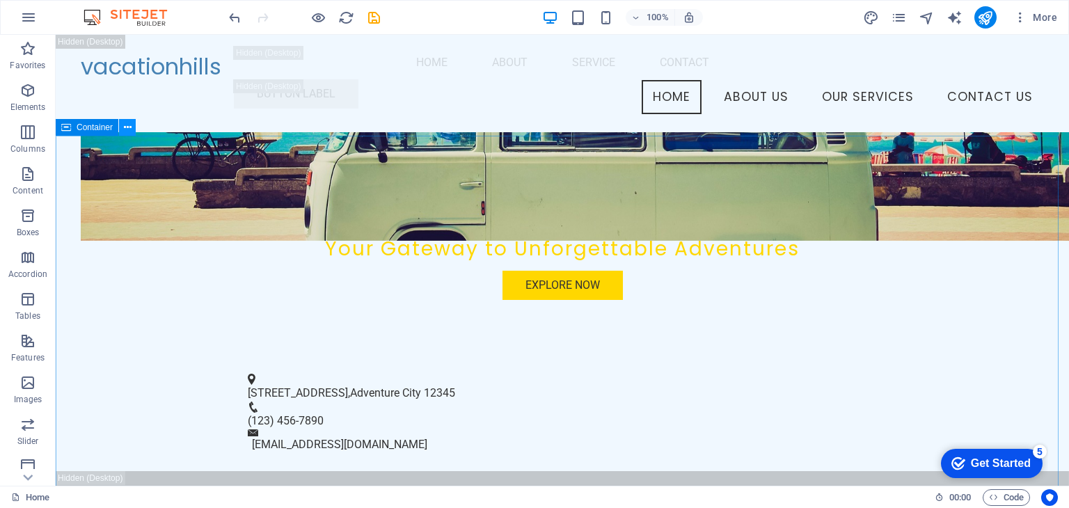
click at [122, 132] on button at bounding box center [127, 127] width 17 height 17
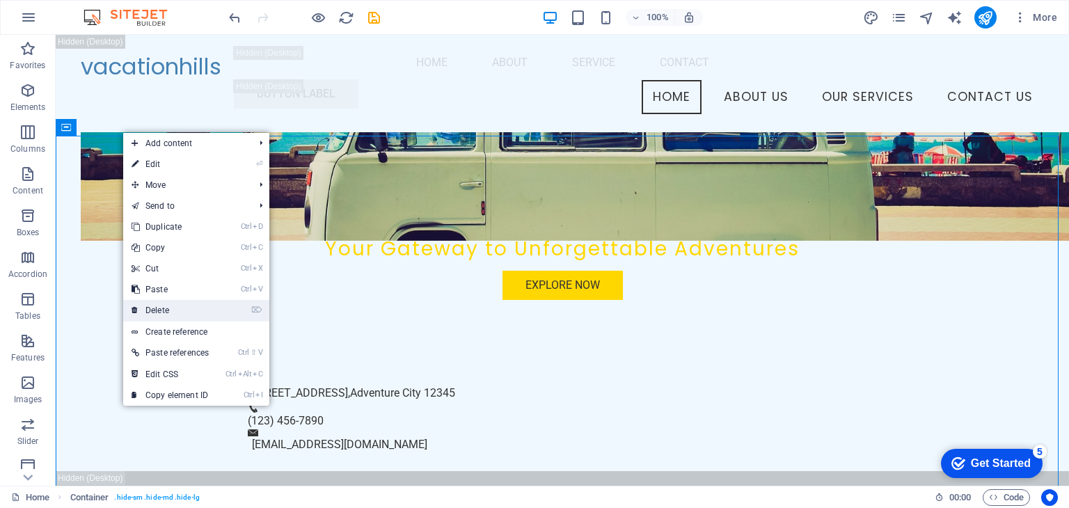
click at [190, 302] on link "⌦ Delete" at bounding box center [170, 310] width 94 height 21
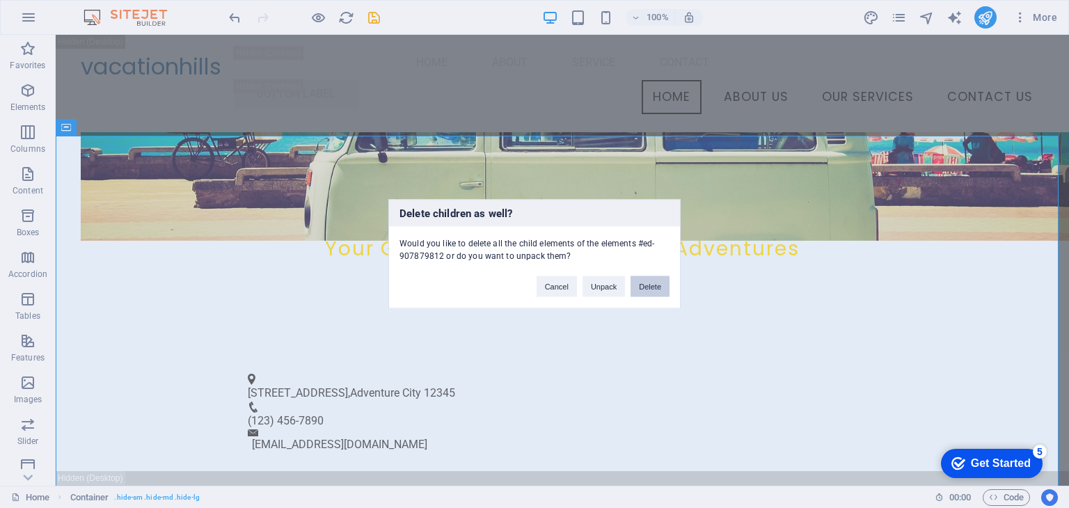
click at [646, 280] on button "Delete" at bounding box center [650, 286] width 39 height 21
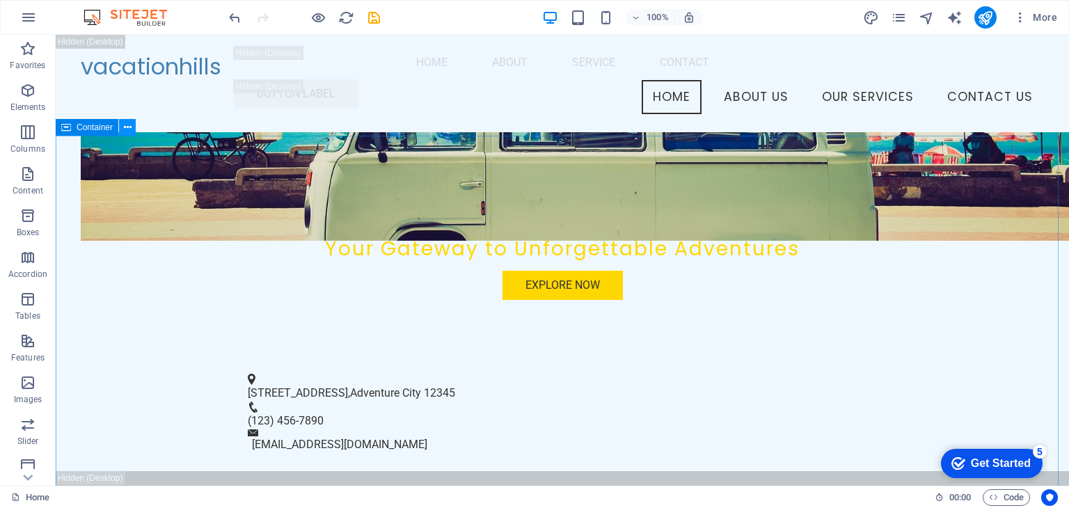
click at [127, 127] on icon at bounding box center [128, 127] width 8 height 15
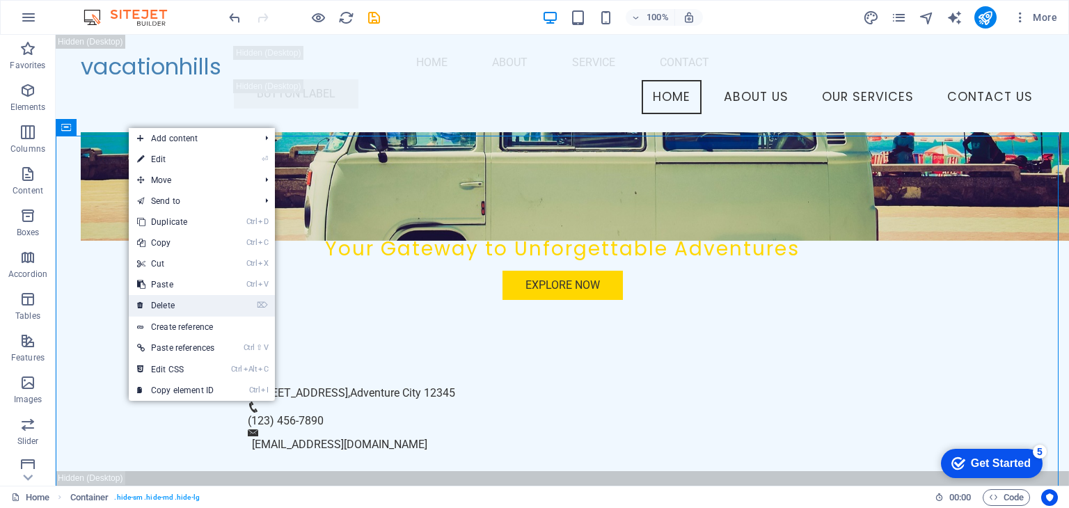
click at [205, 304] on link "⌦ Delete" at bounding box center [176, 305] width 94 height 21
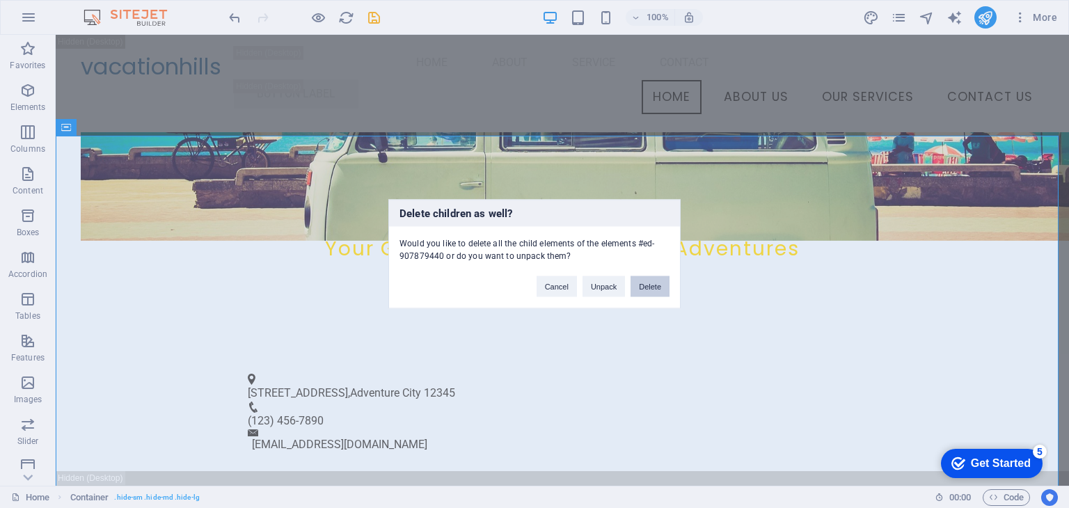
click at [647, 278] on button "Delete" at bounding box center [650, 286] width 39 height 21
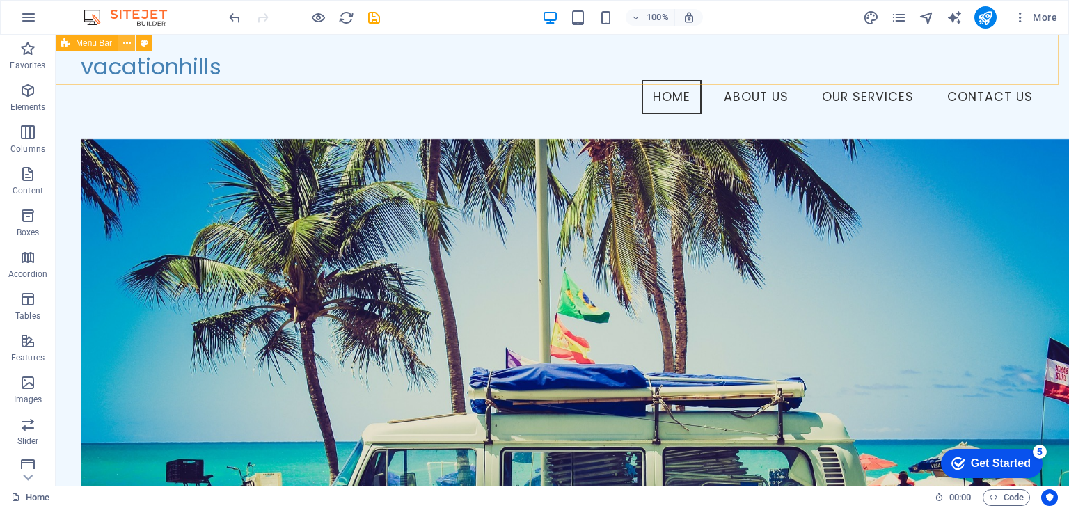
click at [130, 44] on icon at bounding box center [127, 43] width 8 height 15
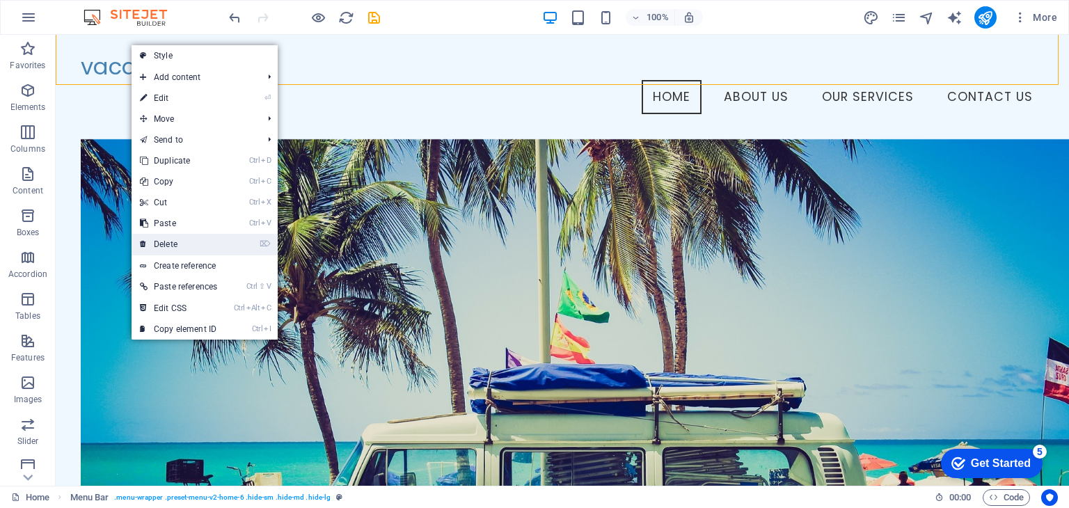
click at [194, 244] on link "⌦ Delete" at bounding box center [179, 244] width 94 height 21
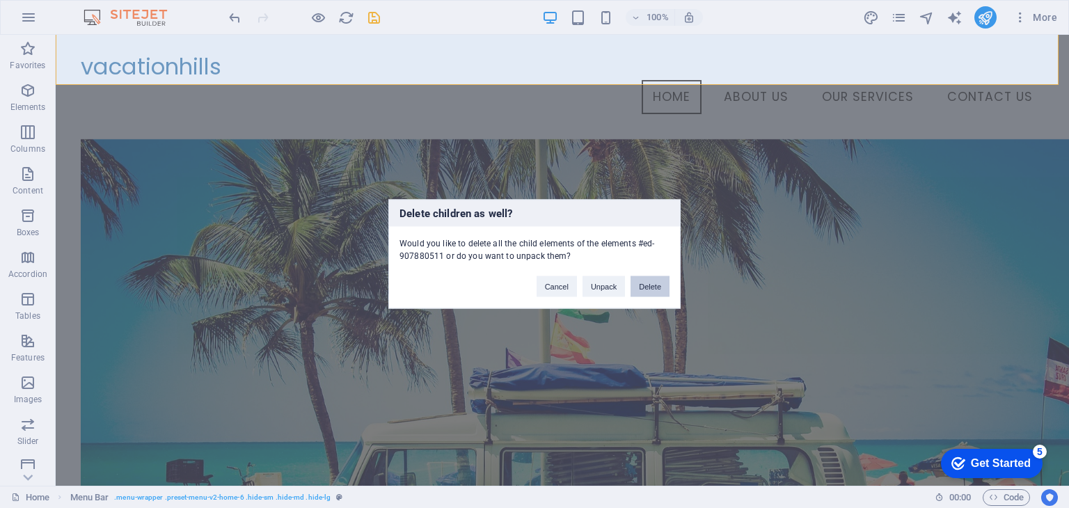
click at [649, 282] on button "Delete" at bounding box center [650, 286] width 39 height 21
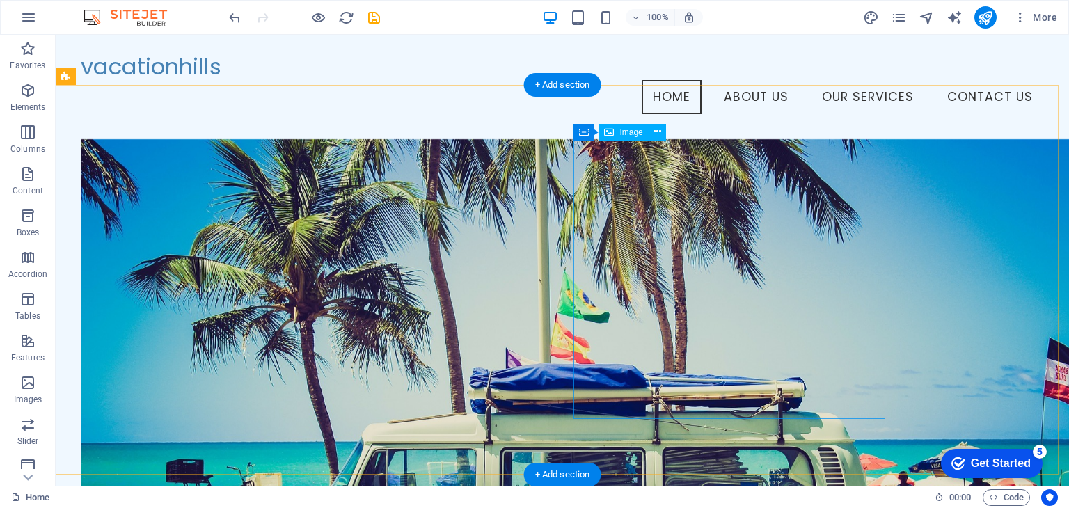
scroll to position [1823, 0]
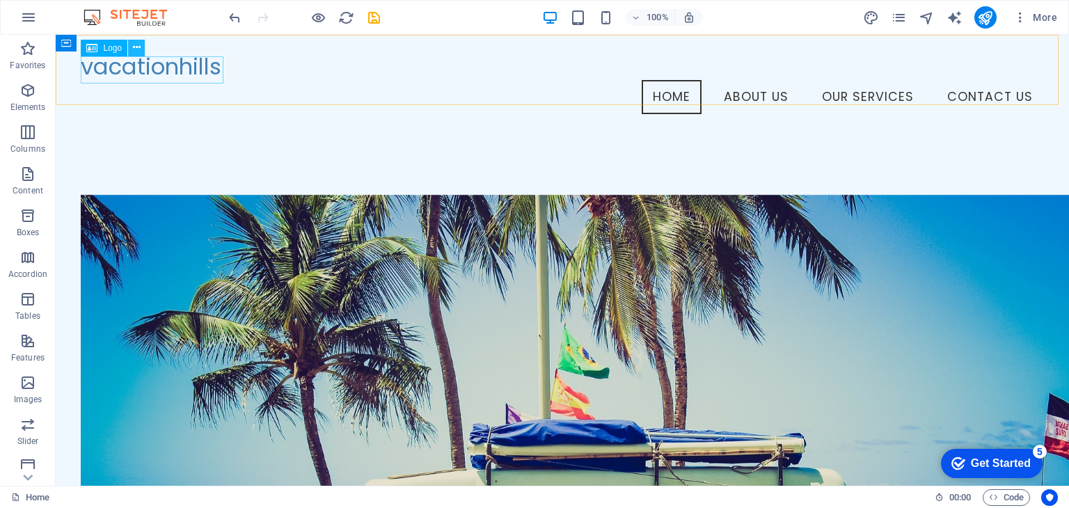
click at [136, 47] on icon at bounding box center [137, 47] width 8 height 15
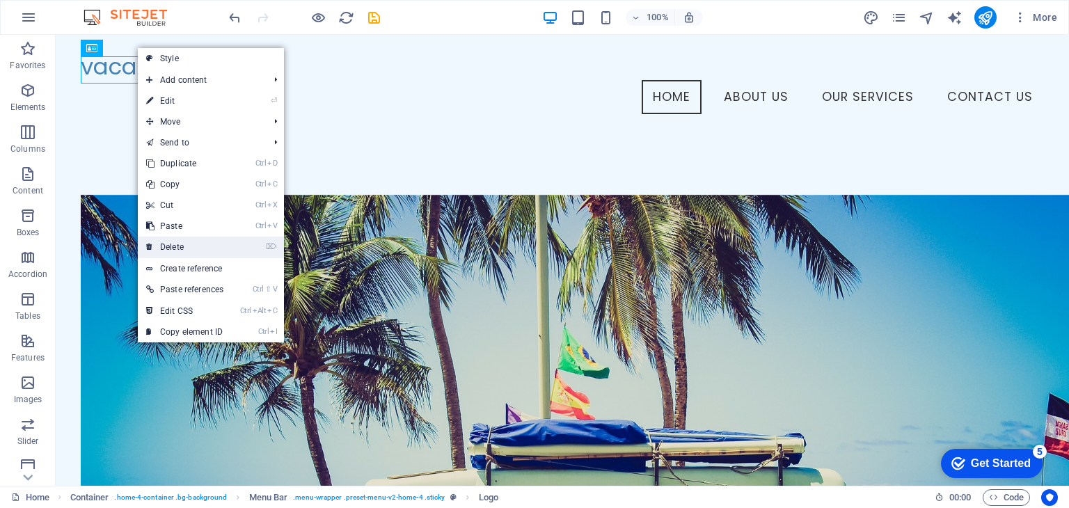
click at [184, 242] on link "⌦ Delete" at bounding box center [185, 247] width 94 height 21
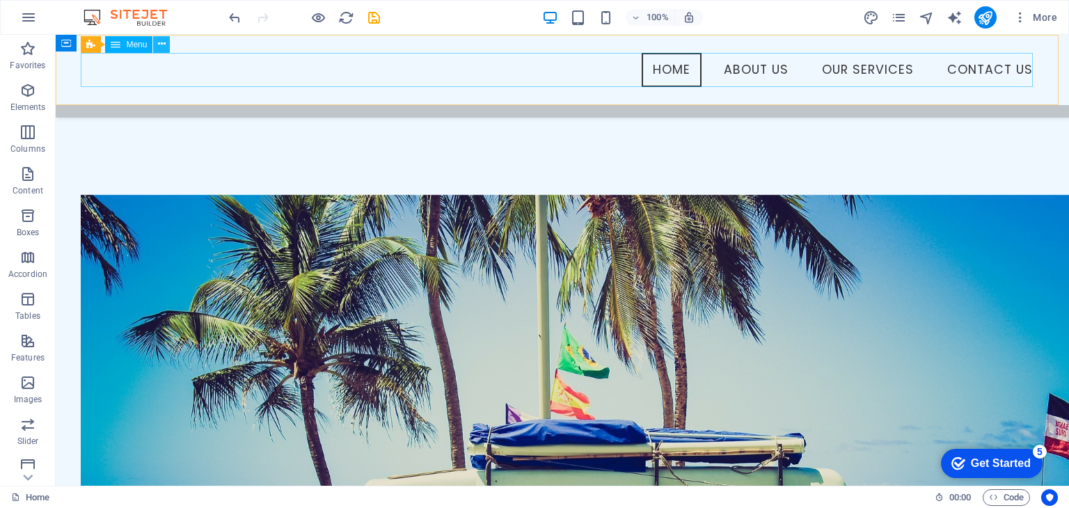
click at [161, 42] on icon at bounding box center [162, 44] width 8 height 15
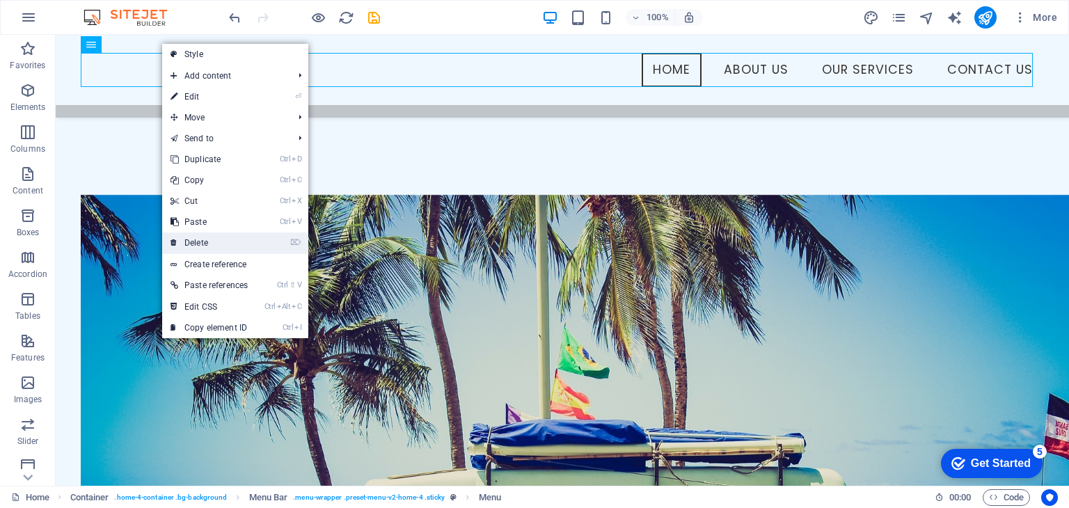
click at [222, 237] on link "⌦ Delete" at bounding box center [209, 243] width 94 height 21
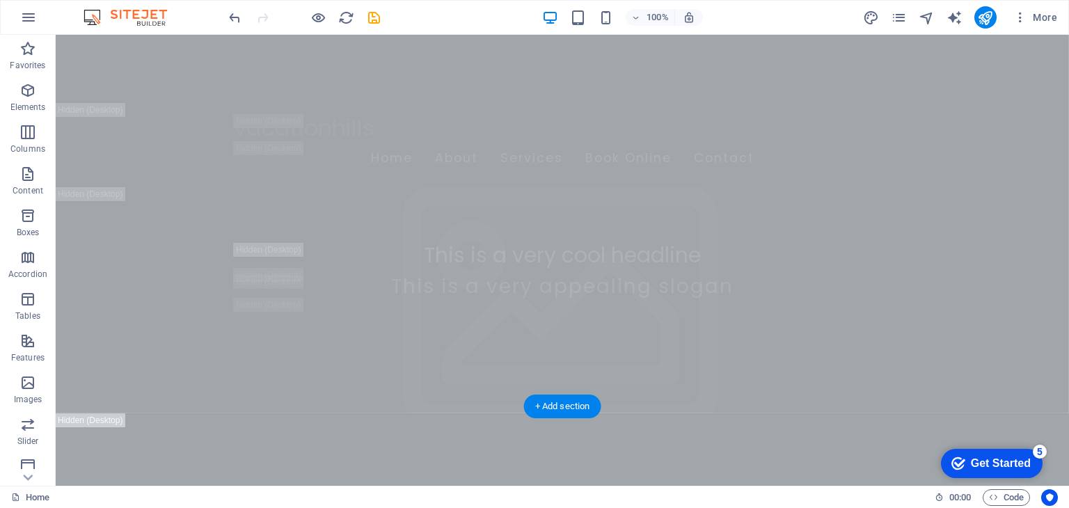
scroll to position [0, 0]
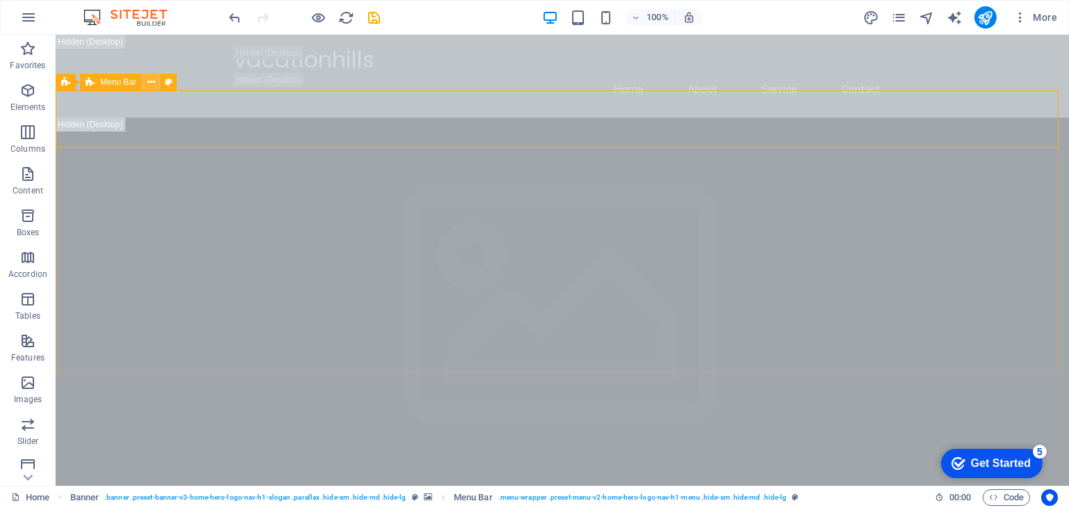
click at [145, 84] on button at bounding box center [151, 82] width 17 height 17
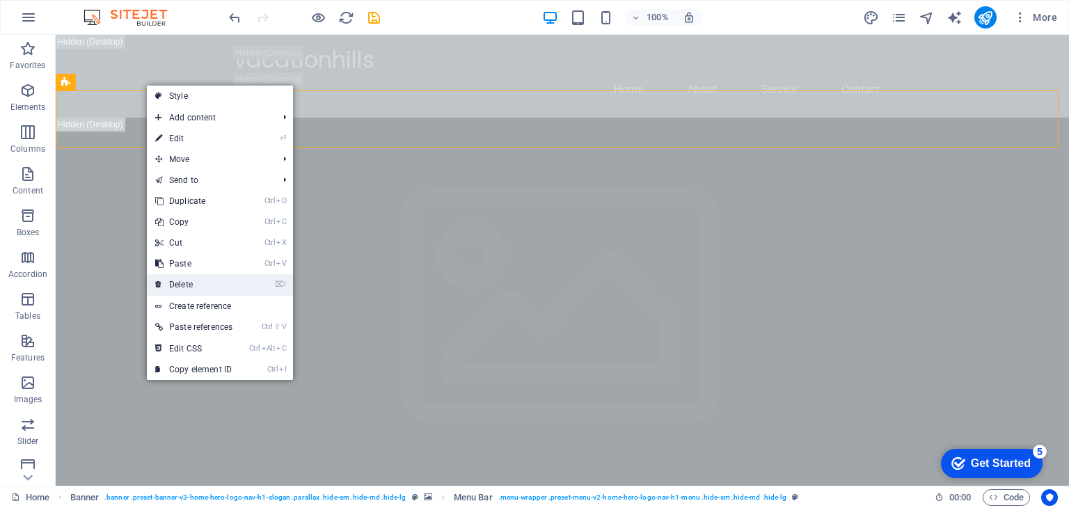
click at [214, 279] on link "⌦ Delete" at bounding box center [194, 284] width 94 height 21
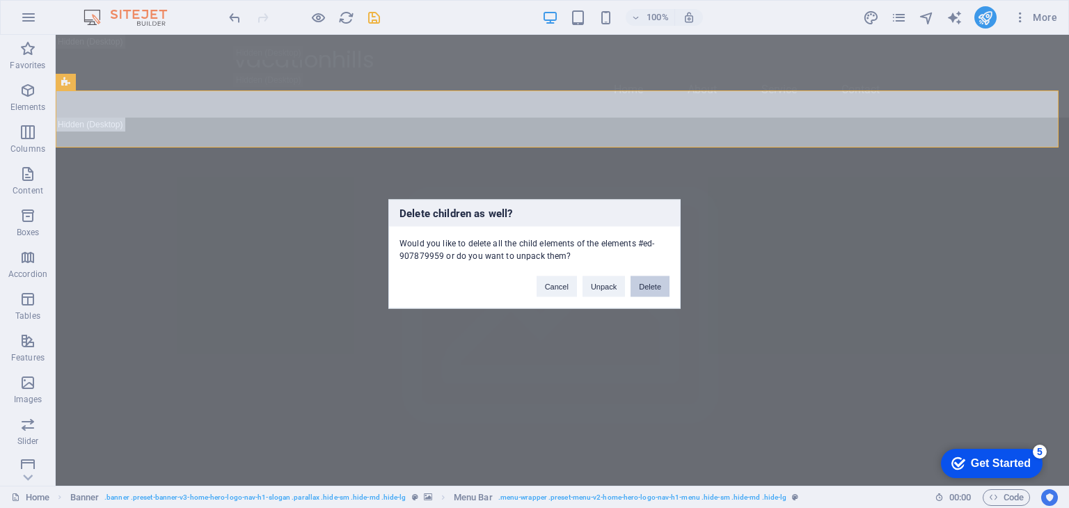
click at [658, 280] on button "Delete" at bounding box center [650, 286] width 39 height 21
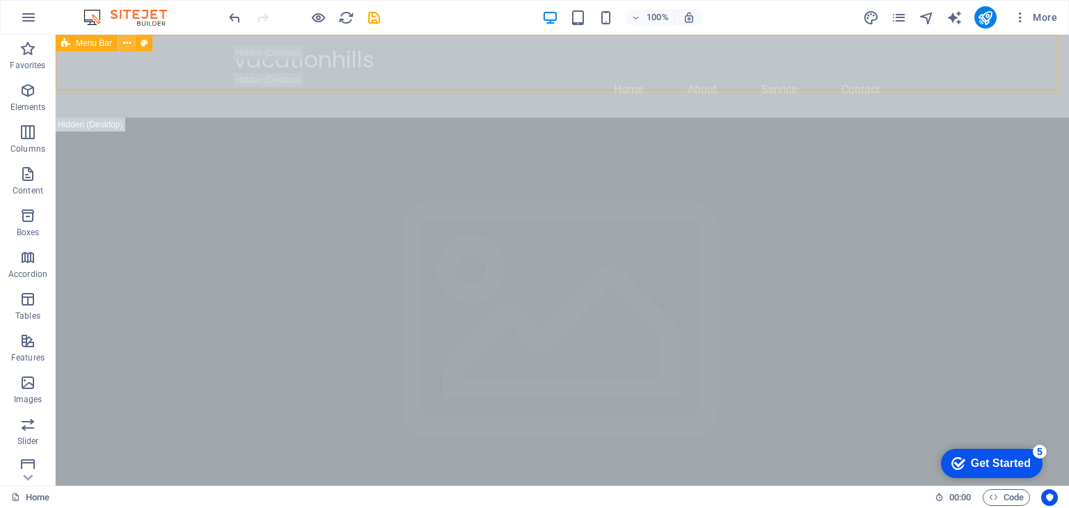
click at [125, 40] on icon at bounding box center [127, 43] width 8 height 15
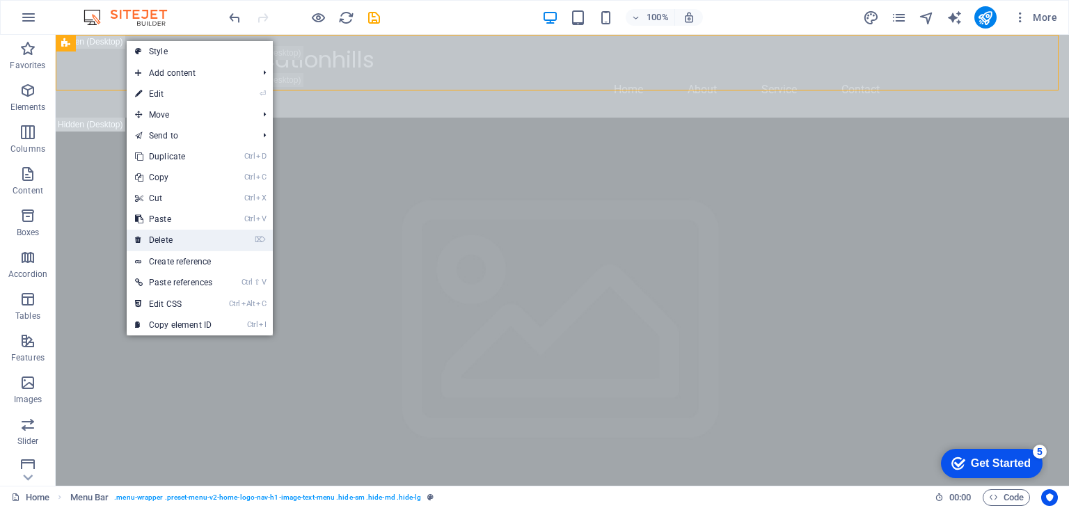
click at [171, 240] on link "⌦ Delete" at bounding box center [174, 240] width 94 height 21
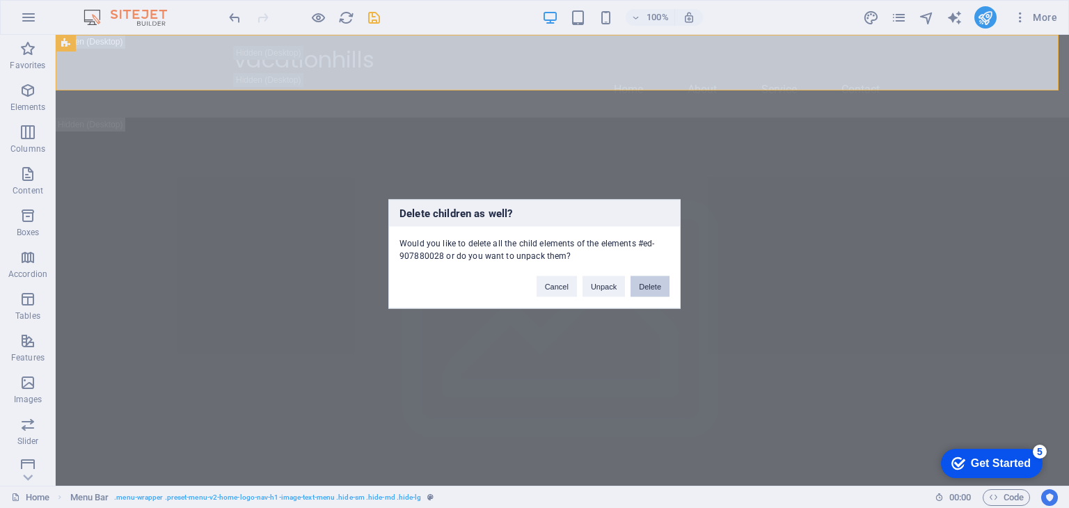
click at [651, 287] on button "Delete" at bounding box center [650, 286] width 39 height 21
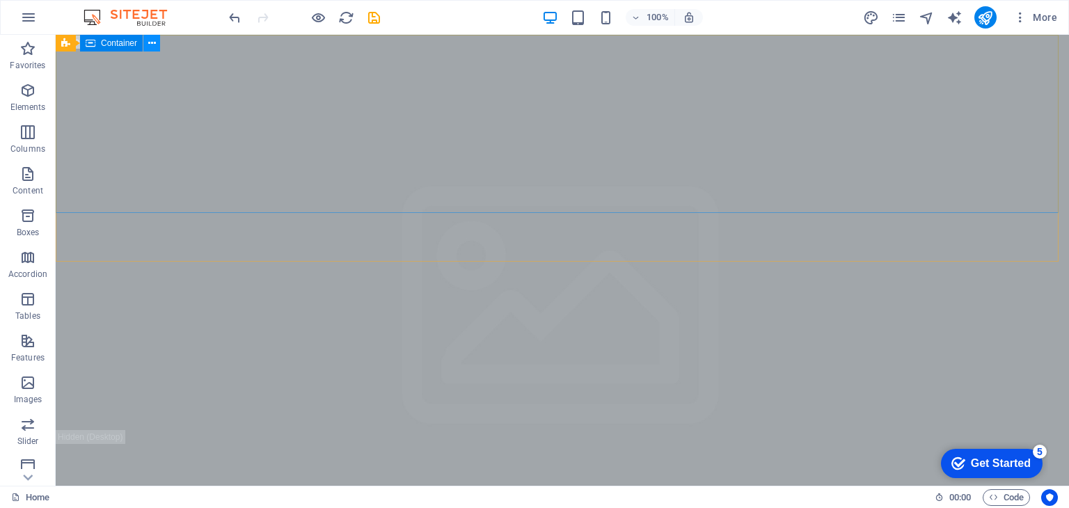
click at [148, 44] on icon at bounding box center [152, 43] width 8 height 15
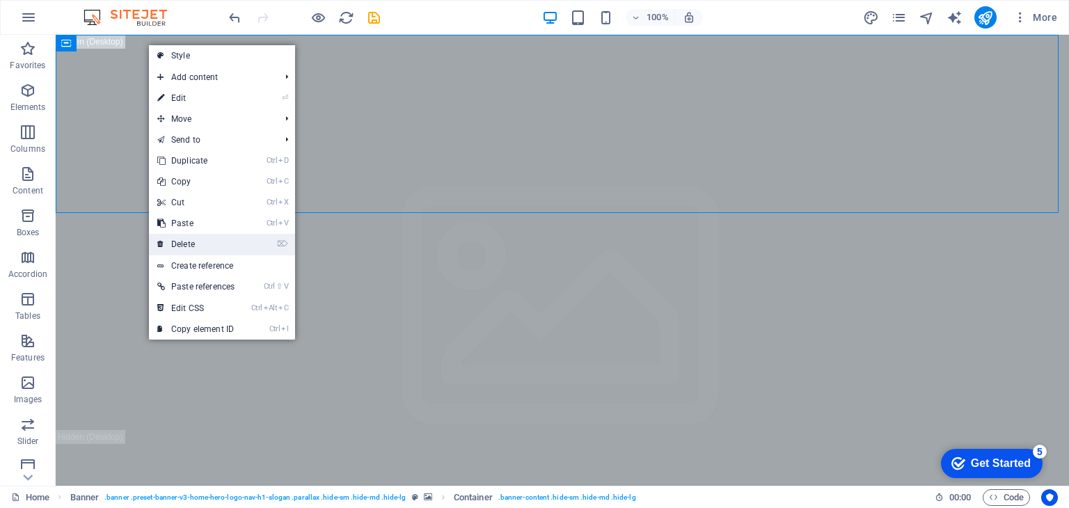
click at [223, 240] on link "⌦ Delete" at bounding box center [196, 244] width 94 height 21
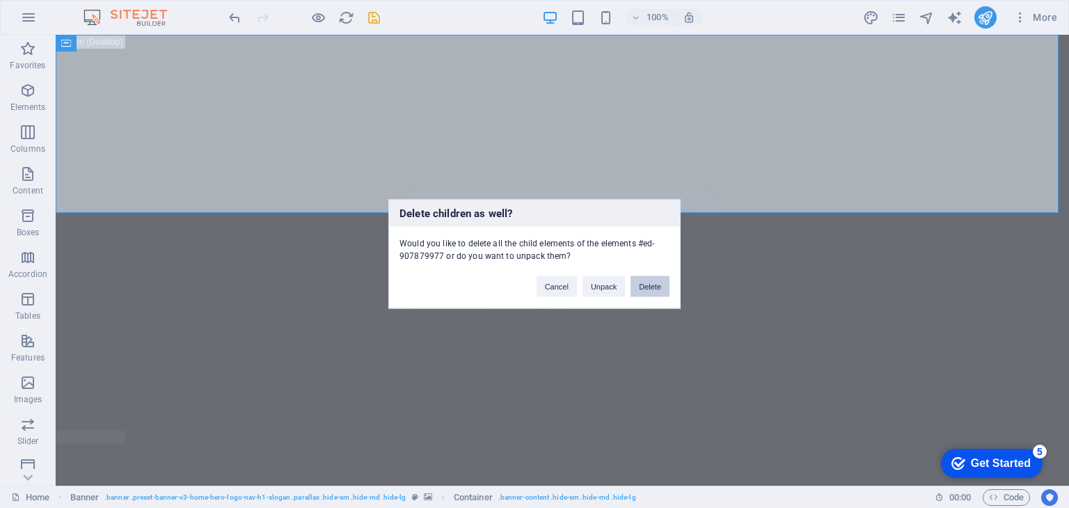
click at [652, 288] on button "Delete" at bounding box center [650, 286] width 39 height 21
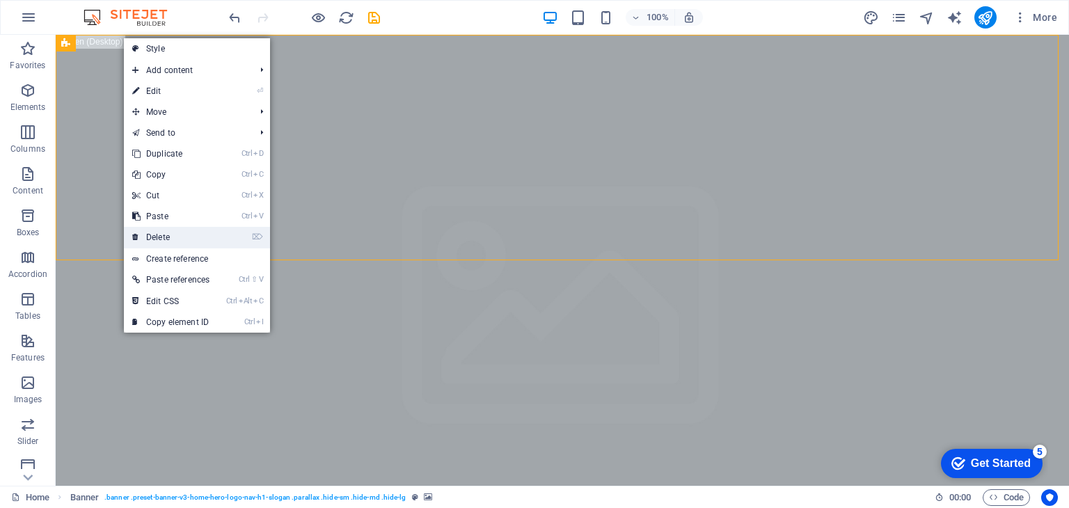
click at [183, 237] on link "⌦ Delete" at bounding box center [171, 237] width 94 height 21
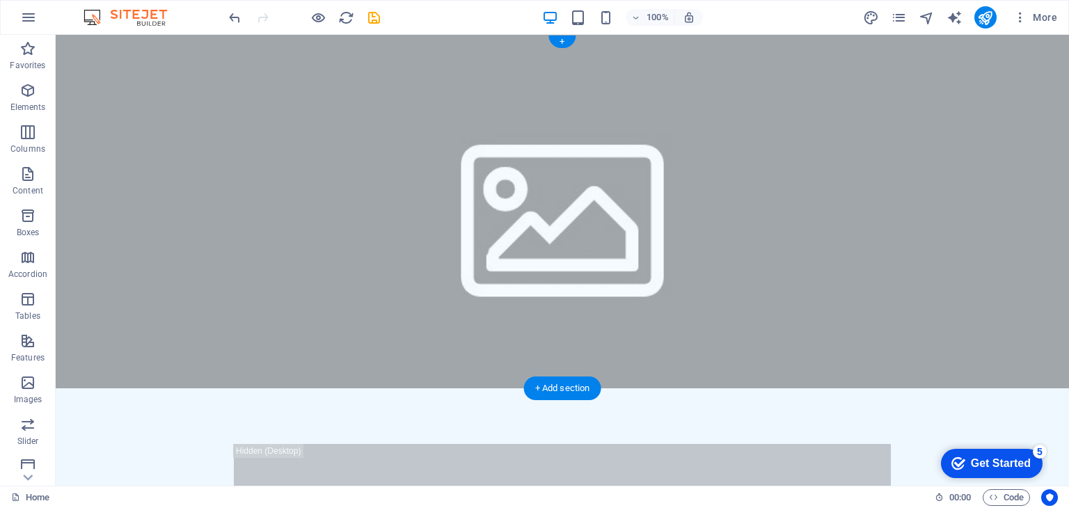
click at [108, 77] on figure at bounding box center [563, 212] width 1014 height 354
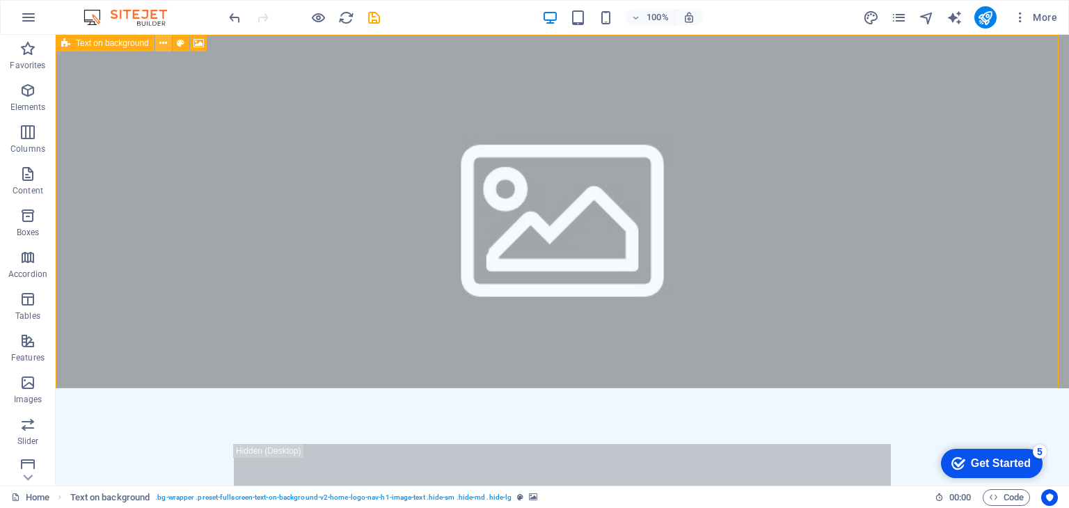
click at [162, 46] on icon at bounding box center [163, 43] width 8 height 15
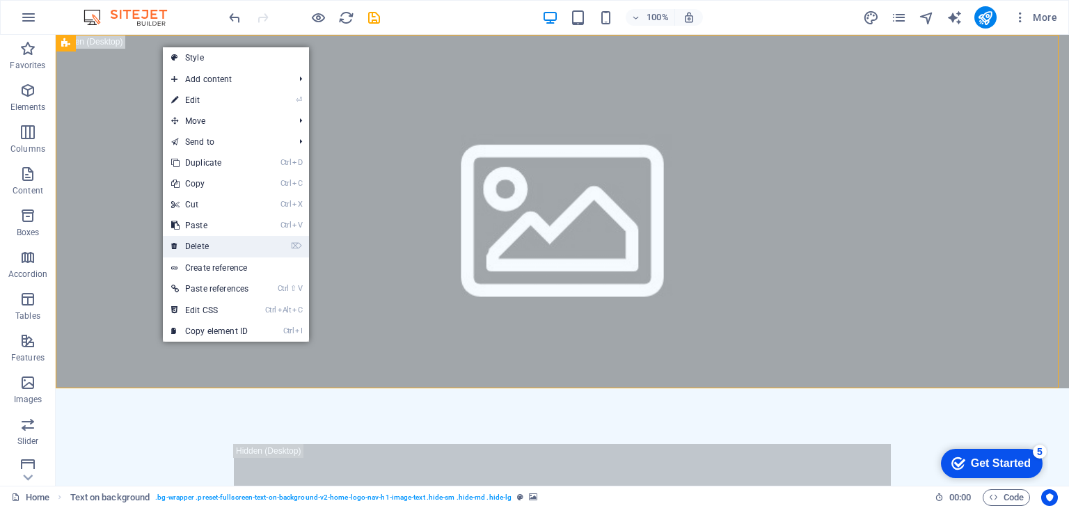
click at [221, 243] on link "⌦ Delete" at bounding box center [210, 246] width 94 height 21
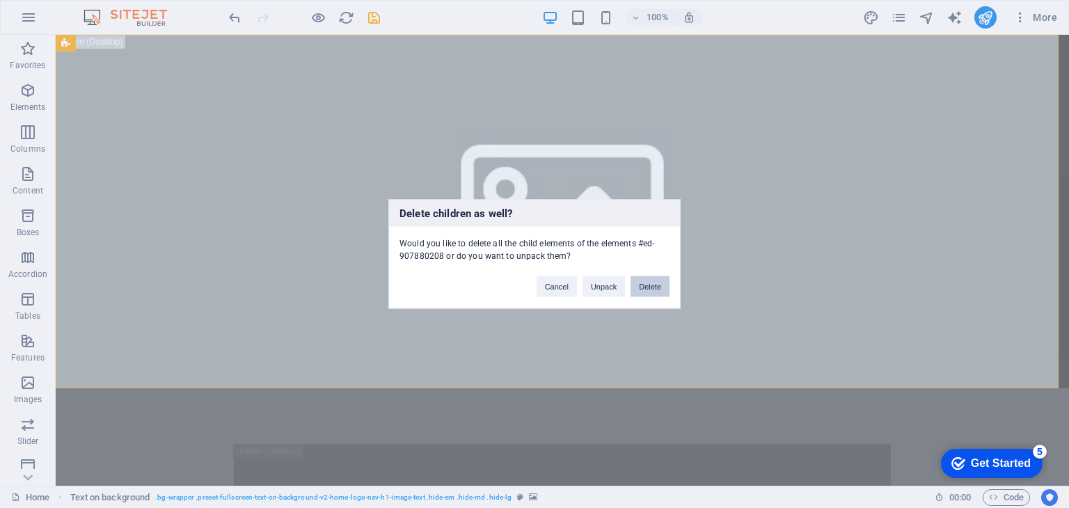
click at [649, 283] on button "Delete" at bounding box center [650, 286] width 39 height 21
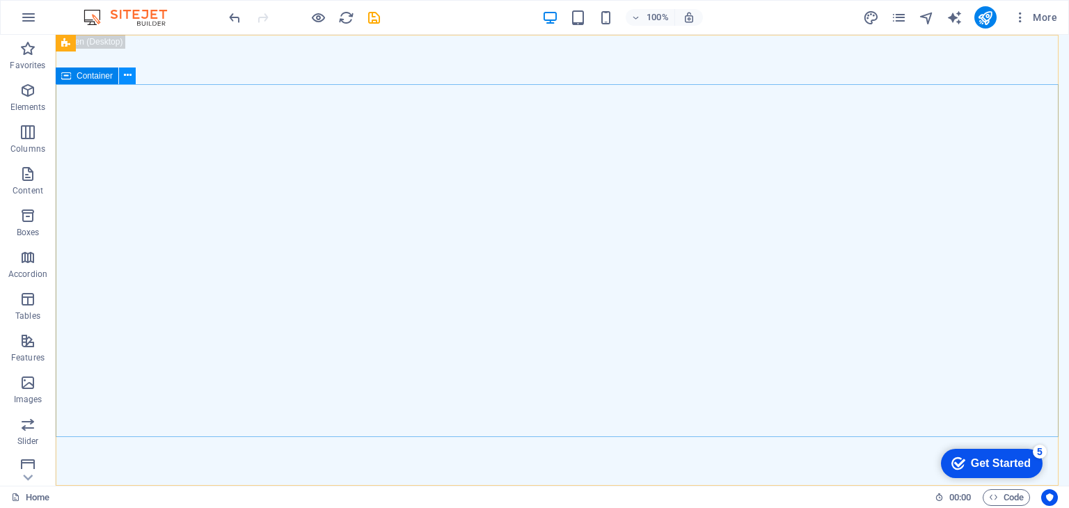
click at [126, 78] on icon at bounding box center [128, 75] width 8 height 15
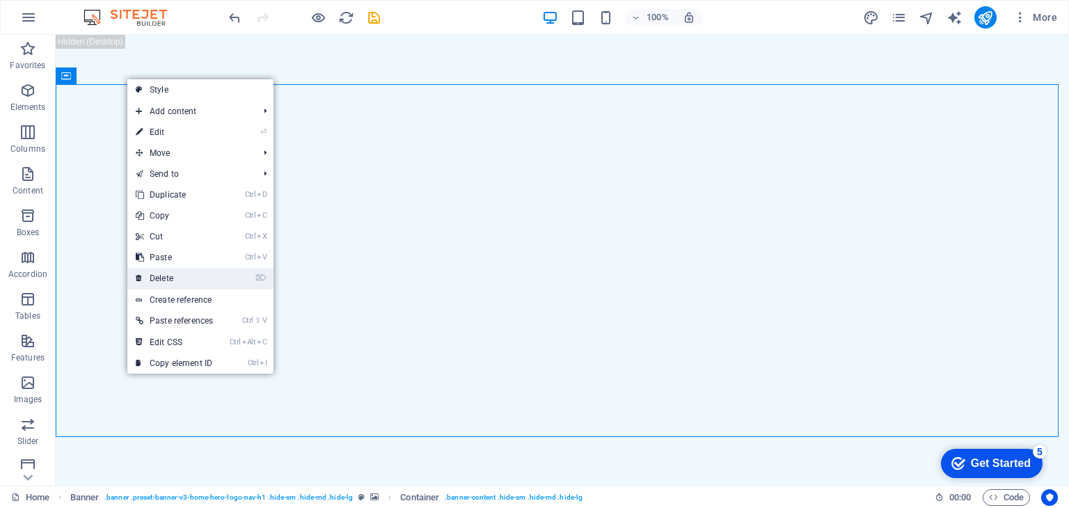
click at [179, 276] on link "⌦ Delete" at bounding box center [174, 278] width 94 height 21
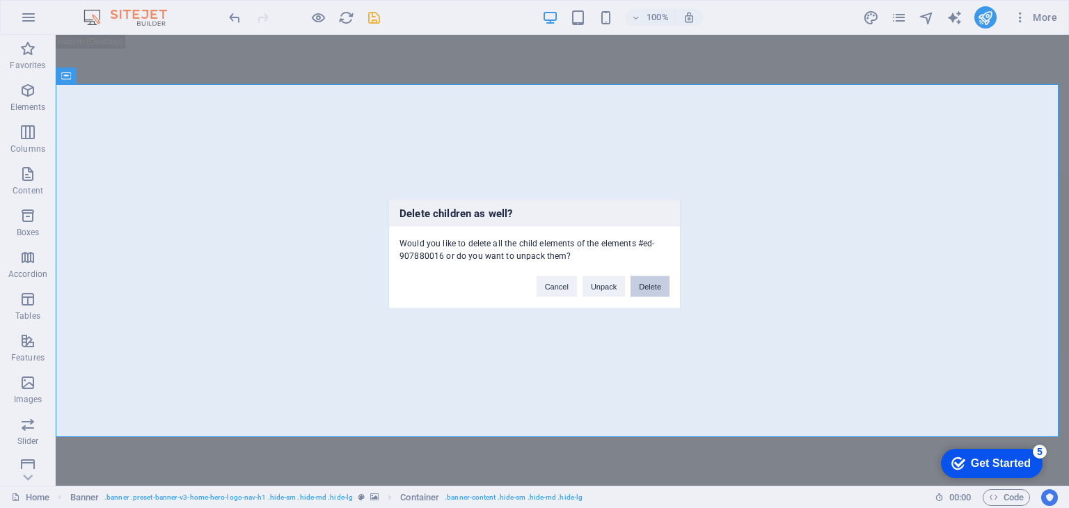
click at [658, 287] on button "Delete" at bounding box center [650, 286] width 39 height 21
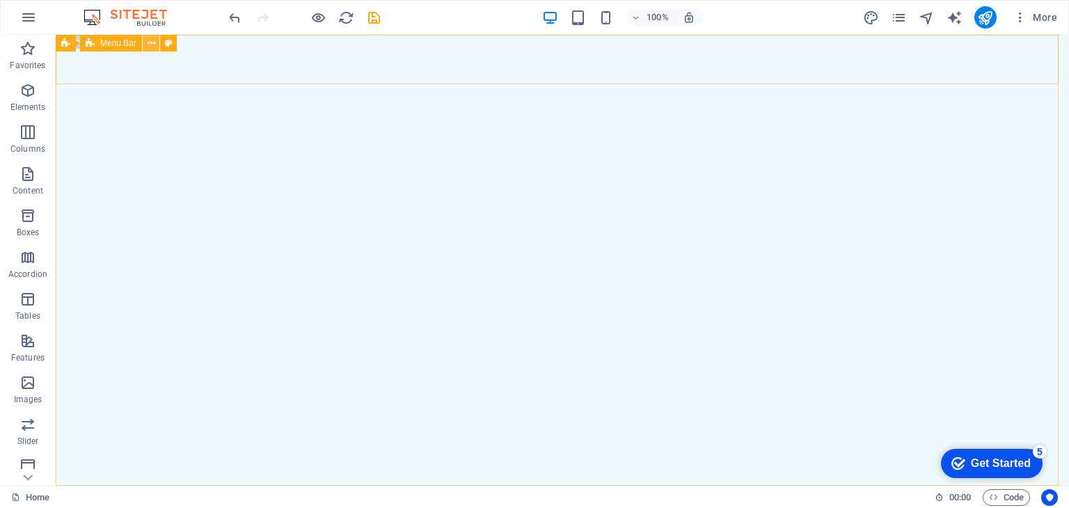
click at [148, 40] on icon at bounding box center [152, 43] width 8 height 15
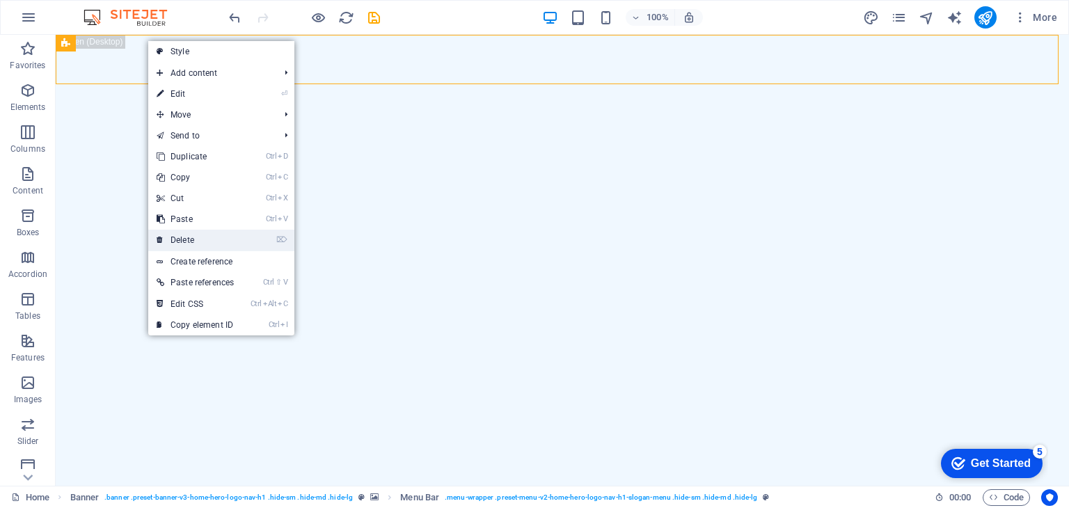
click at [211, 237] on link "⌦ Delete" at bounding box center [195, 240] width 94 height 21
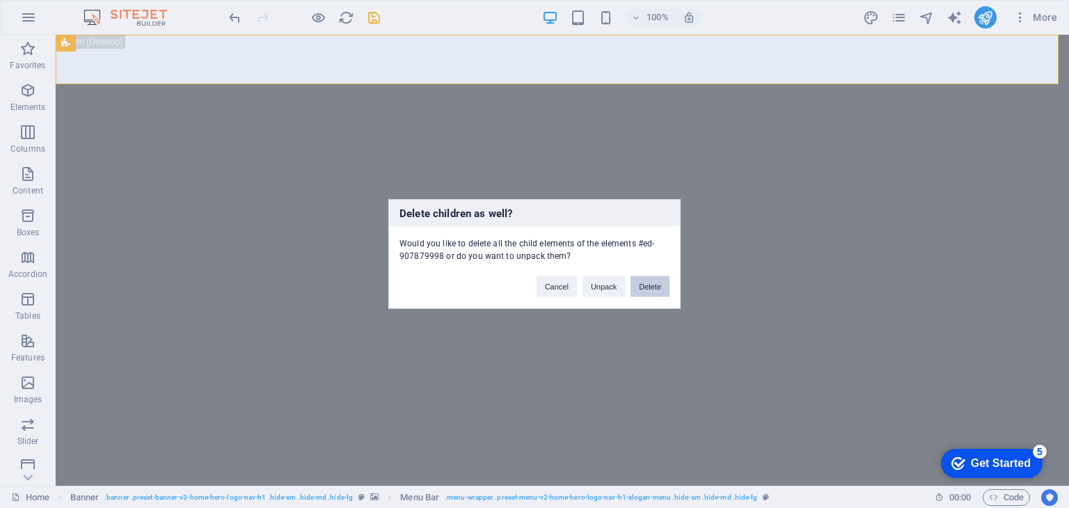
click at [652, 289] on button "Delete" at bounding box center [650, 286] width 39 height 21
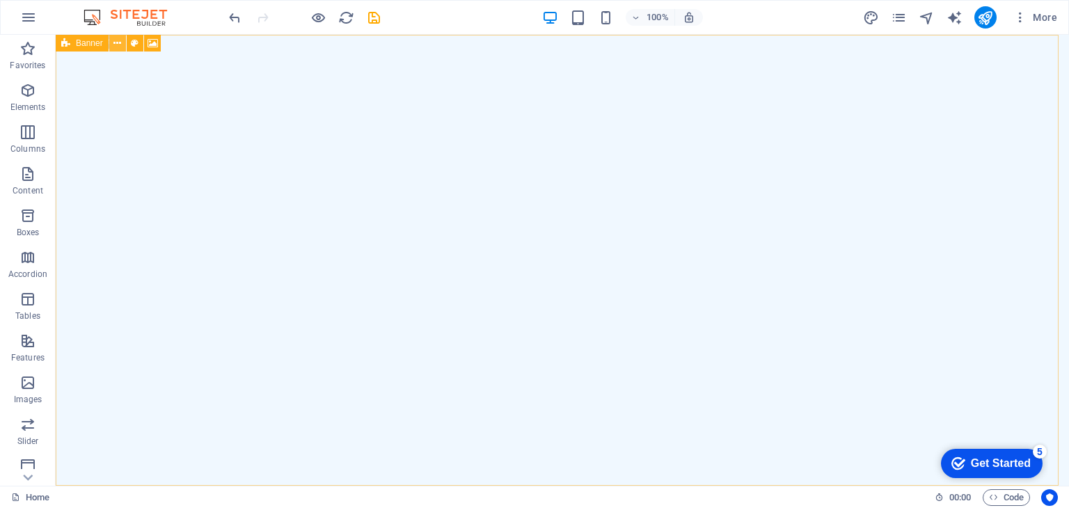
click at [118, 45] on icon at bounding box center [117, 43] width 8 height 15
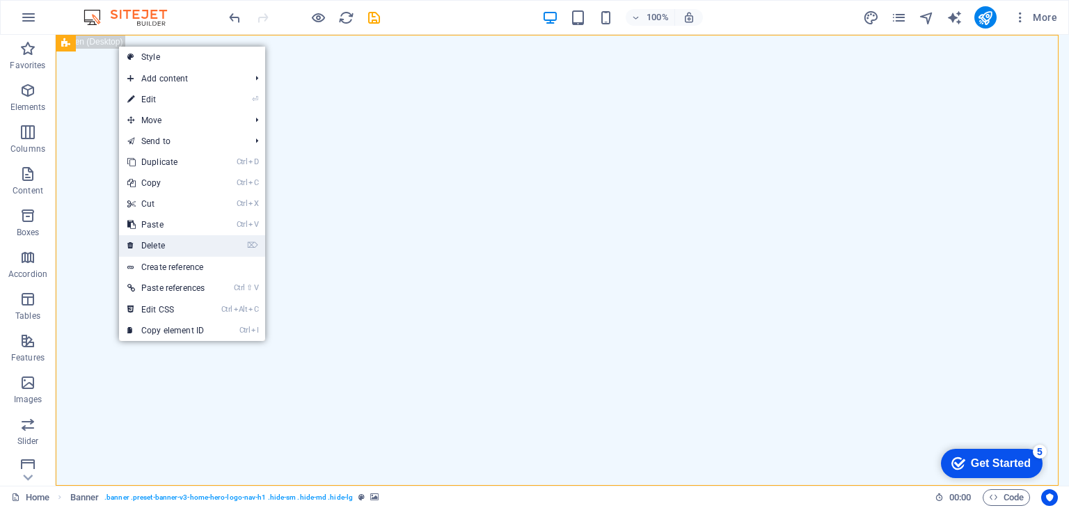
click at [191, 237] on link "⌦ Delete" at bounding box center [166, 245] width 94 height 21
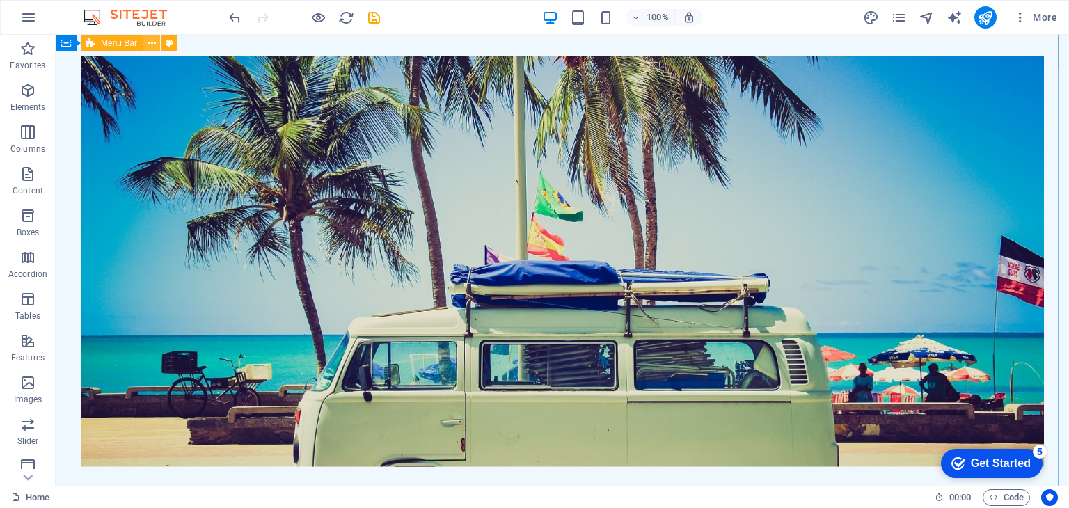
click at [148, 45] on icon at bounding box center [152, 43] width 8 height 15
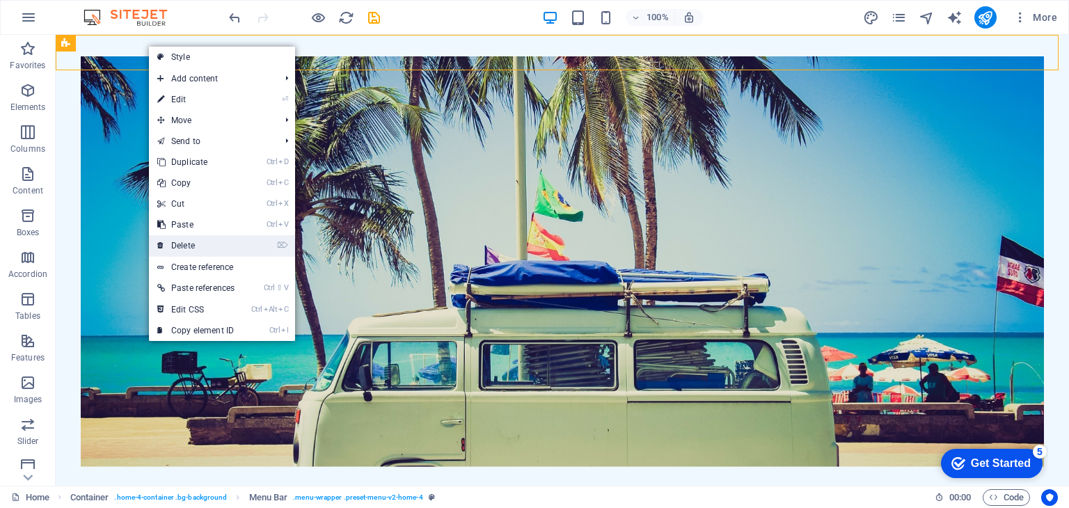
click at [200, 242] on link "⌦ Delete" at bounding box center [196, 245] width 94 height 21
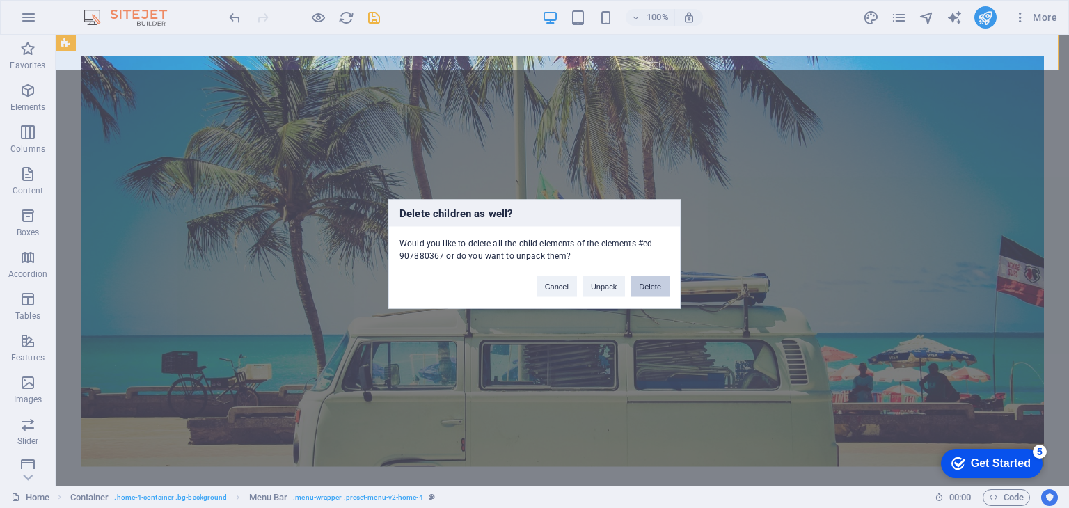
click at [654, 283] on button "Delete" at bounding box center [650, 286] width 39 height 21
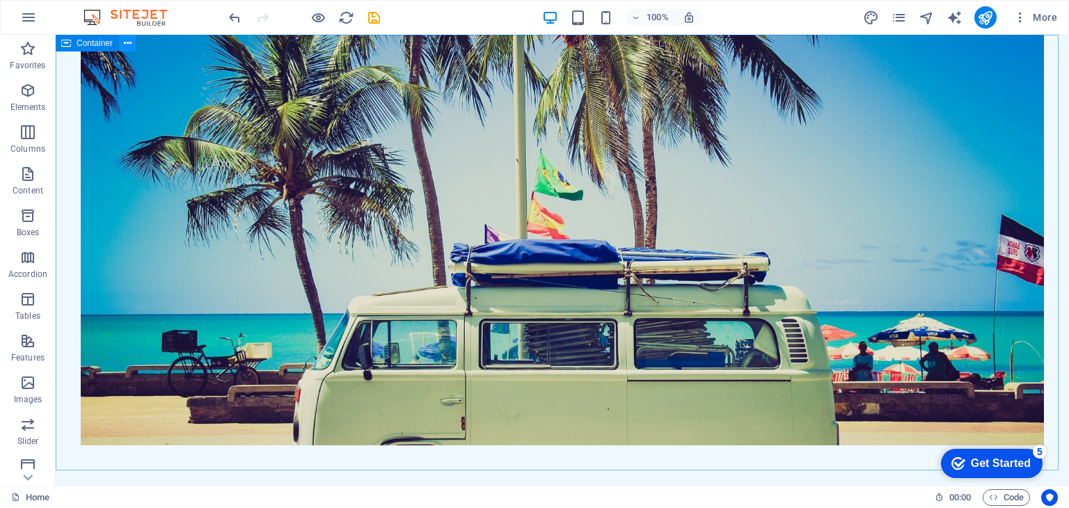
click at [125, 49] on icon at bounding box center [128, 43] width 8 height 15
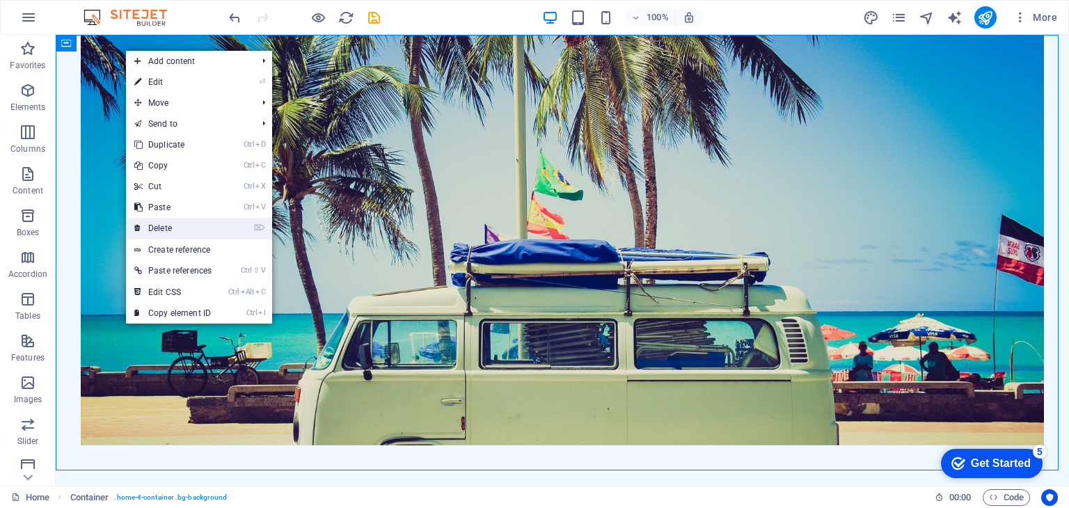
click at [184, 227] on link "⌦ Delete" at bounding box center [173, 228] width 94 height 21
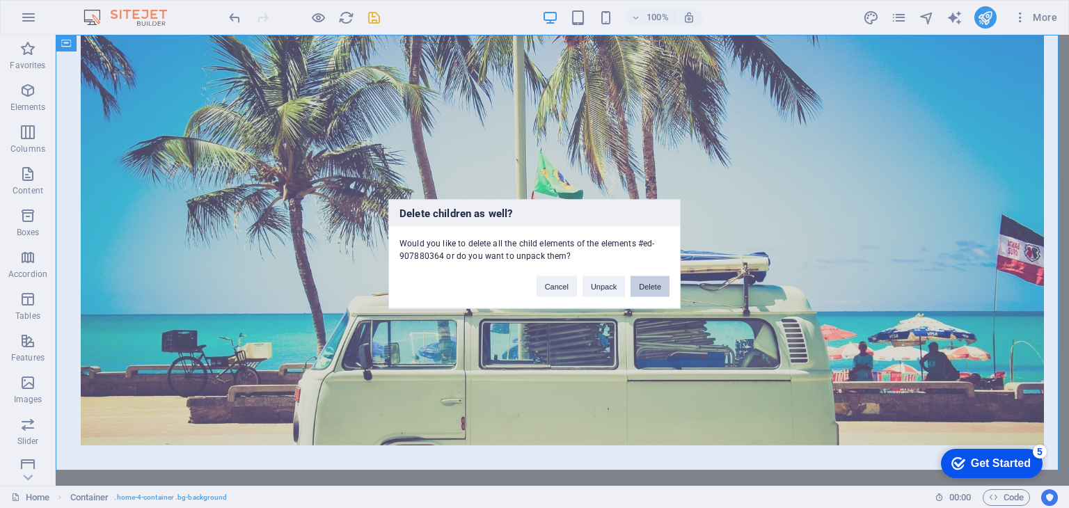
click at [647, 289] on button "Delete" at bounding box center [650, 286] width 39 height 21
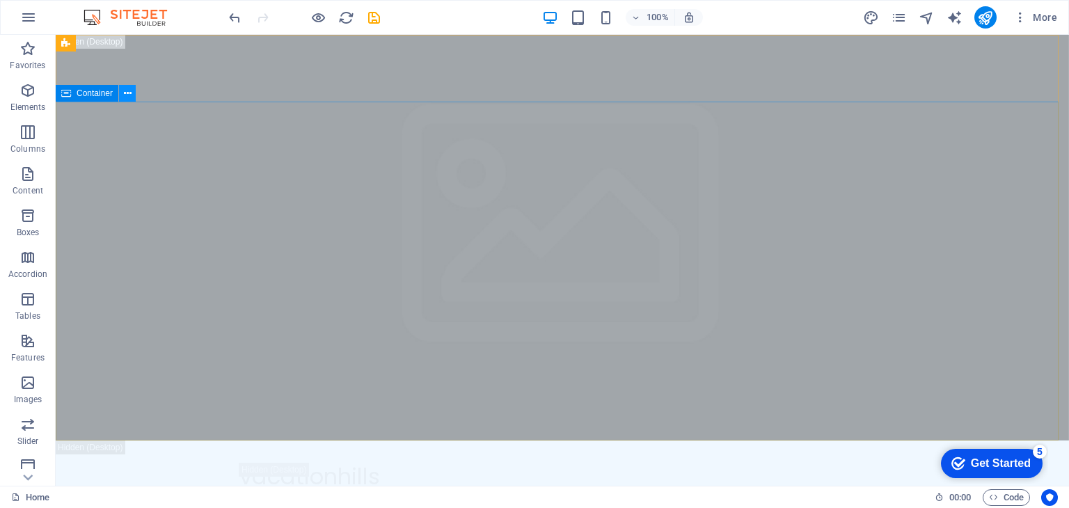
click at [125, 90] on icon at bounding box center [128, 93] width 8 height 15
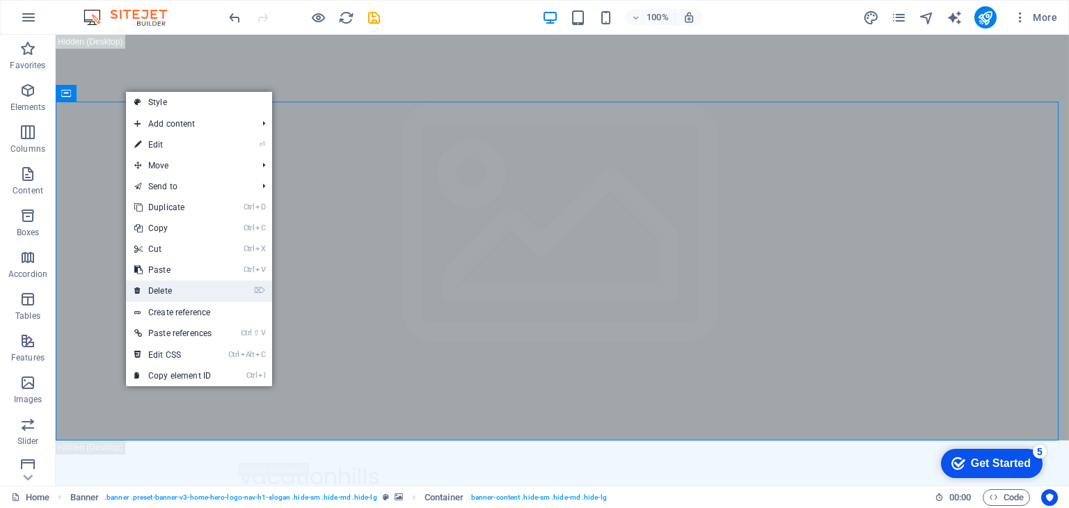
click at [192, 293] on link "⌦ Delete" at bounding box center [173, 291] width 94 height 21
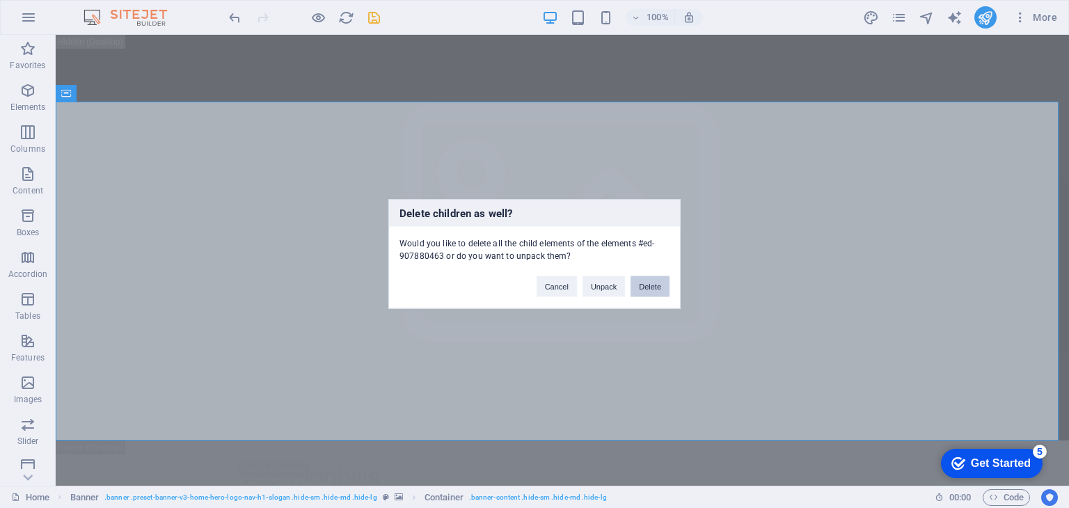
click at [668, 288] on button "Delete" at bounding box center [650, 286] width 39 height 21
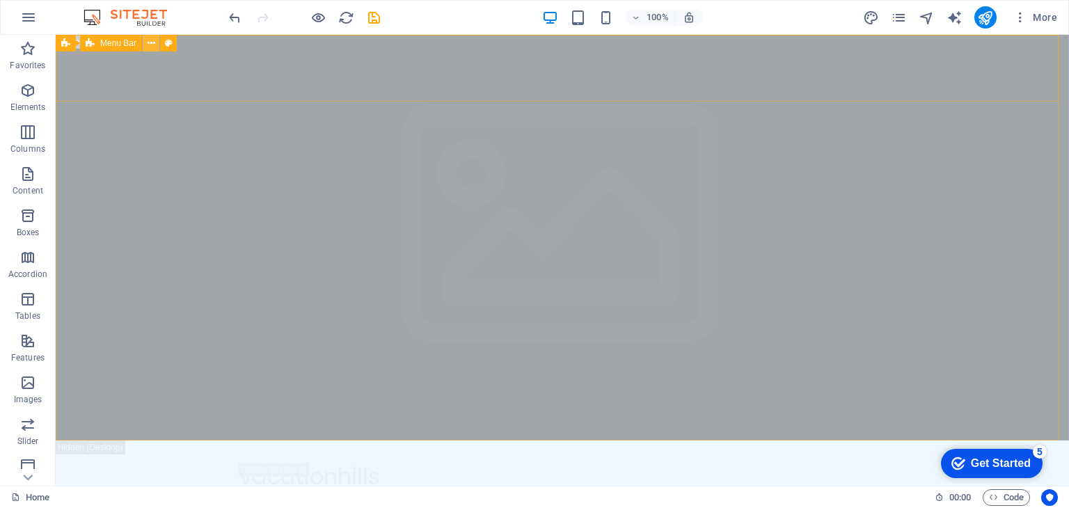
click at [148, 45] on icon at bounding box center [152, 43] width 8 height 15
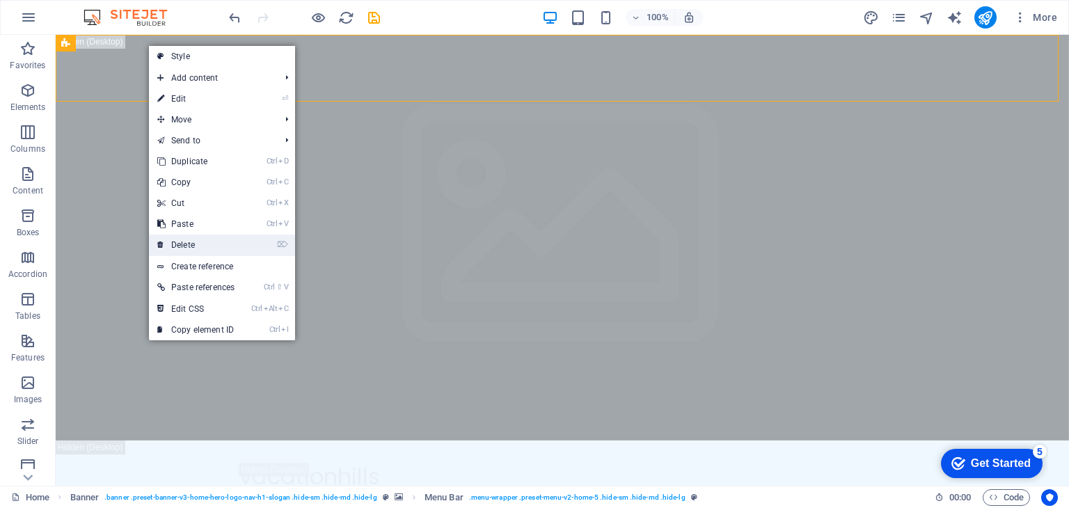
click at [220, 246] on link "⌦ Delete" at bounding box center [196, 245] width 94 height 21
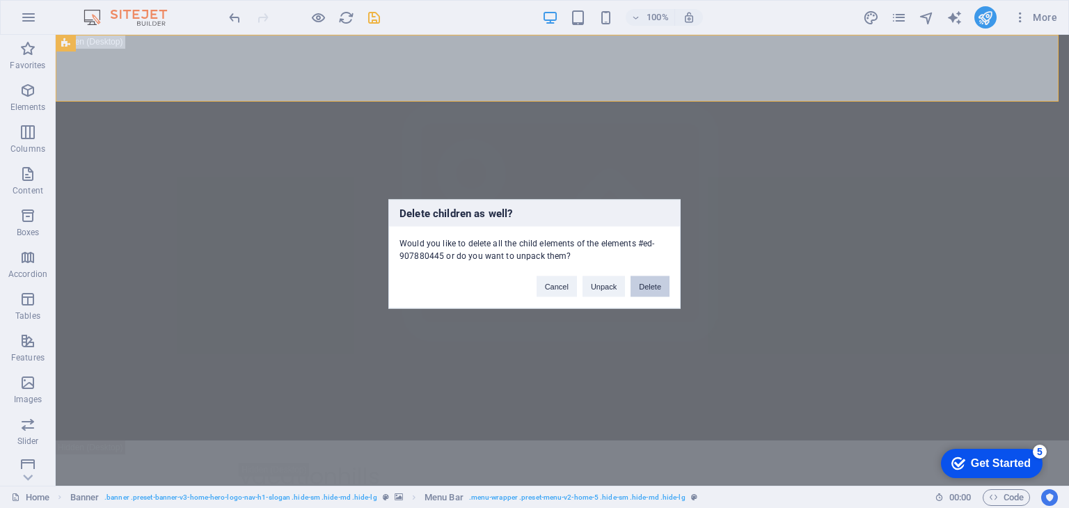
click at [645, 279] on button "Delete" at bounding box center [650, 286] width 39 height 21
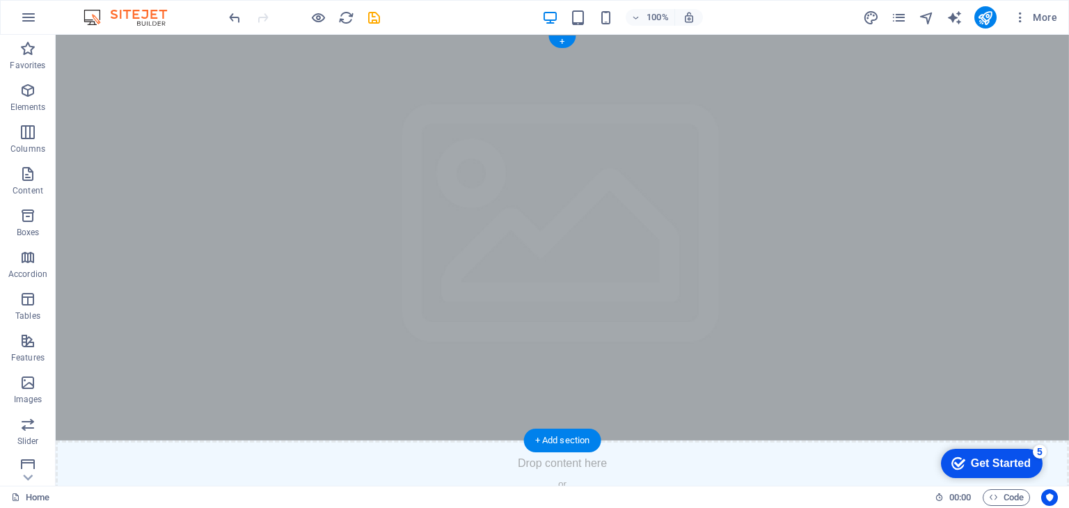
scroll to position [411, 0]
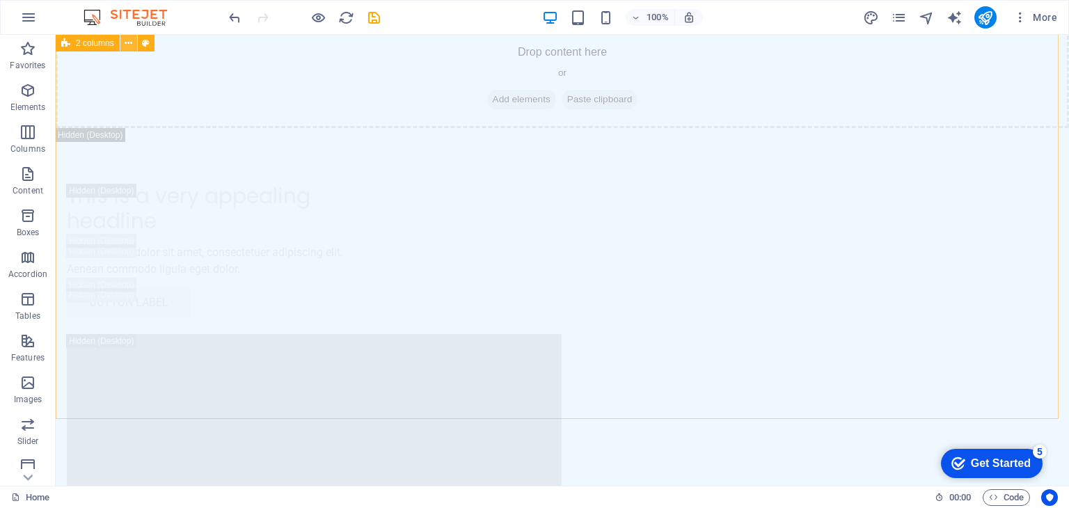
click at [125, 48] on icon at bounding box center [129, 43] width 8 height 15
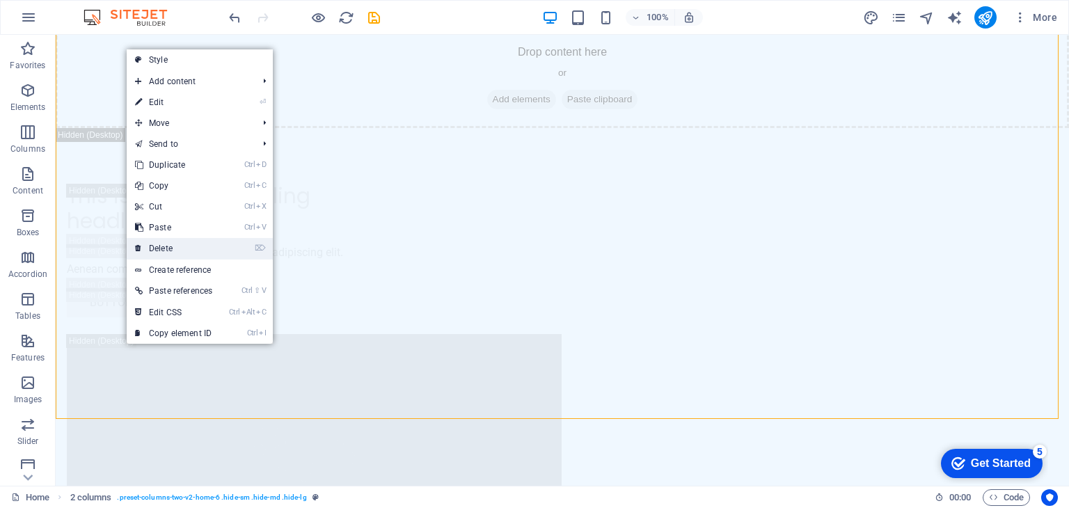
click at [181, 248] on link "⌦ Delete" at bounding box center [174, 248] width 94 height 21
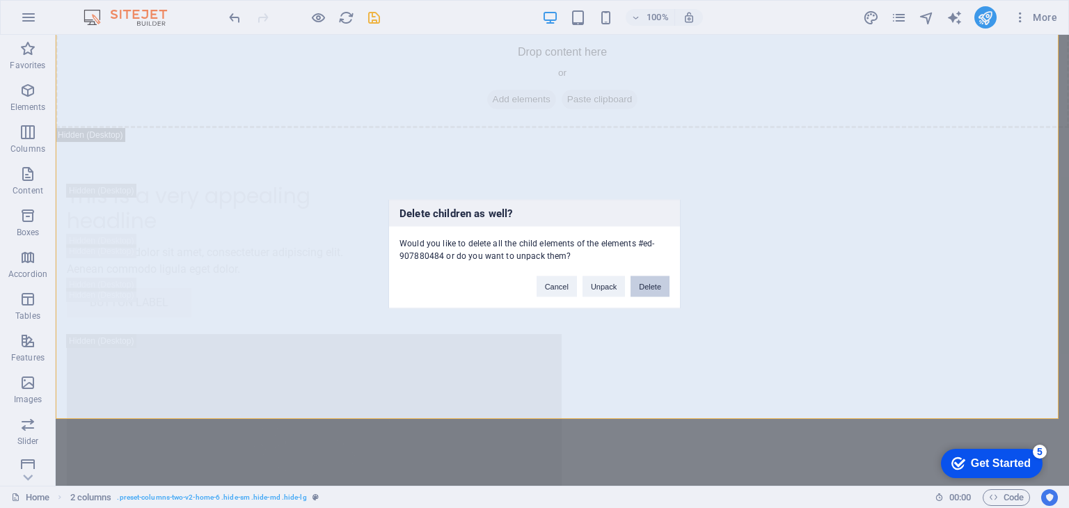
click at [659, 286] on button "Delete" at bounding box center [650, 286] width 39 height 21
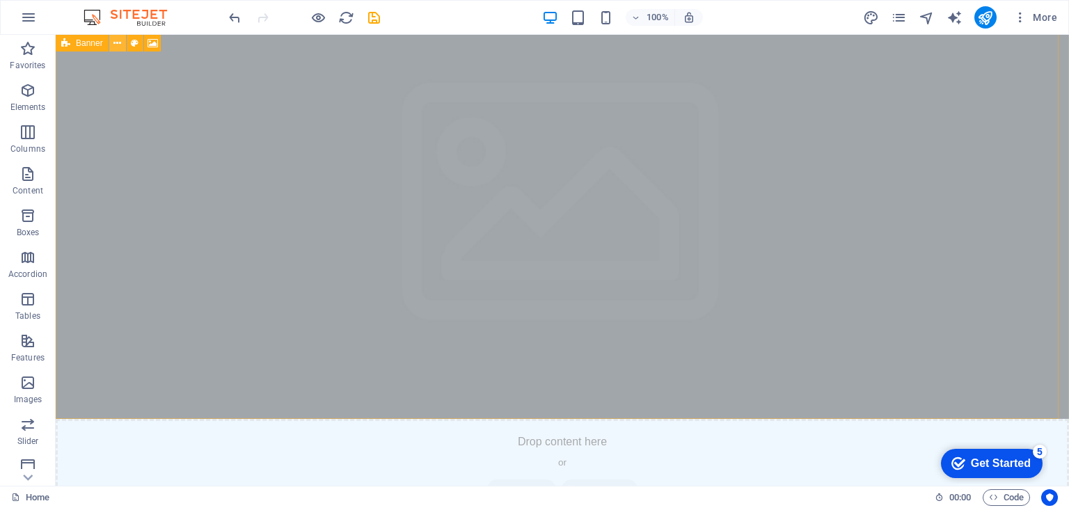
click at [121, 42] on button at bounding box center [117, 43] width 17 height 17
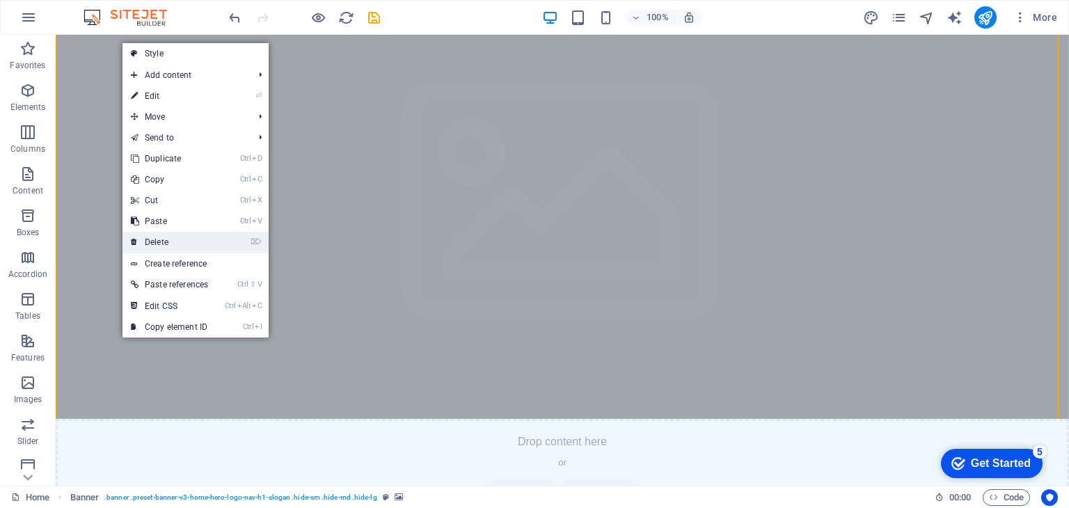
click at [182, 245] on link "⌦ Delete" at bounding box center [170, 242] width 94 height 21
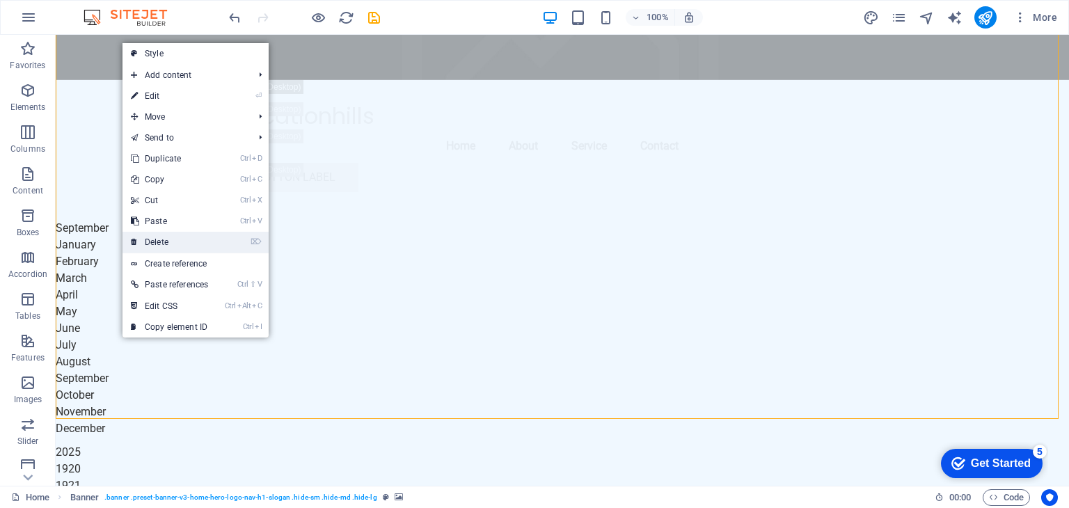
scroll to position [0, 0]
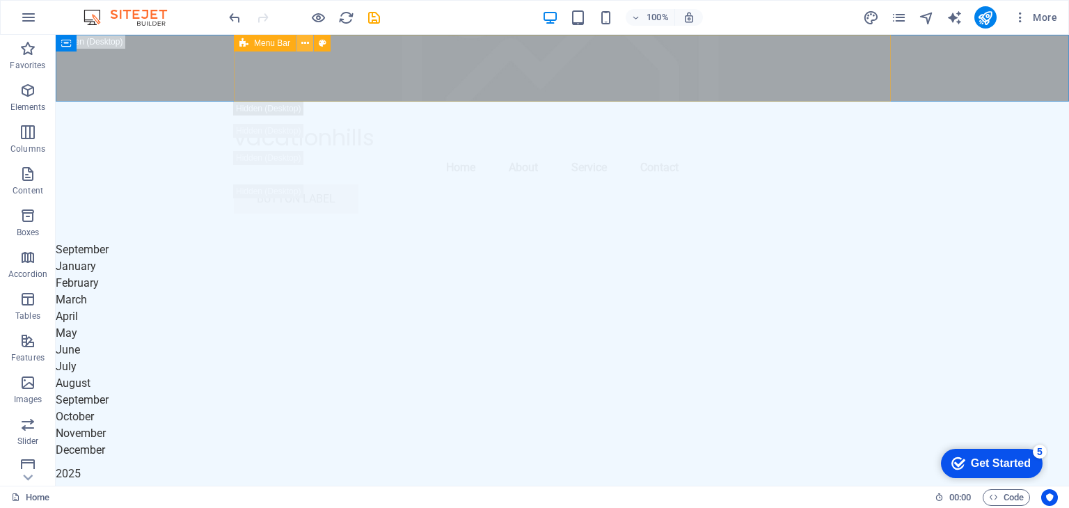
click at [308, 45] on icon at bounding box center [305, 43] width 8 height 15
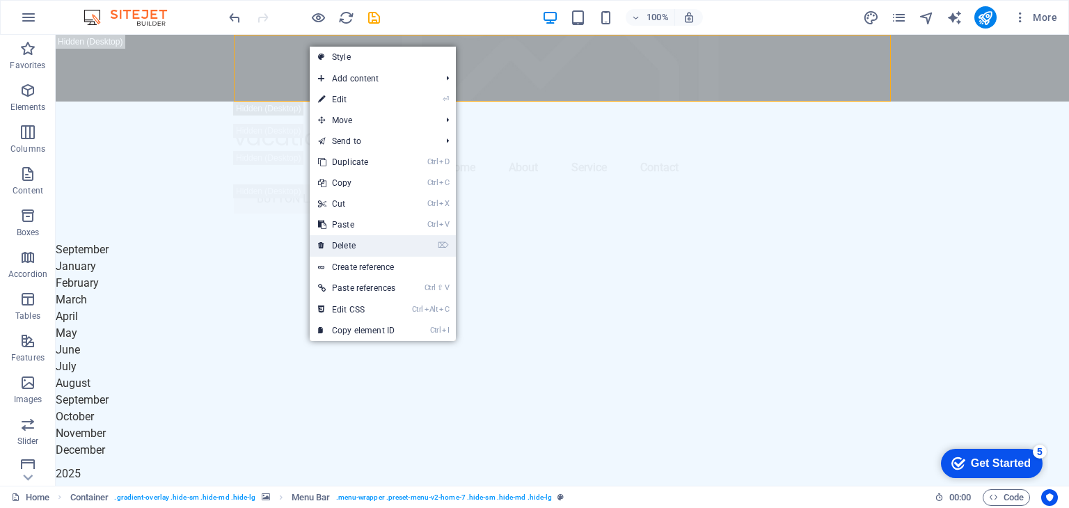
click at [390, 243] on link "⌦ Delete" at bounding box center [357, 245] width 94 height 21
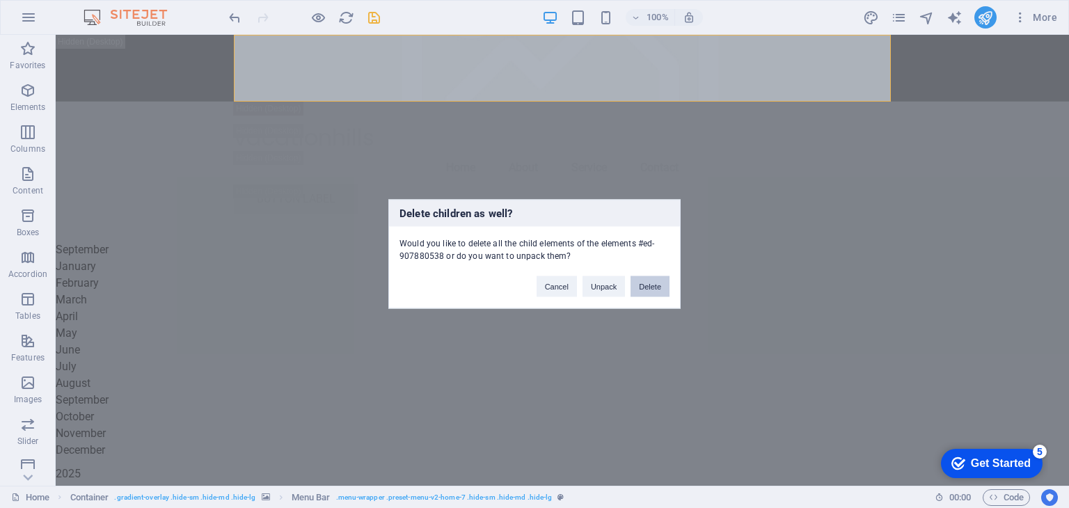
click at [652, 291] on button "Delete" at bounding box center [650, 286] width 39 height 21
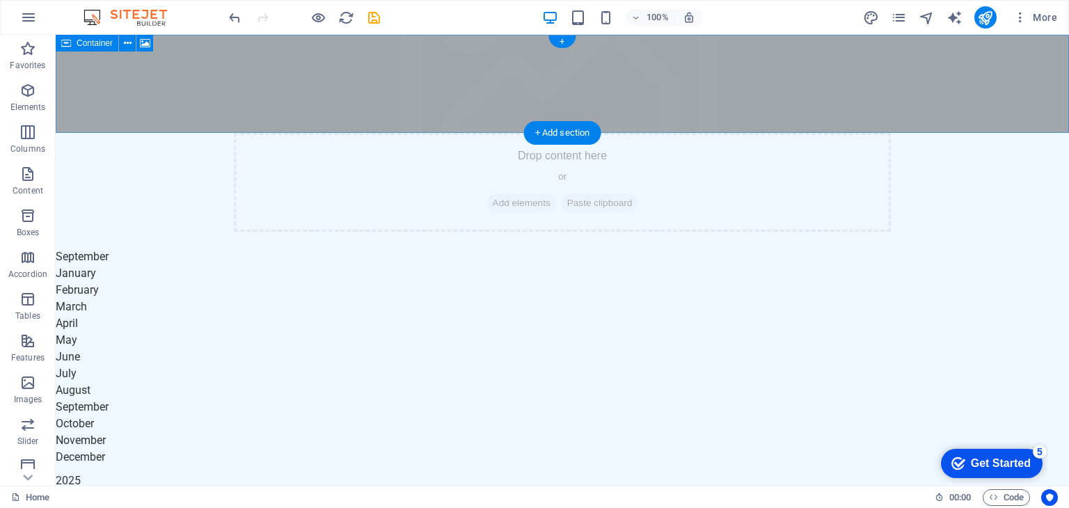
click at [310, 133] on div "Drop content here or Add elements Paste clipboard" at bounding box center [562, 182] width 657 height 99
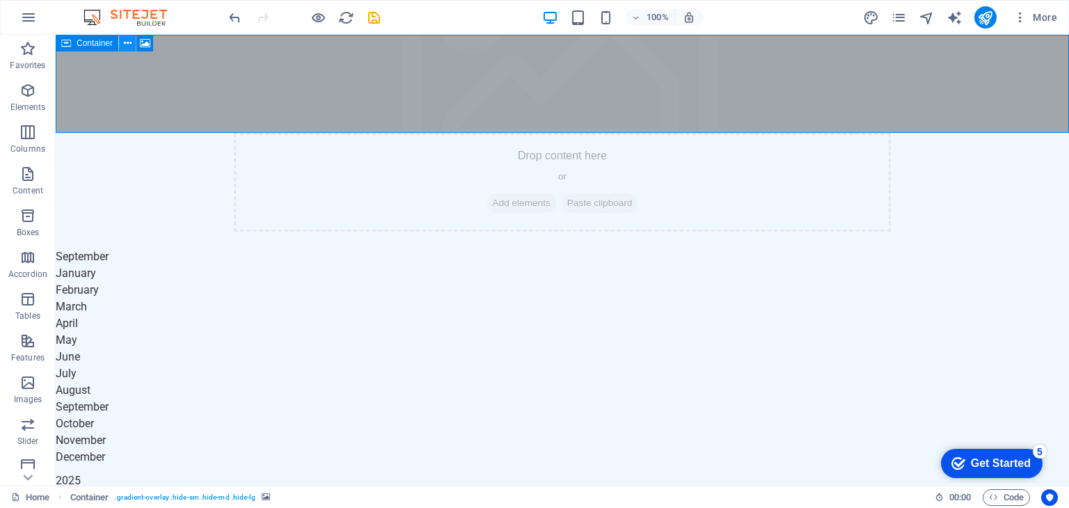
click at [127, 45] on icon at bounding box center [128, 43] width 8 height 15
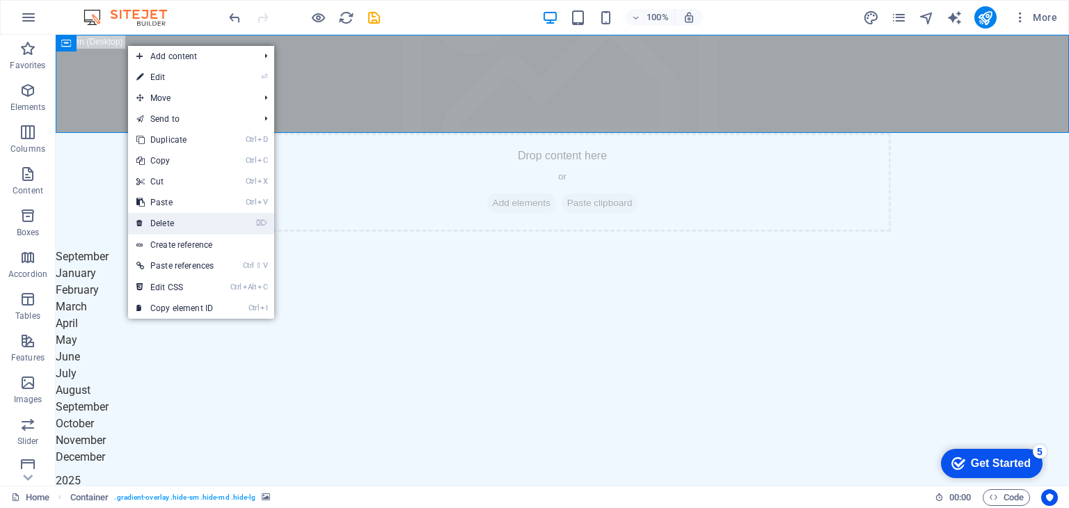
click at [184, 221] on link "⌦ Delete" at bounding box center [175, 223] width 94 height 21
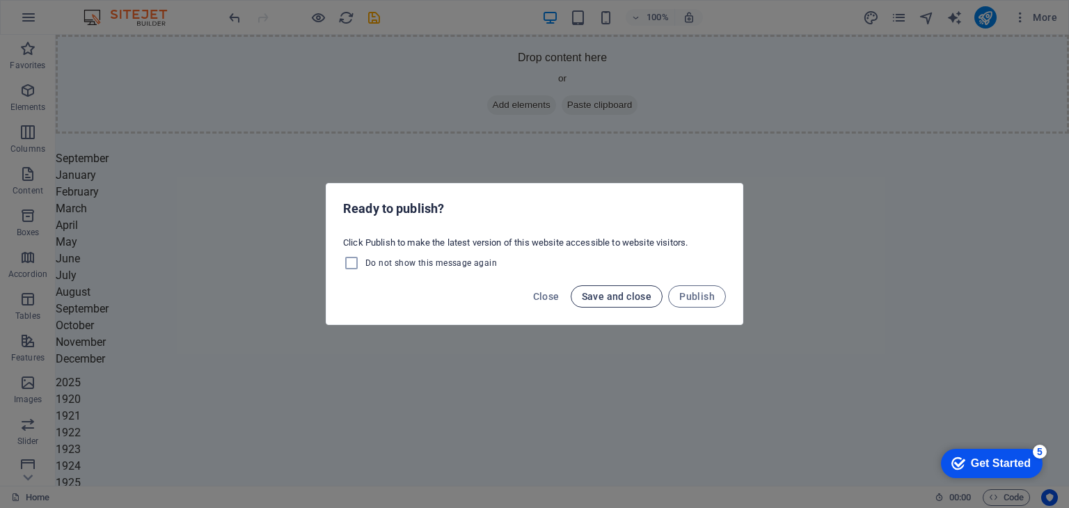
click at [626, 296] on span "Save and close" at bounding box center [617, 296] width 70 height 11
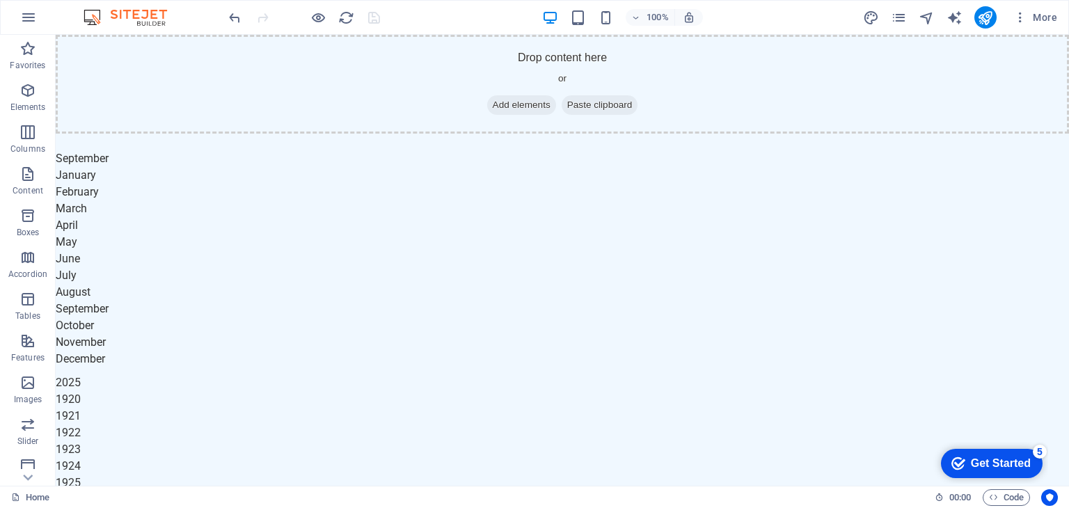
click at [131, 12] on img at bounding box center [132, 17] width 104 height 17
click at [93, 18] on img at bounding box center [132, 17] width 104 height 17
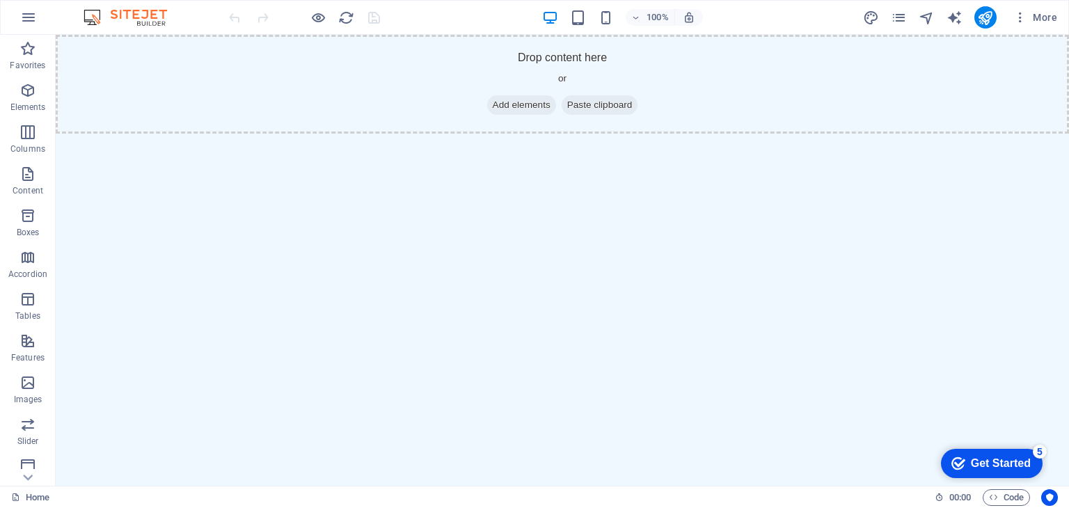
click at [911, 134] on html "Skip to main content Drop content here or Add elements Paste clipboard" at bounding box center [563, 84] width 1014 height 99
click at [1012, 462] on div "Get Started" at bounding box center [1001, 463] width 60 height 13
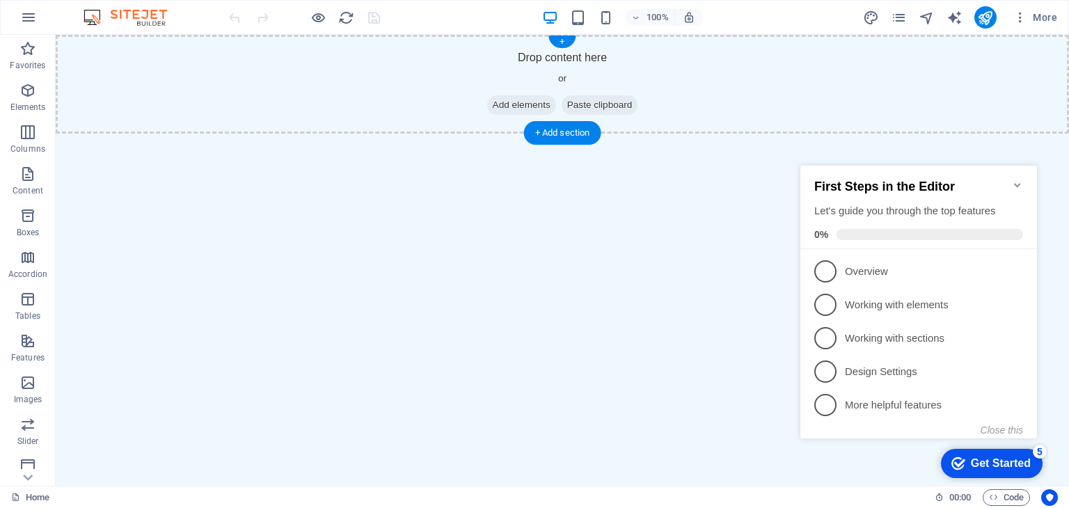
click at [957, 109] on div "Drop content here or Add elements Paste clipboard" at bounding box center [563, 84] width 1014 height 99
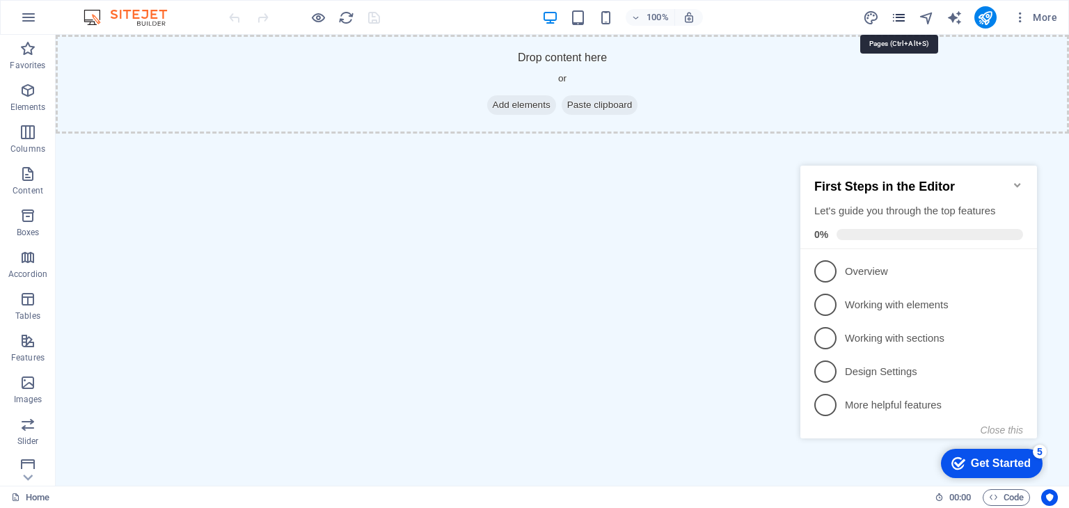
click at [899, 24] on icon "pages" at bounding box center [899, 18] width 16 height 16
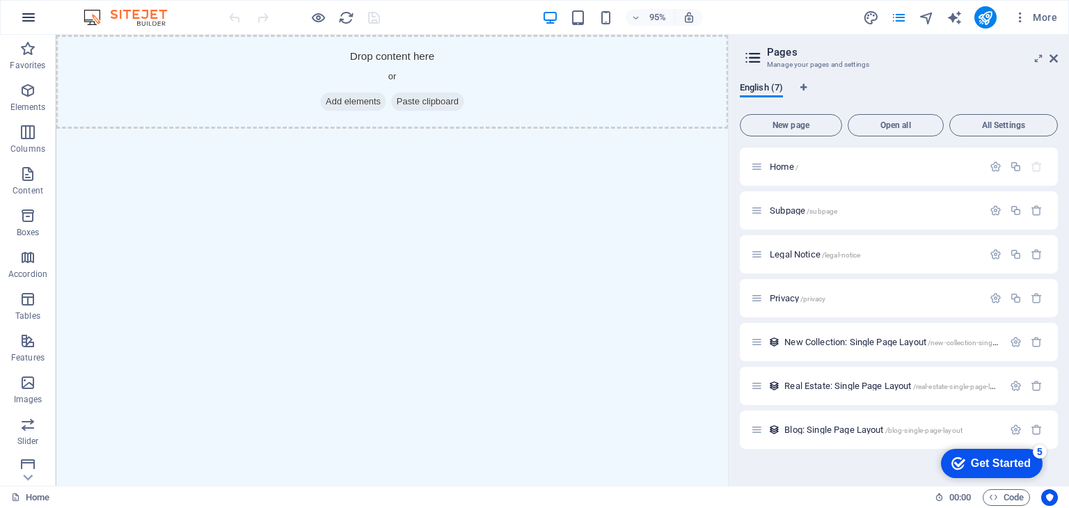
click at [22, 22] on icon "button" at bounding box center [28, 17] width 17 height 17
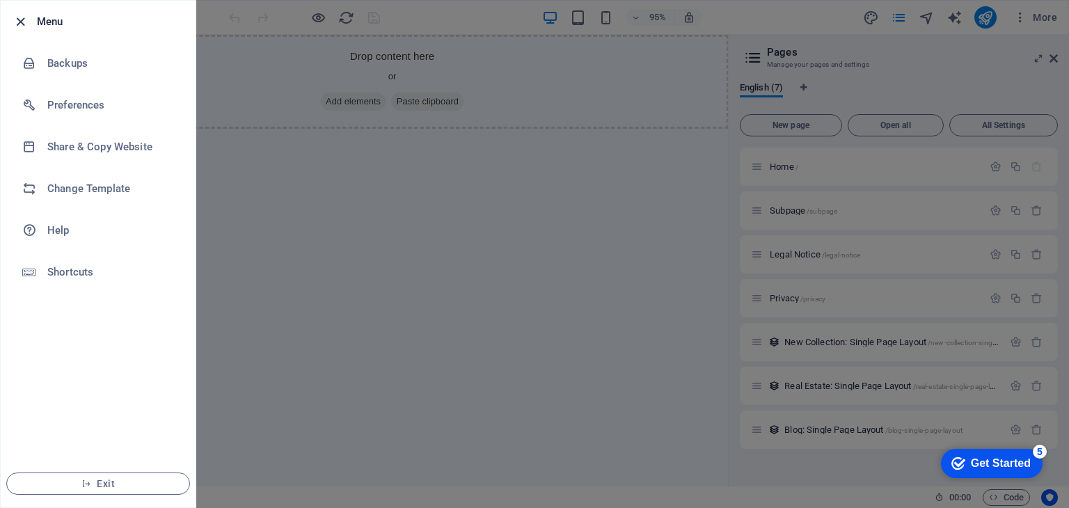
click at [15, 20] on icon "button" at bounding box center [21, 22] width 16 height 16
